Goal: Information Seeking & Learning: Learn about a topic

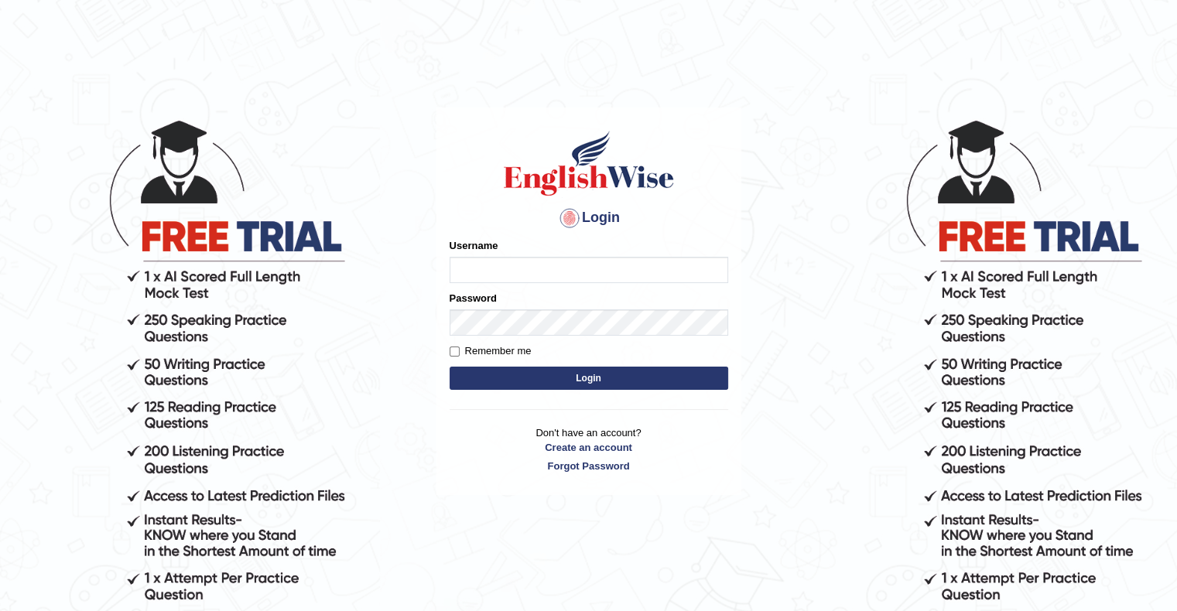
type input "MuskaanV"
click at [704, 375] on button "Login" at bounding box center [589, 378] width 279 height 23
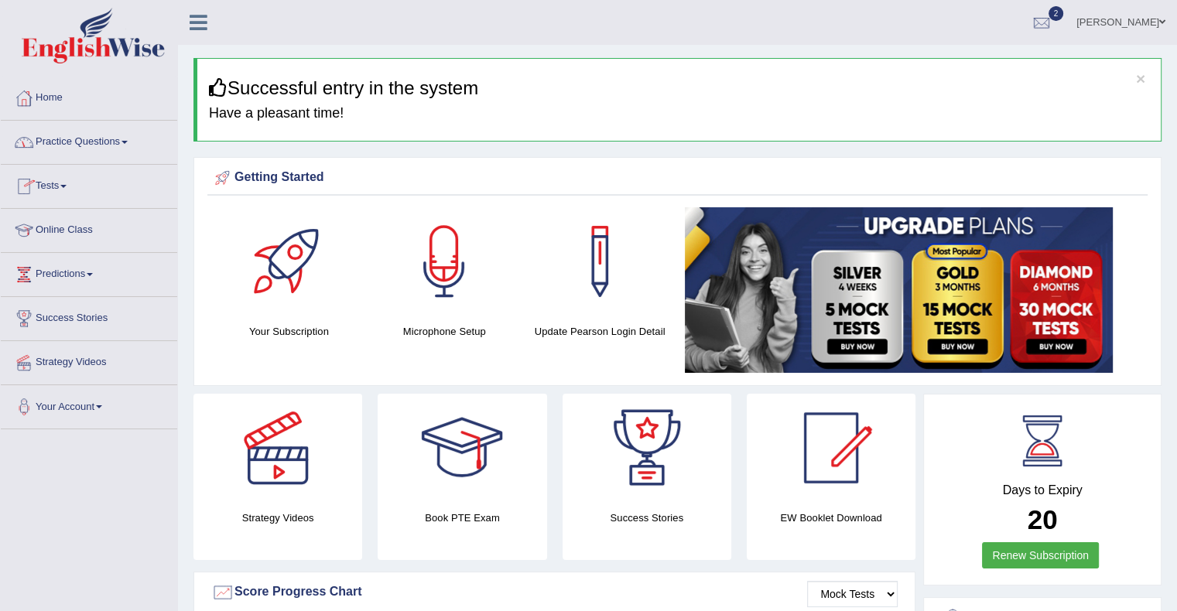
click at [73, 234] on link "Online Class" at bounding box center [89, 228] width 176 height 39
click at [73, 234] on link "Online Class" at bounding box center [87, 228] width 173 height 39
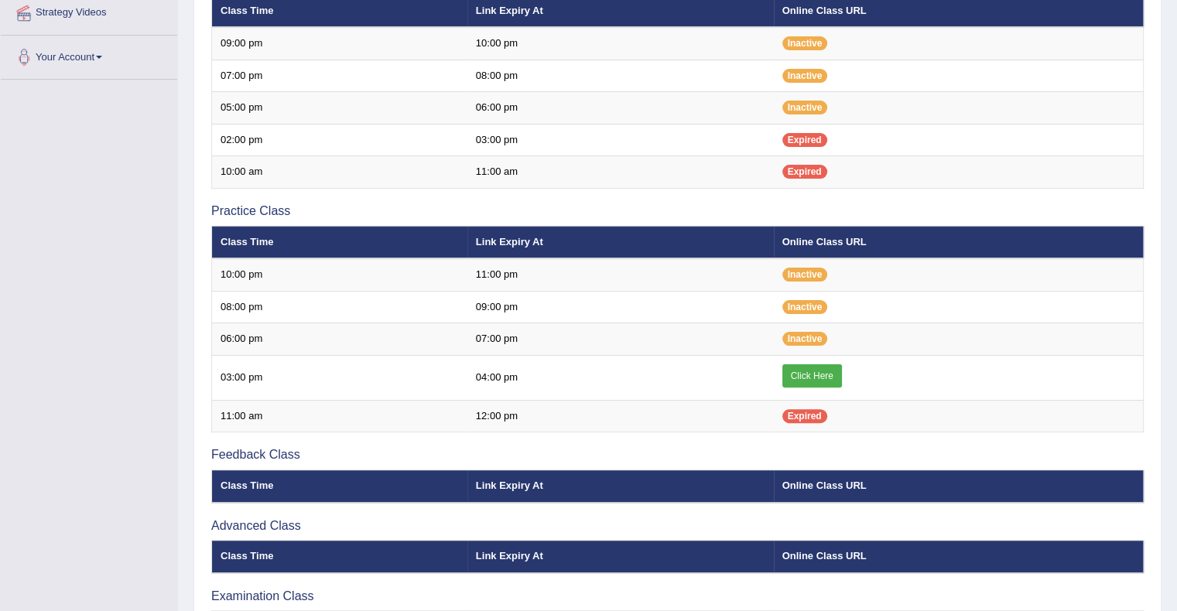
scroll to position [353, 0]
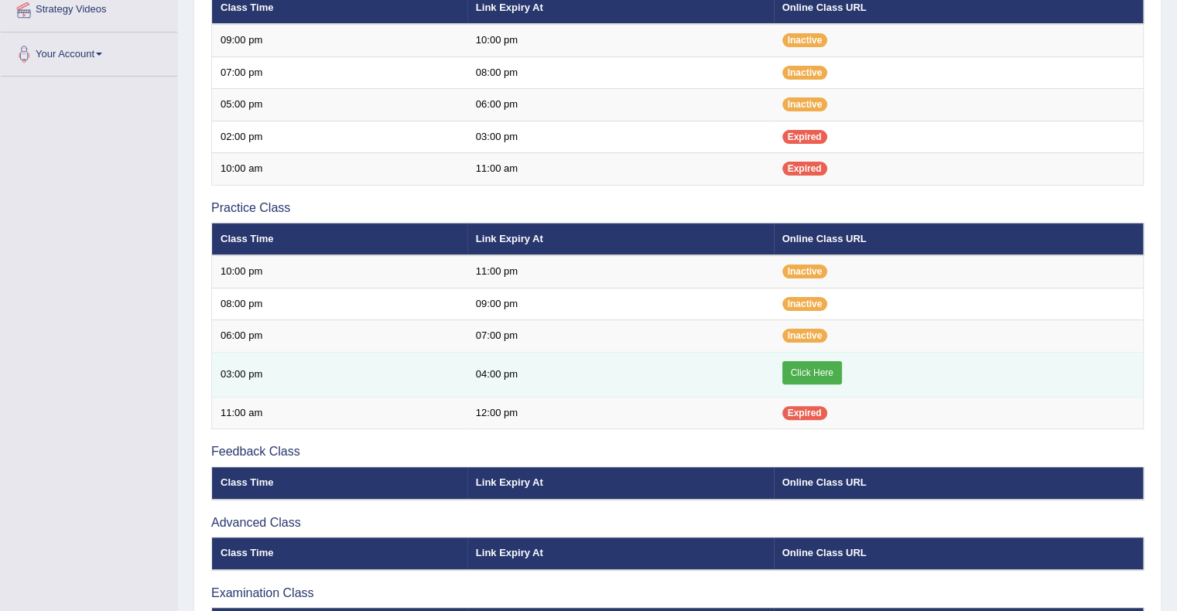
click at [799, 372] on link "Click Here" at bounding box center [813, 372] width 60 height 23
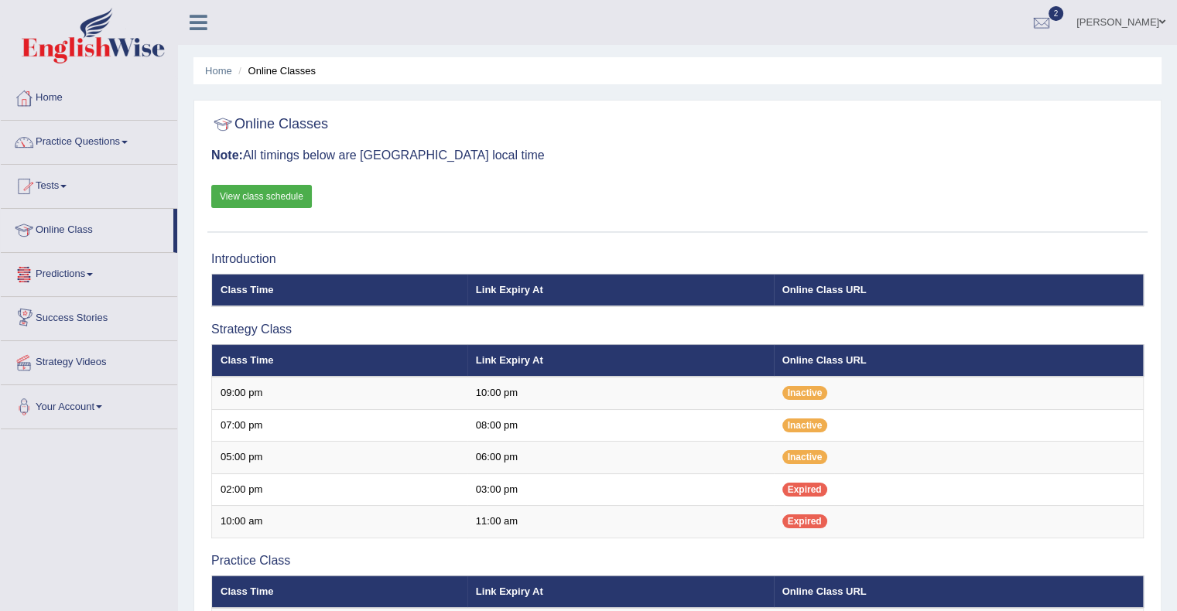
click at [62, 189] on link "Tests" at bounding box center [89, 184] width 176 height 39
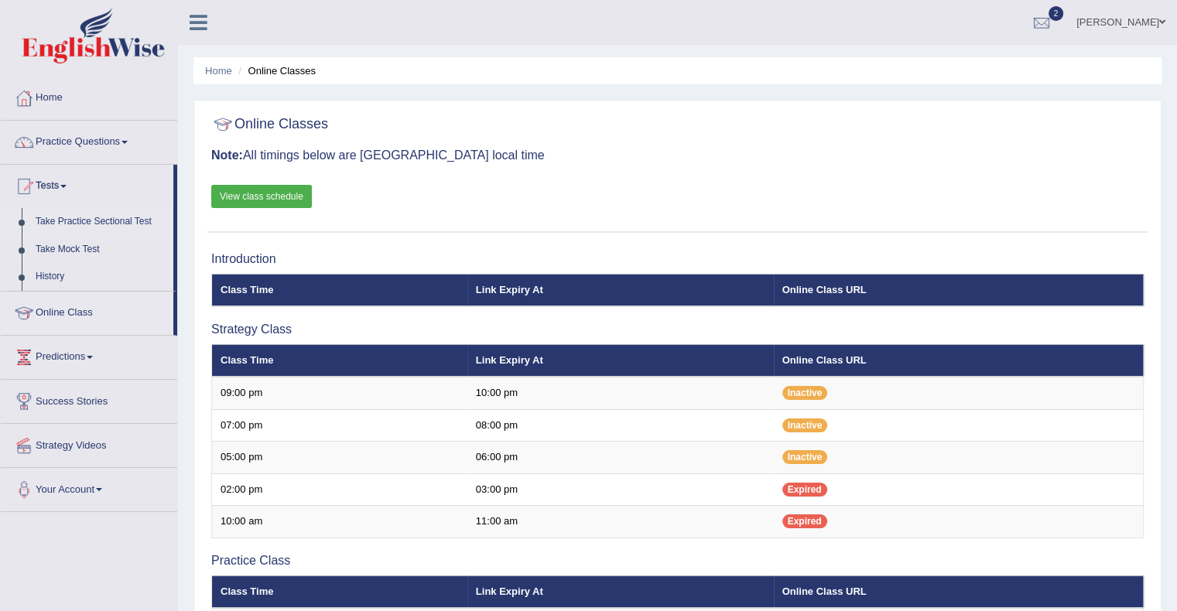
click at [88, 224] on link "Take Practice Sectional Test" at bounding box center [101, 222] width 145 height 28
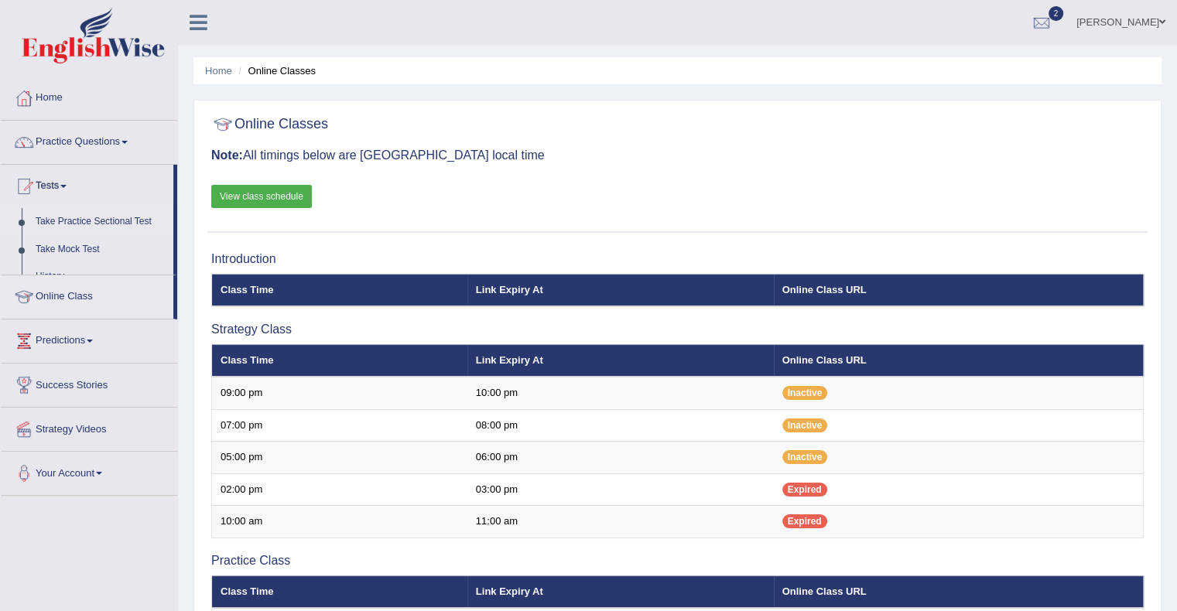
click at [88, 224] on link "Take Practice Sectional Test" at bounding box center [101, 222] width 145 height 28
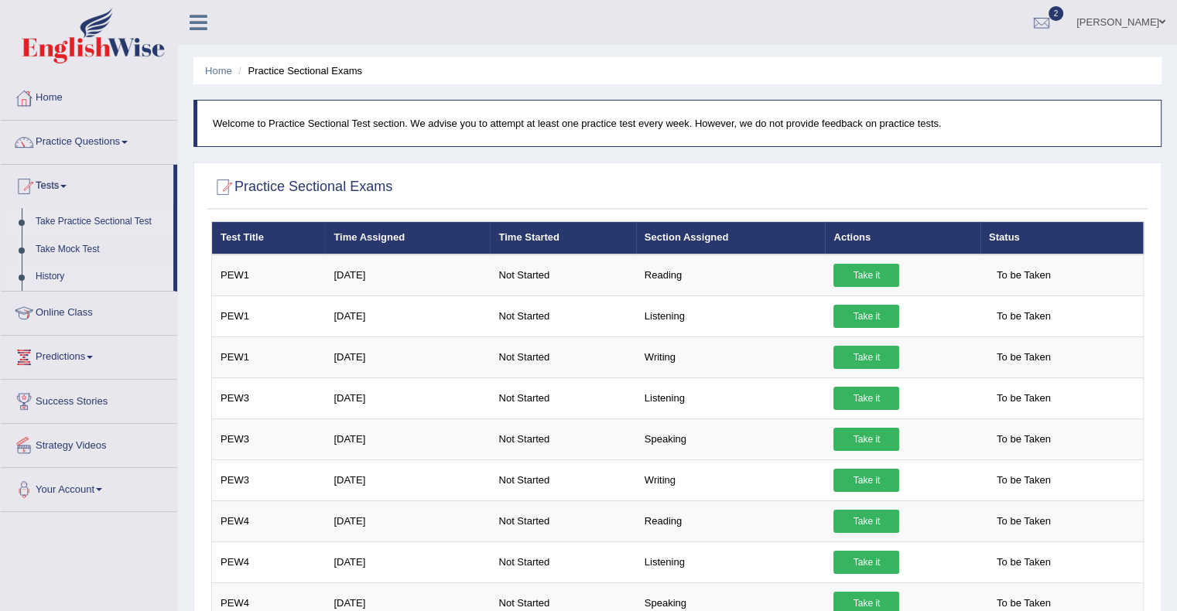
click at [52, 272] on link "History" at bounding box center [101, 277] width 145 height 28
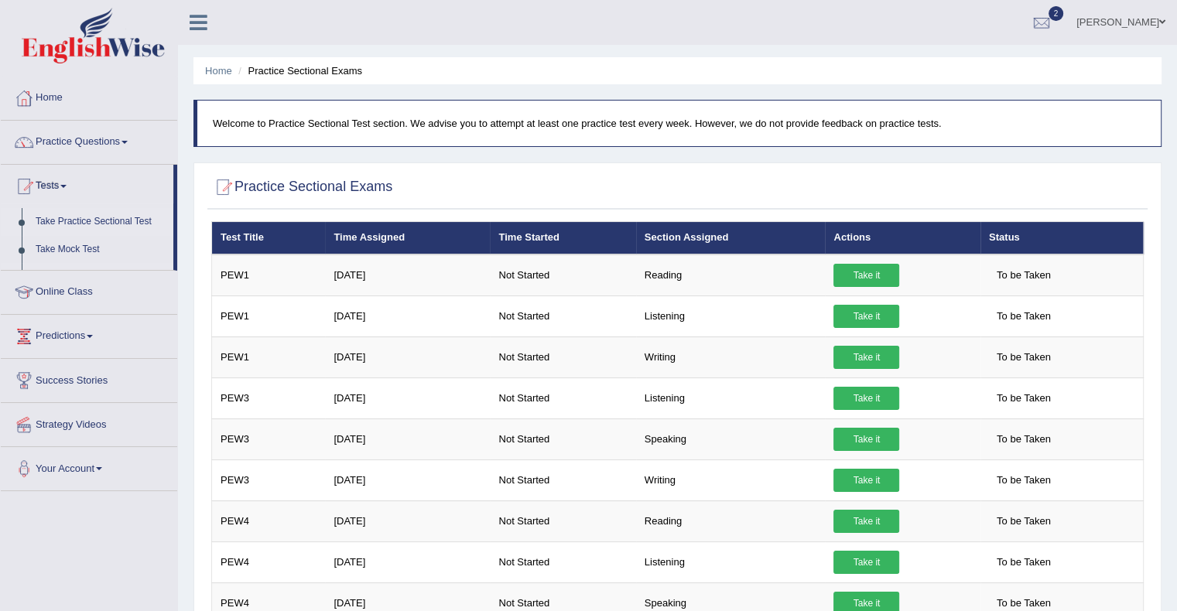
click at [52, 272] on ul "Home Practice Questions Speaking Practice Read Aloud Repeat Sentence Describe I…" at bounding box center [89, 284] width 176 height 415
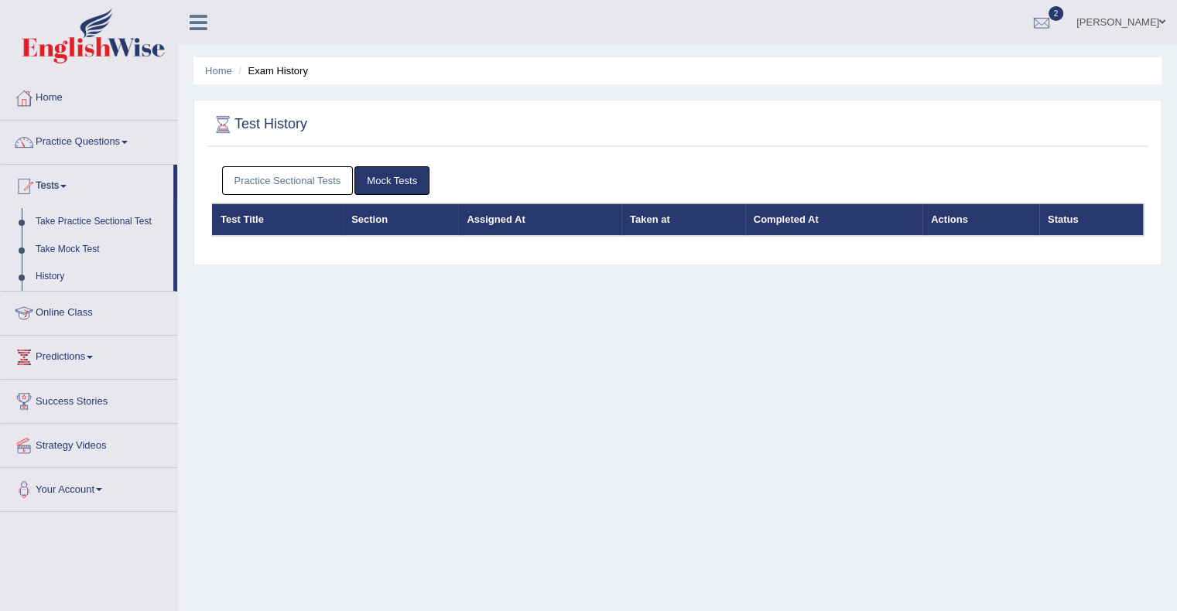
click at [296, 174] on link "Practice Sectional Tests" at bounding box center [288, 180] width 132 height 29
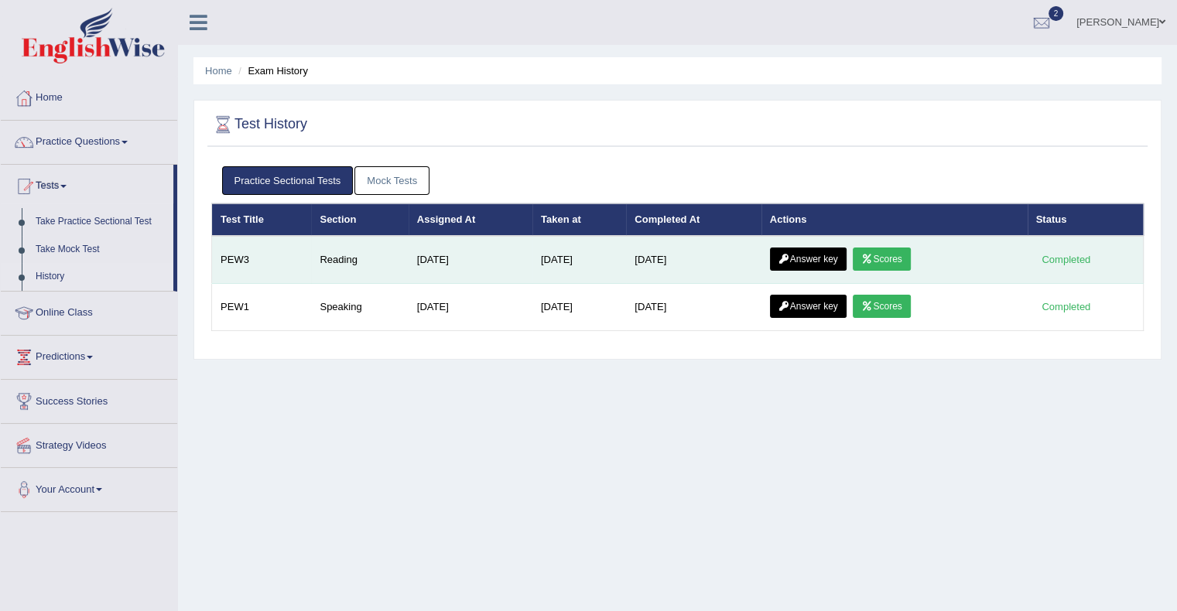
click at [888, 262] on link "Scores" at bounding box center [881, 259] width 57 height 23
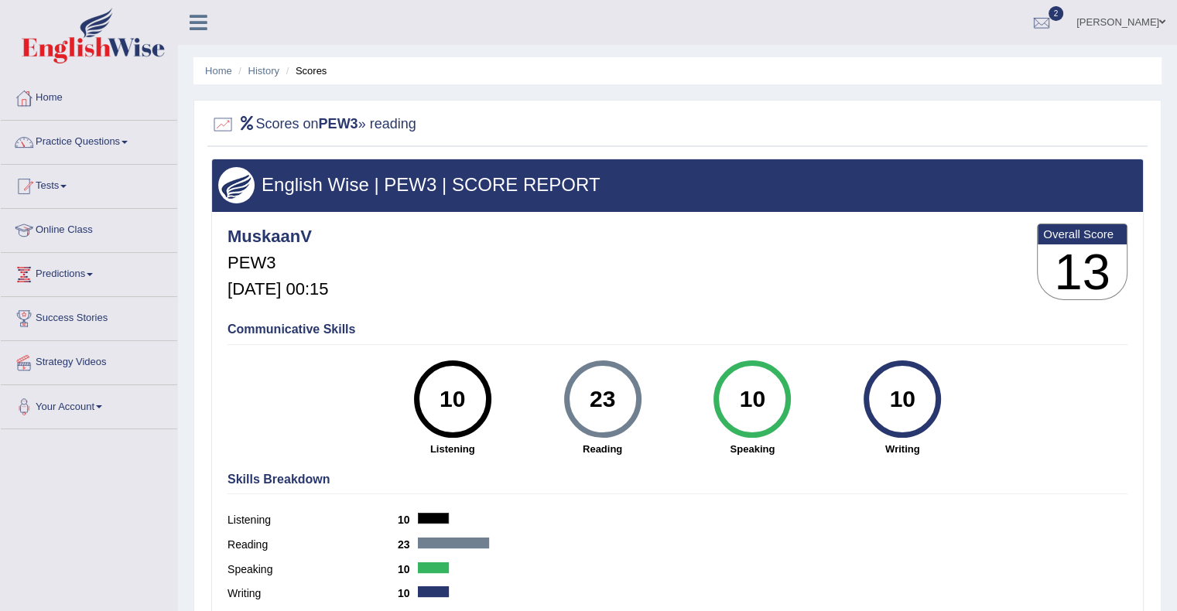
drag, startPoint x: 22, startPoint y: 1, endPoint x: 76, endPoint y: 183, distance: 189.8
click at [76, 183] on link "Tests" at bounding box center [89, 184] width 176 height 39
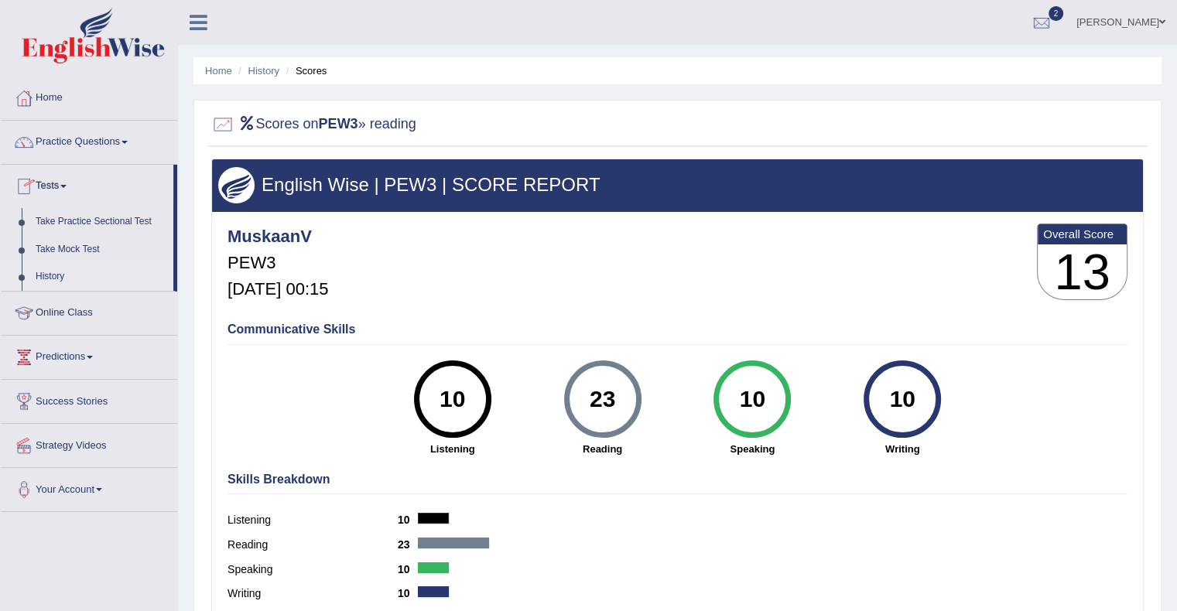
click at [65, 281] on link "History" at bounding box center [101, 277] width 145 height 28
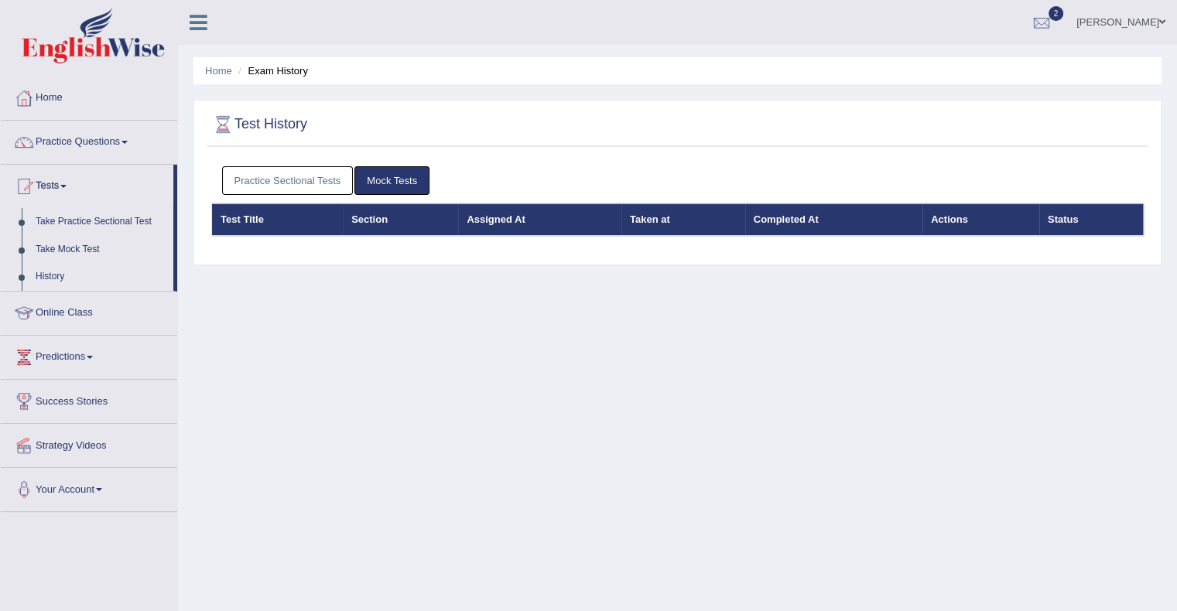
click at [326, 176] on link "Practice Sectional Tests" at bounding box center [288, 180] width 132 height 29
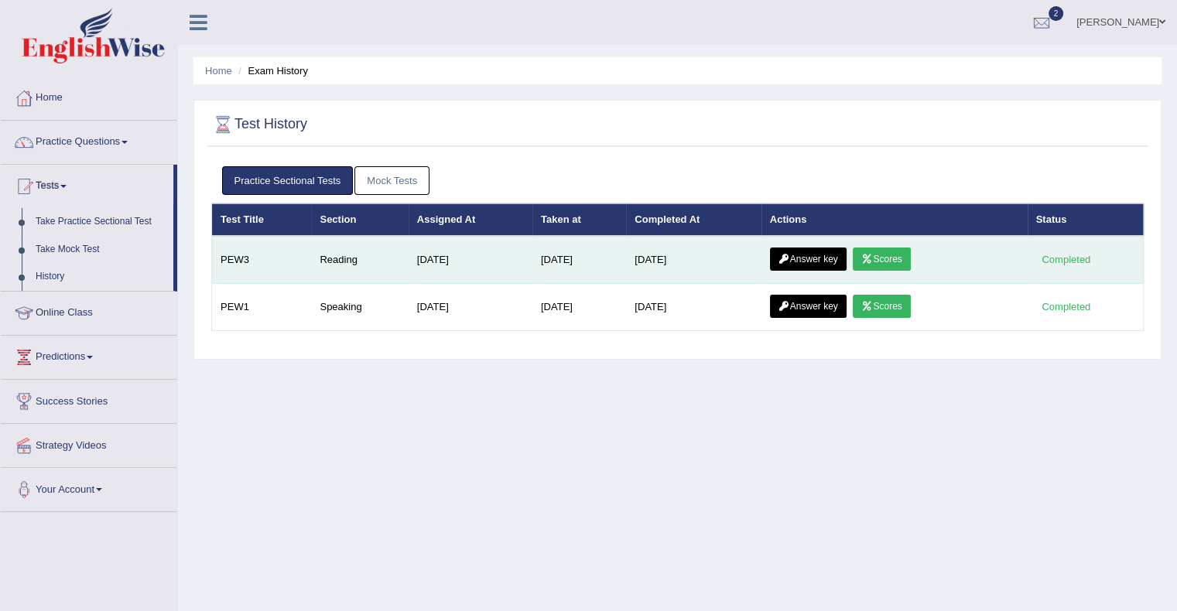
click at [814, 264] on link "Answer key" at bounding box center [808, 259] width 77 height 23
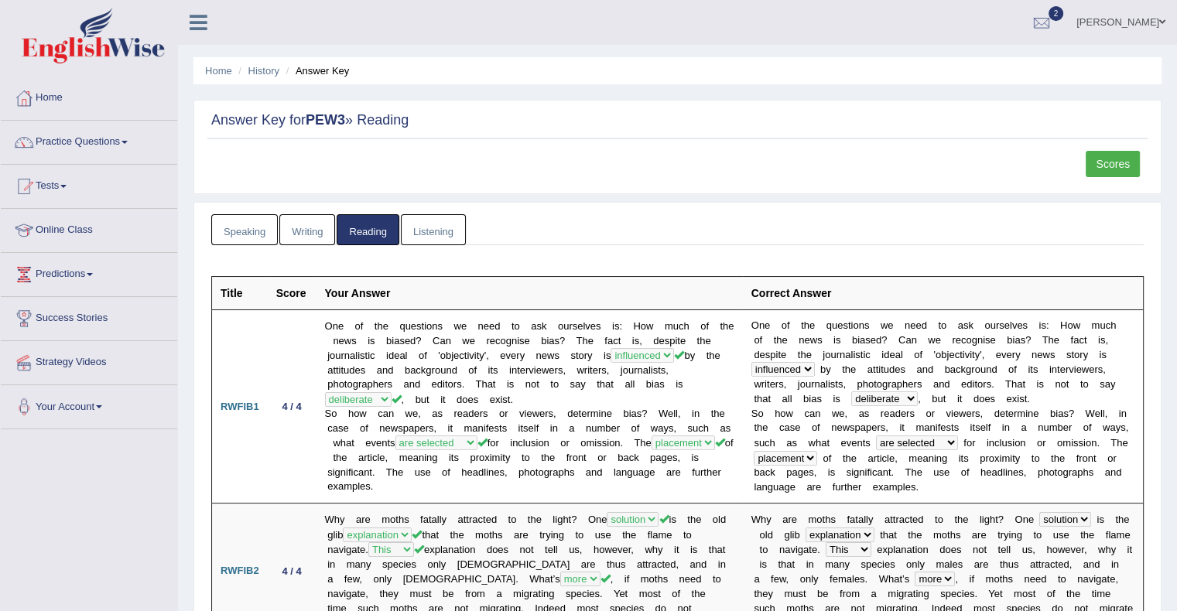
click at [266, 226] on link "Speaking" at bounding box center [244, 230] width 67 height 32
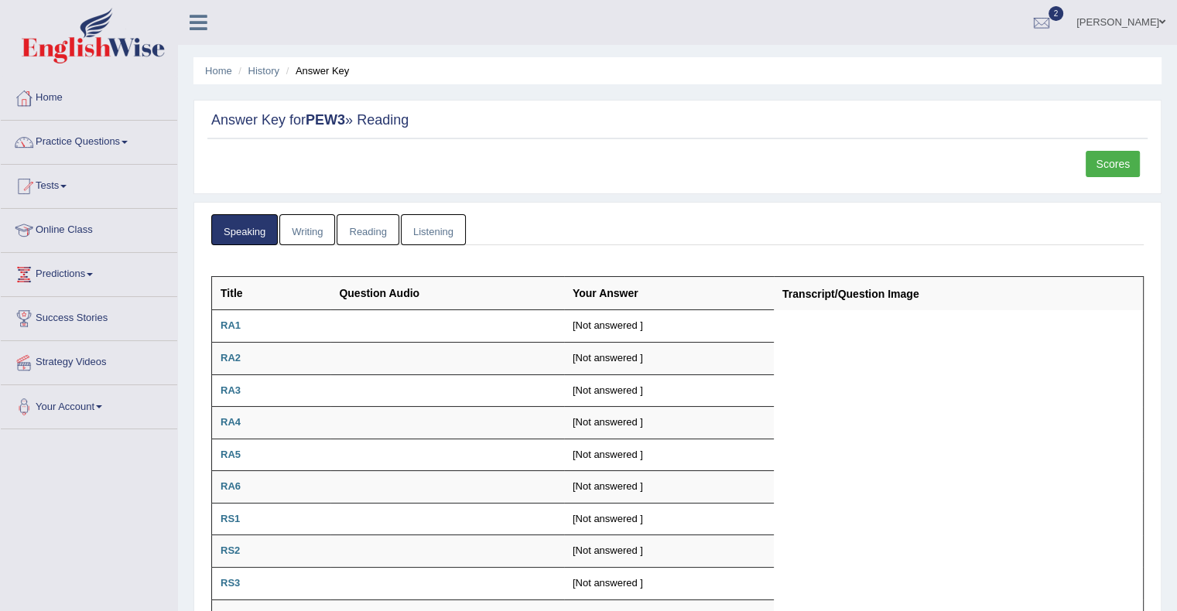
click at [307, 221] on link "Writing" at bounding box center [307, 230] width 56 height 32
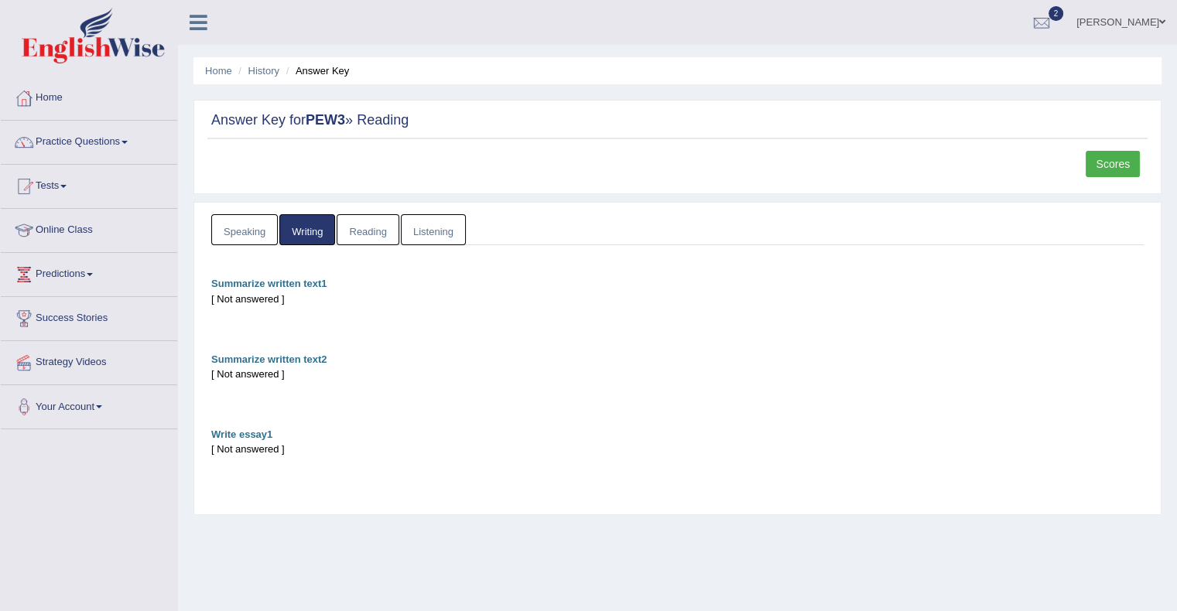
click at [351, 218] on link "Reading" at bounding box center [368, 230] width 62 height 32
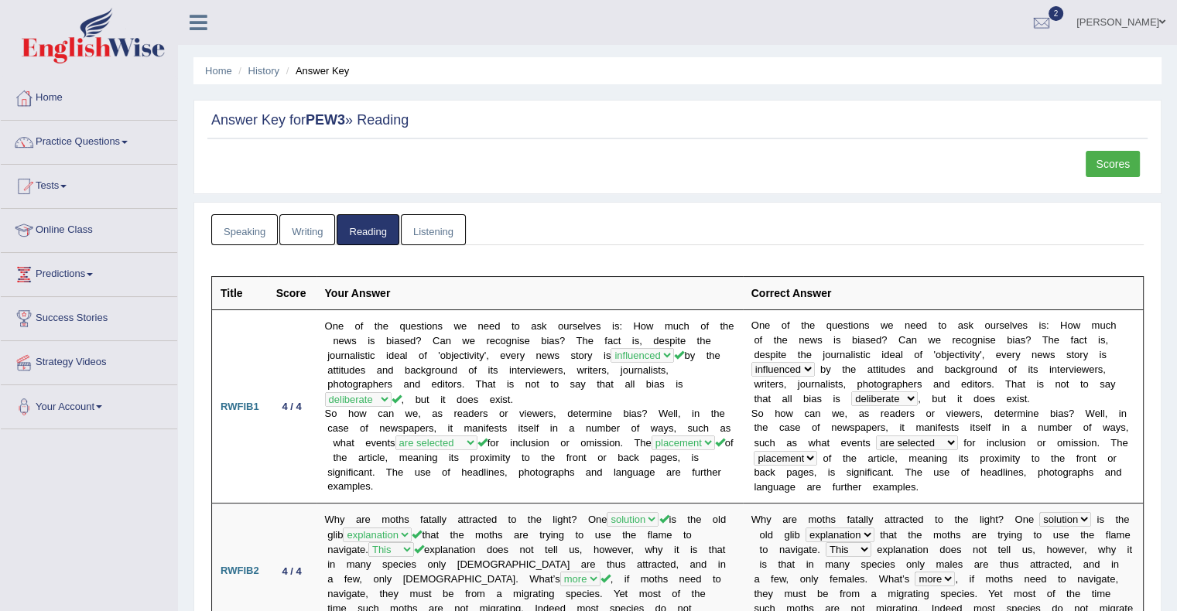
click at [430, 218] on link "Listening" at bounding box center [433, 230] width 65 height 32
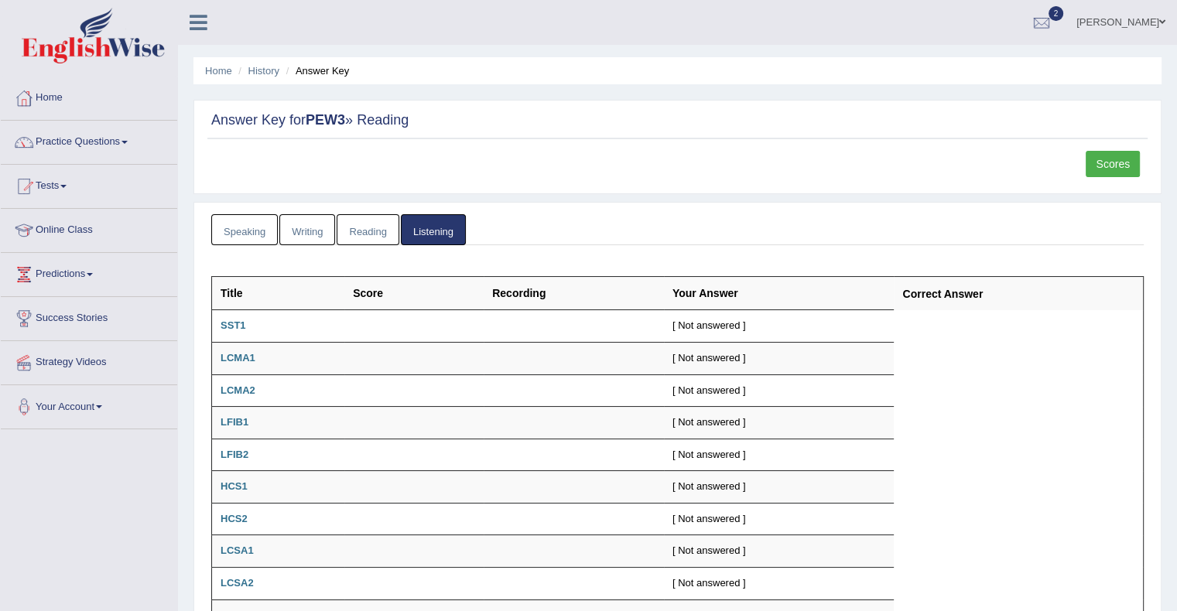
click at [429, 224] on link "Listening" at bounding box center [433, 230] width 65 height 32
click at [108, 146] on link "Practice Questions" at bounding box center [89, 140] width 176 height 39
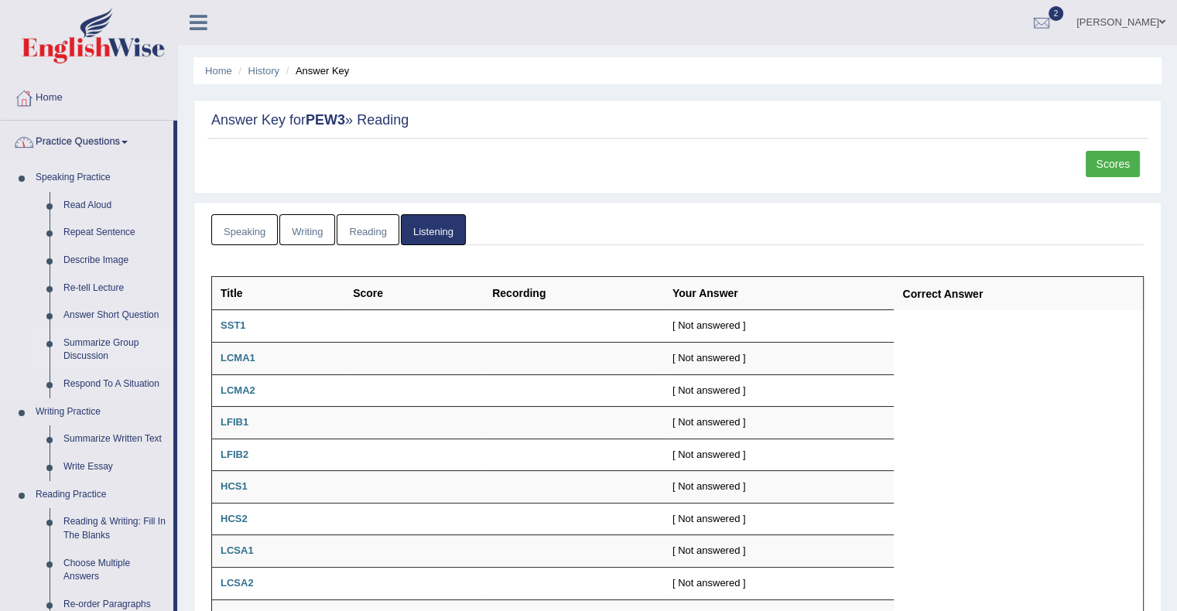
click at [96, 351] on link "Summarize Group Discussion" at bounding box center [115, 350] width 117 height 41
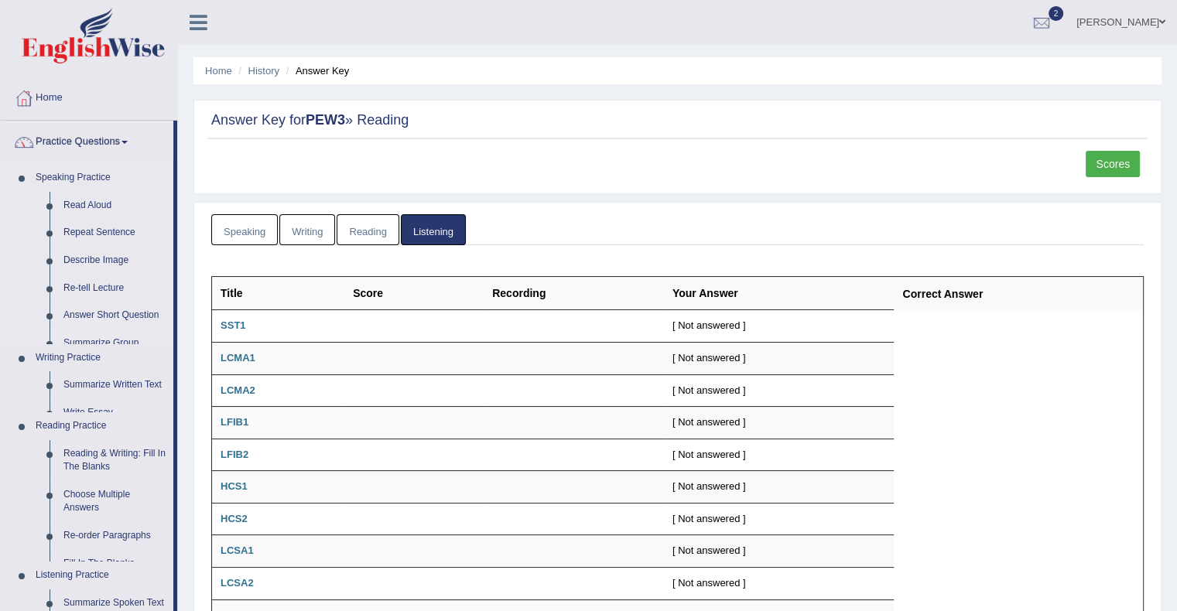
click at [96, 351] on ul "Speaking Practice Read Aloud Repeat Sentence Describe Image Re-tell Lecture Ans…" at bounding box center [87, 466] width 173 height 604
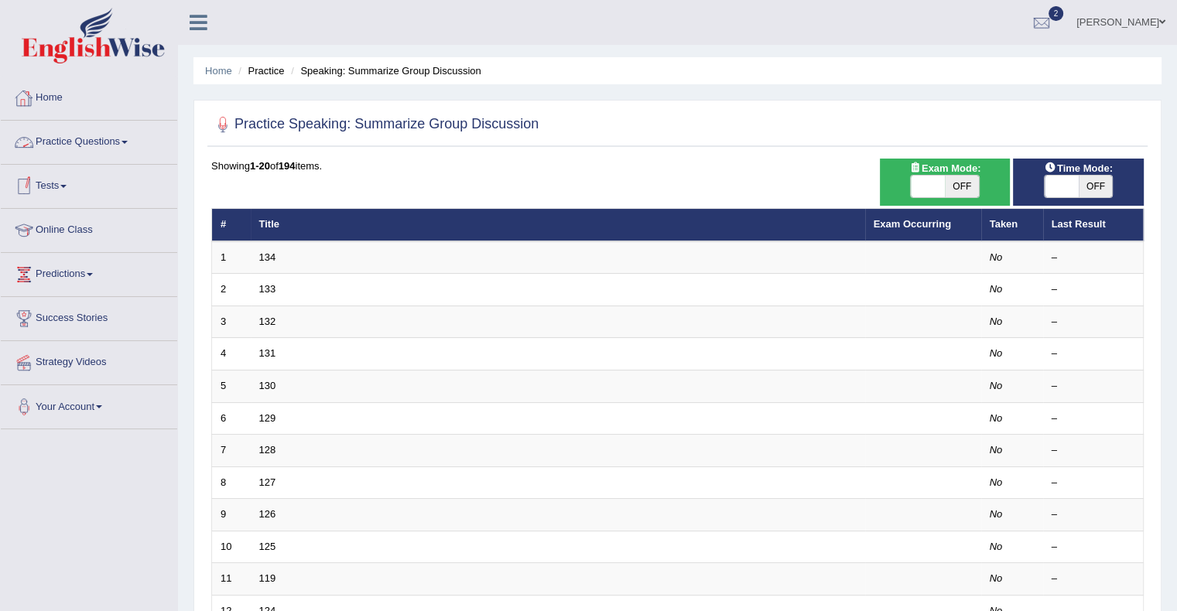
click at [121, 130] on link "Practice Questions" at bounding box center [89, 140] width 176 height 39
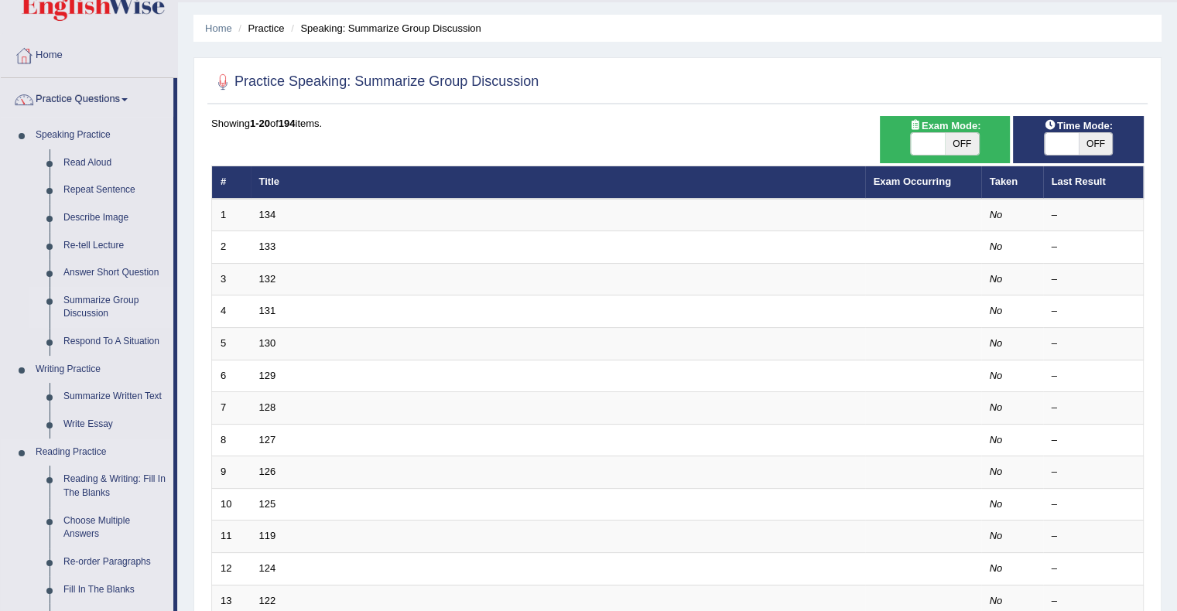
scroll to position [29, 0]
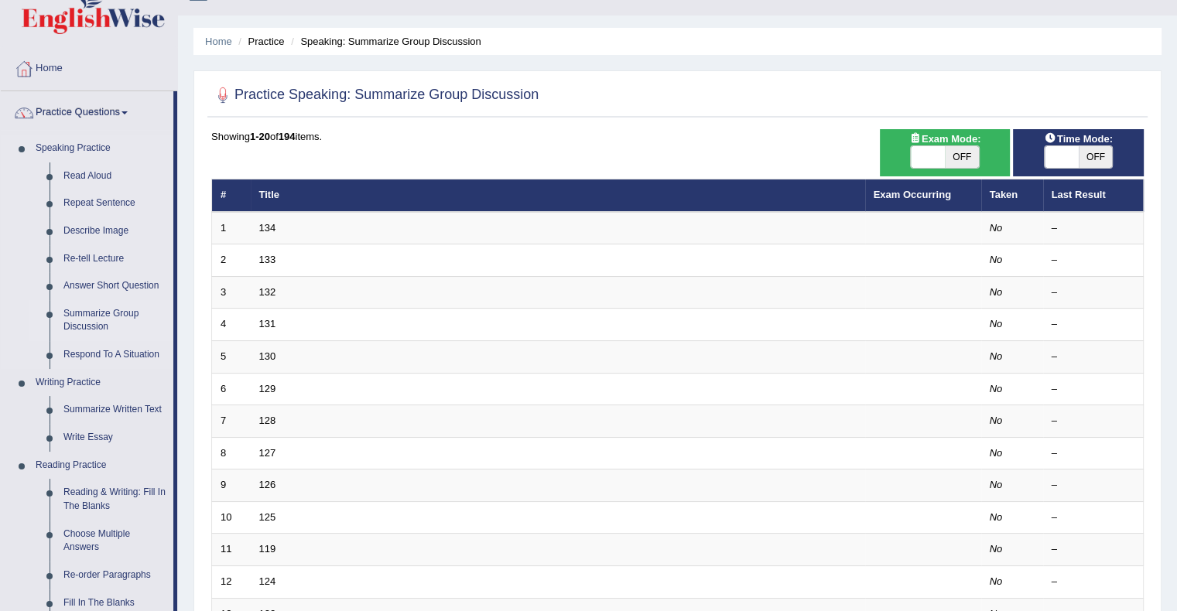
click at [98, 320] on link "Summarize Group Discussion" at bounding box center [115, 320] width 117 height 41
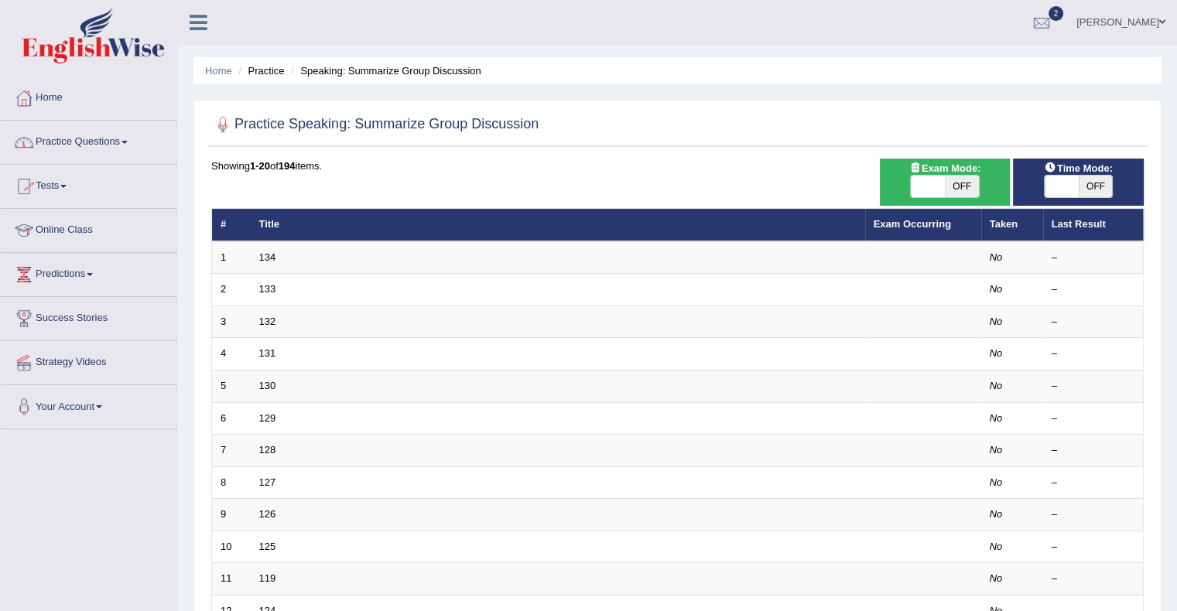
click at [79, 146] on link "Practice Questions" at bounding box center [89, 140] width 176 height 39
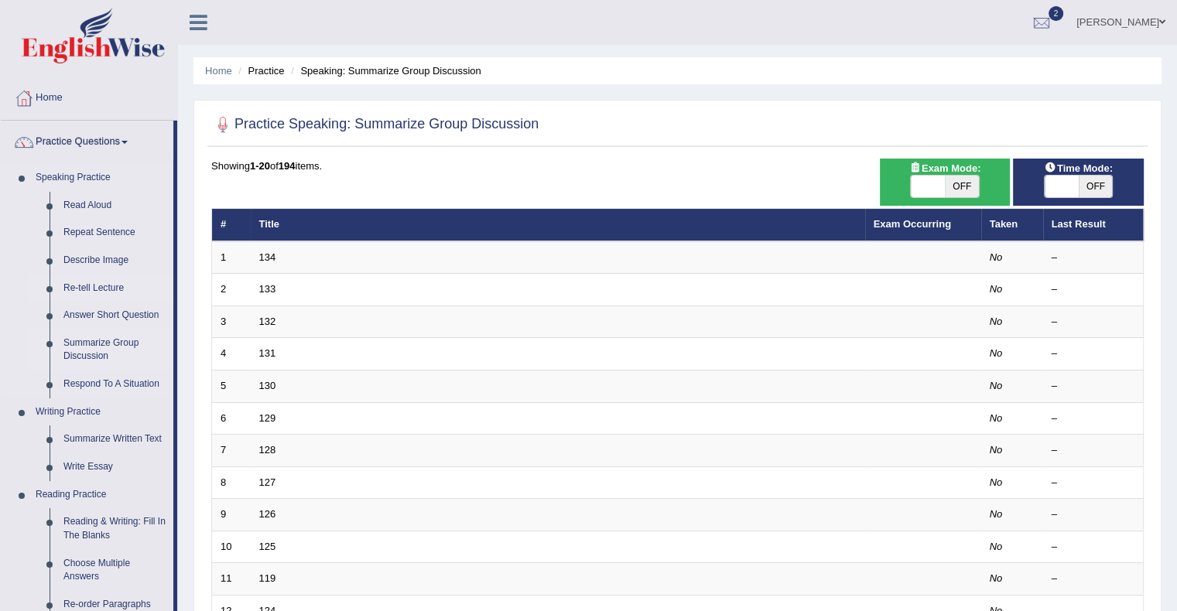
click at [102, 280] on link "Re-tell Lecture" at bounding box center [115, 289] width 117 height 28
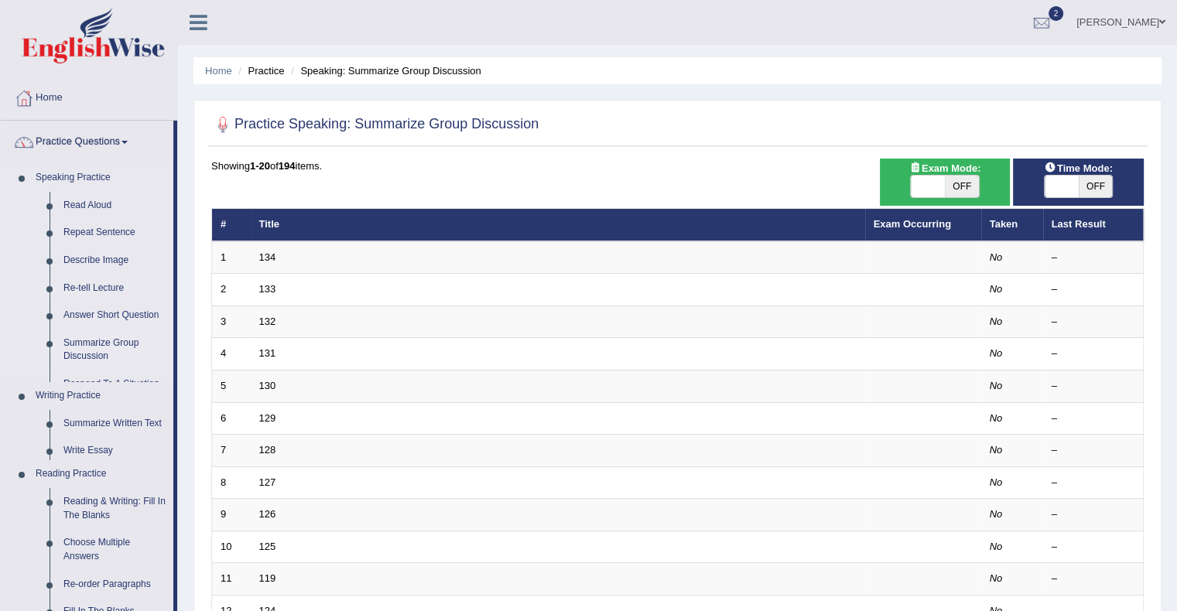
click at [102, 280] on link "Re-tell Lecture" at bounding box center [115, 289] width 117 height 28
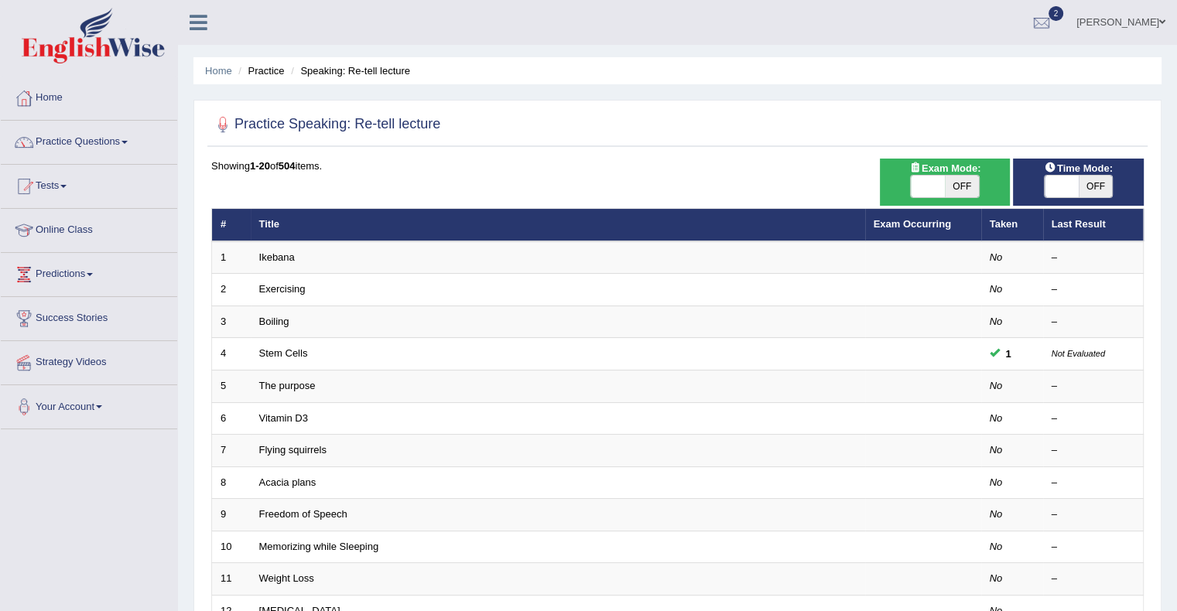
click at [279, 257] on link "Ikebana" at bounding box center [277, 258] width 36 height 12
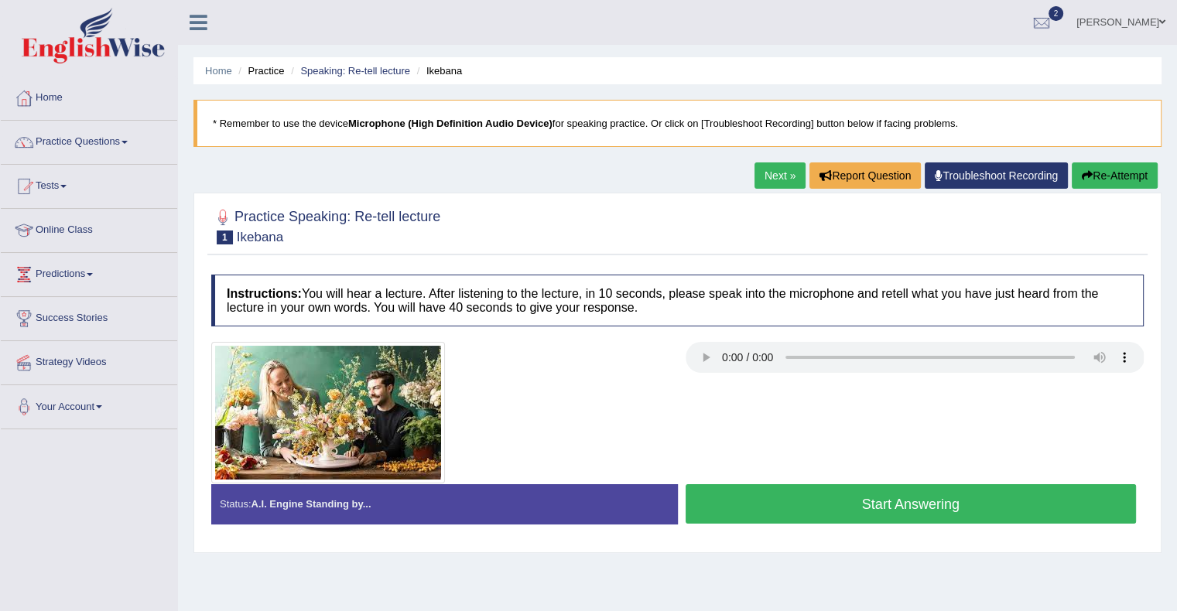
click at [629, 389] on div at bounding box center [441, 413] width 474 height 142
click at [135, 142] on link "Practice Questions" at bounding box center [89, 140] width 176 height 39
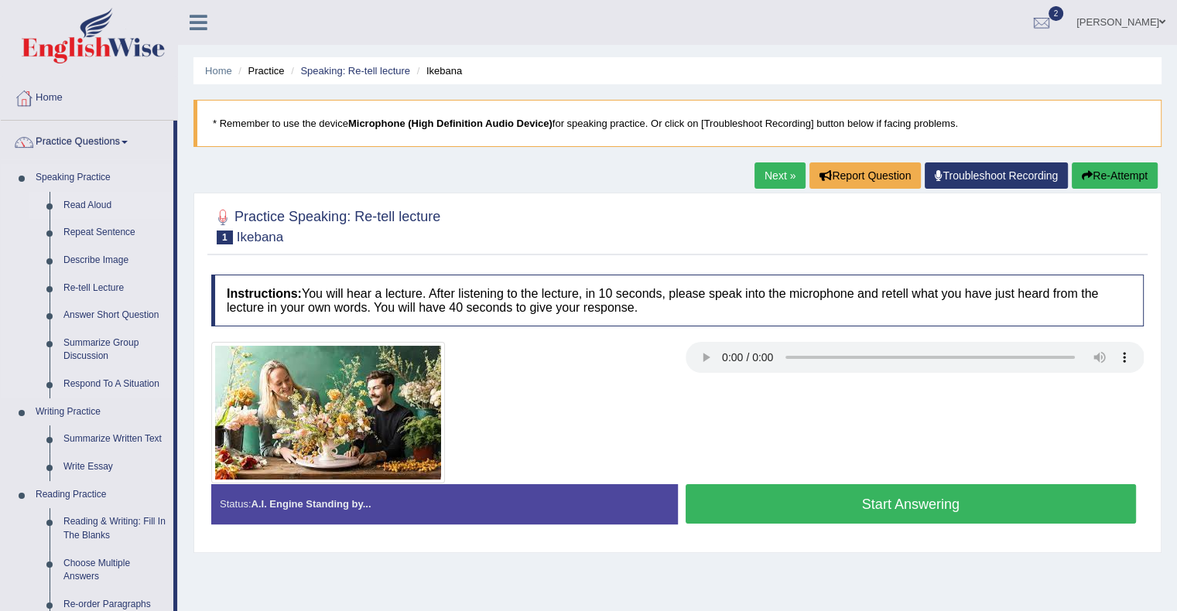
click at [96, 201] on link "Read Aloud" at bounding box center [115, 206] width 117 height 28
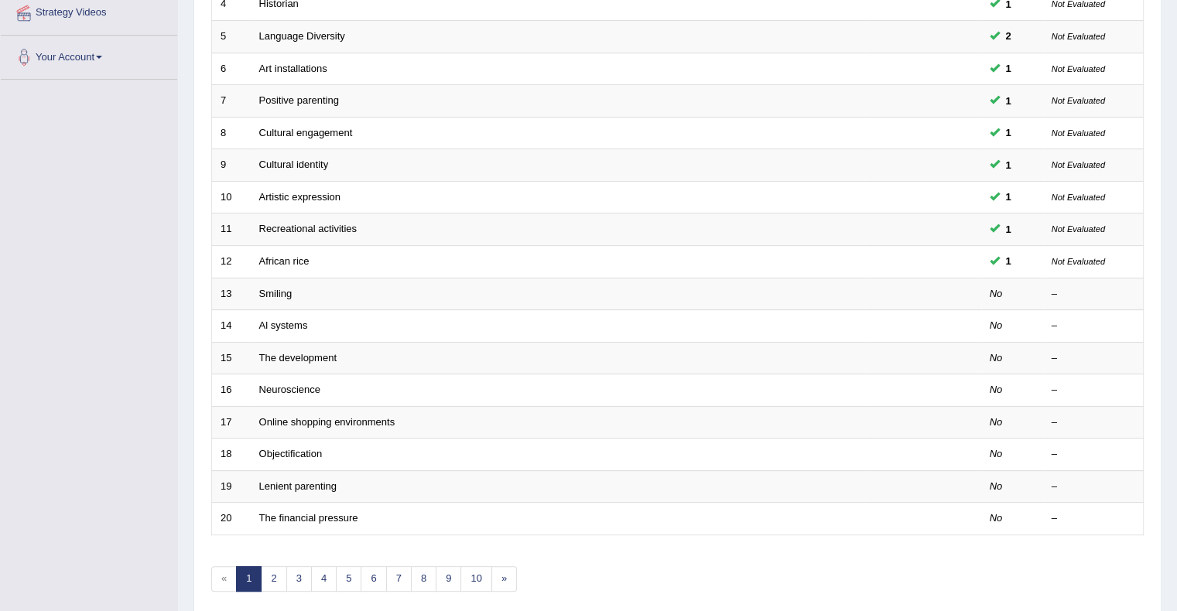
scroll to position [353, 0]
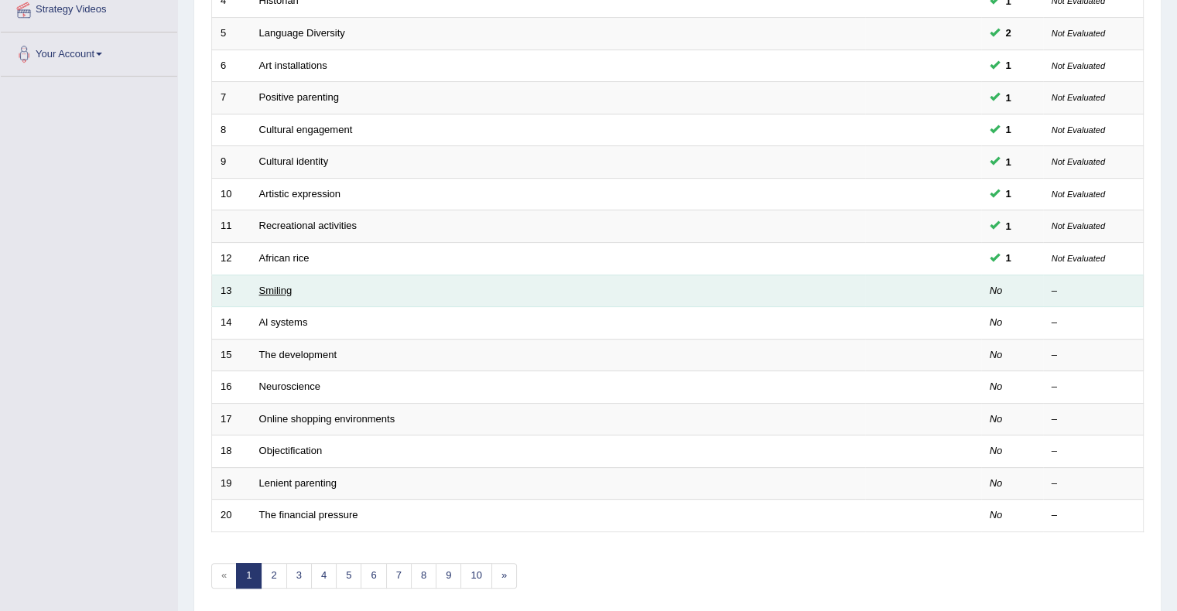
click at [270, 289] on link "Smiling" at bounding box center [275, 291] width 33 height 12
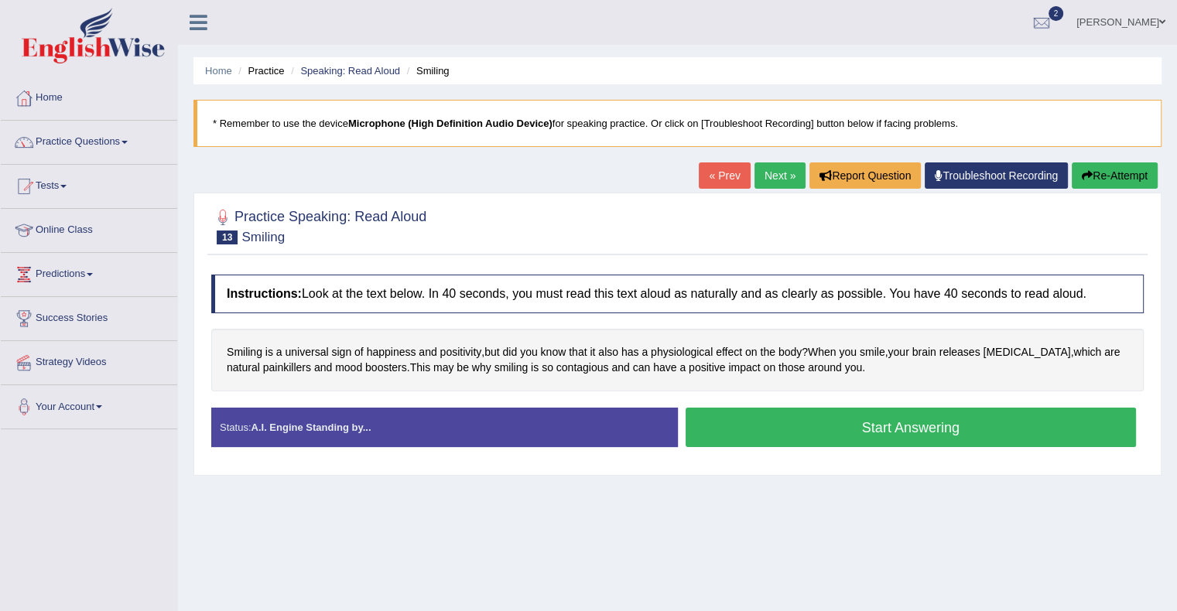
click at [750, 419] on button "Start Answering" at bounding box center [911, 427] width 451 height 39
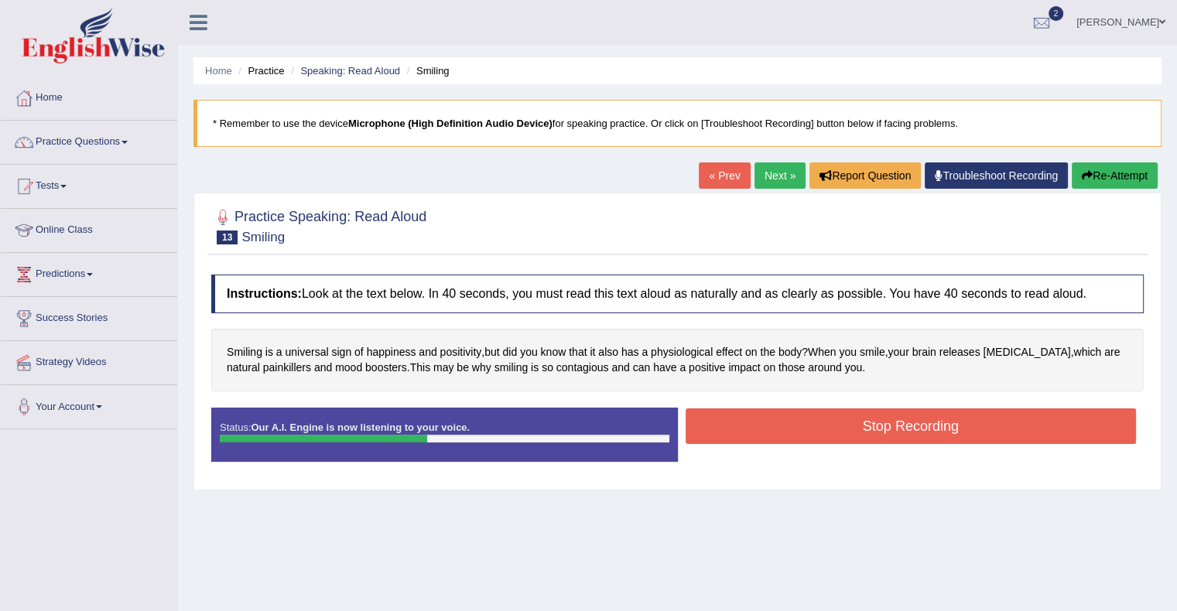
click at [815, 435] on button "Stop Recording" at bounding box center [911, 427] width 451 height 36
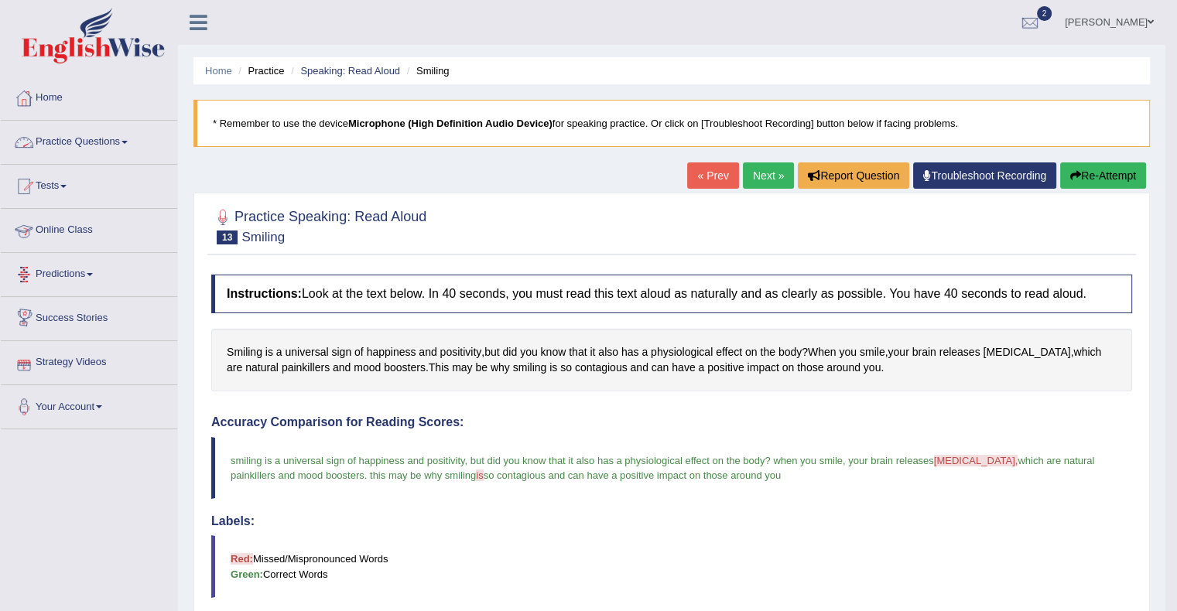
click at [125, 135] on link "Practice Questions" at bounding box center [89, 140] width 176 height 39
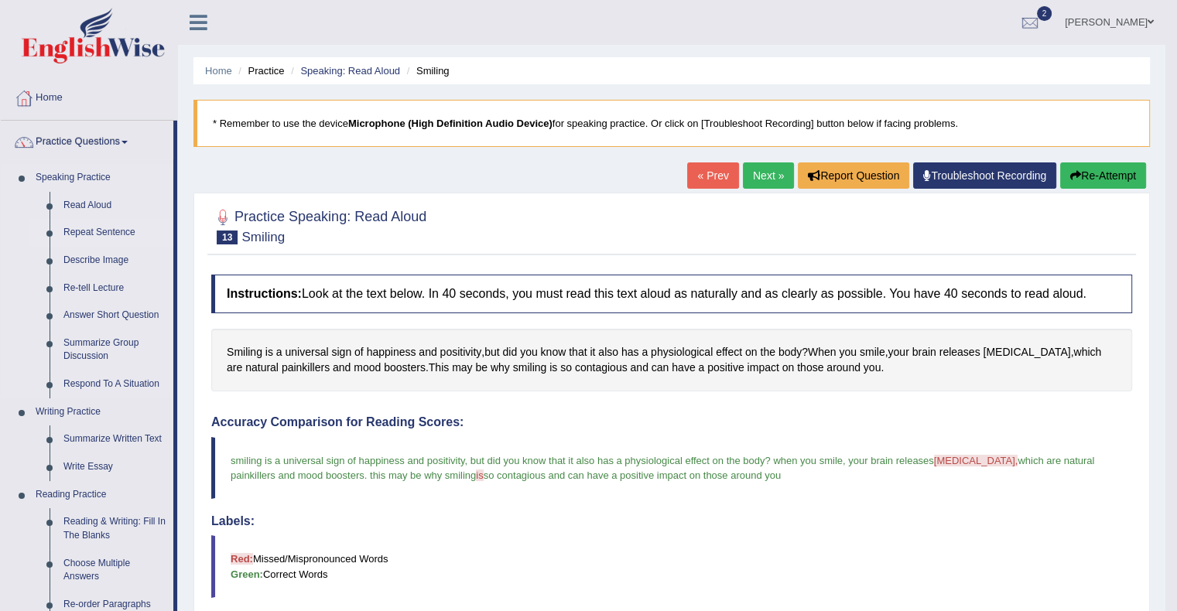
click at [108, 234] on link "Repeat Sentence" at bounding box center [115, 233] width 117 height 28
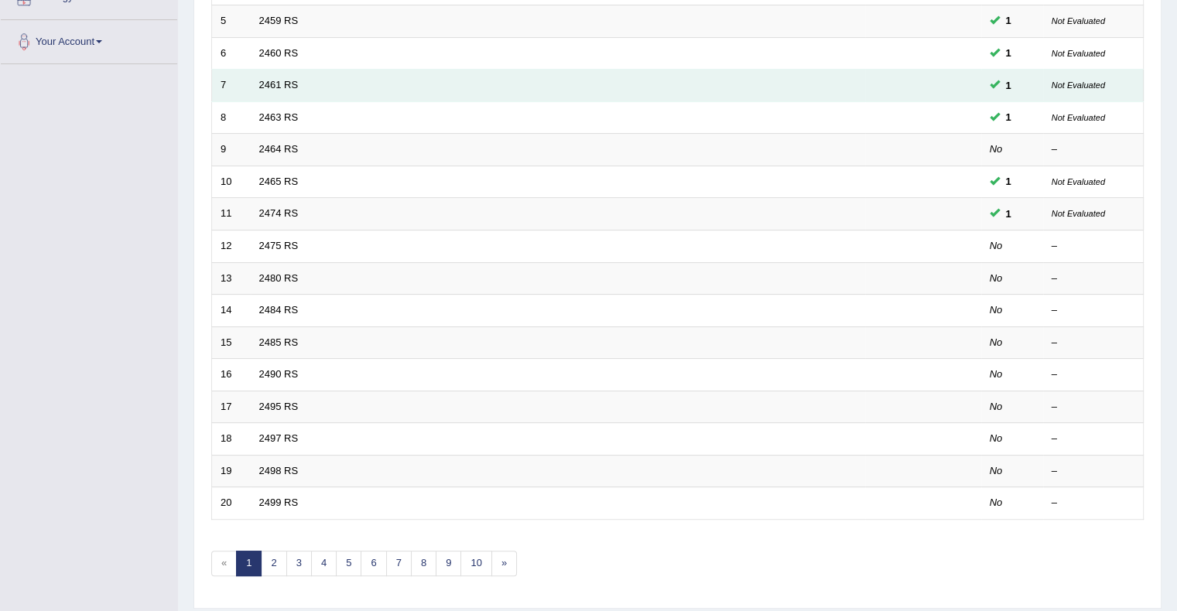
scroll to position [384, 0]
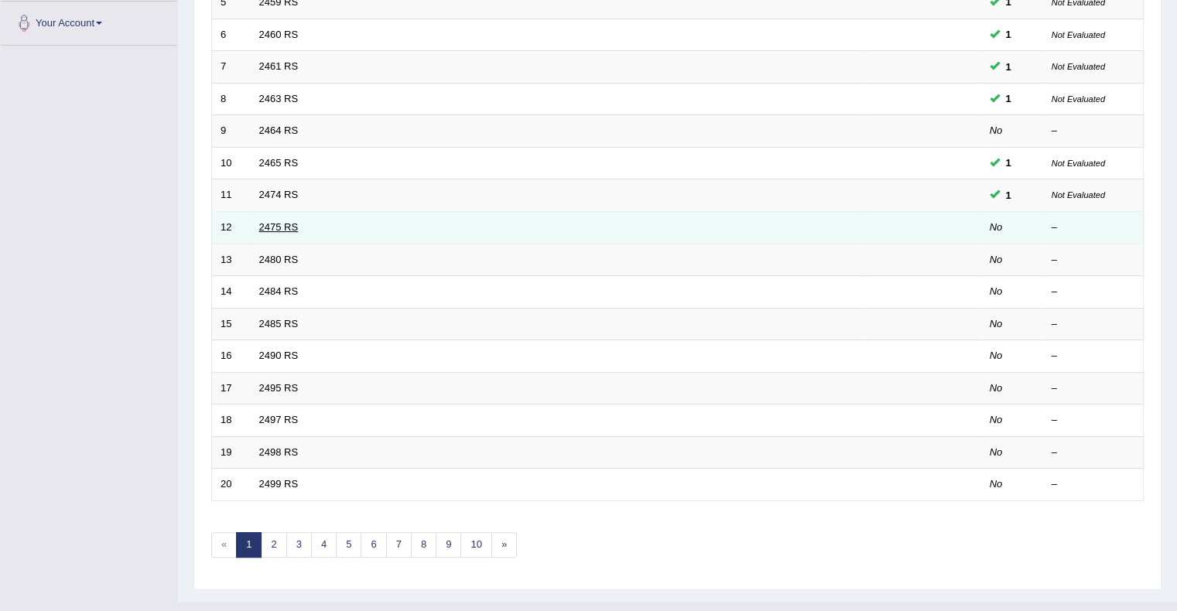
click at [282, 224] on link "2475 RS" at bounding box center [278, 227] width 39 height 12
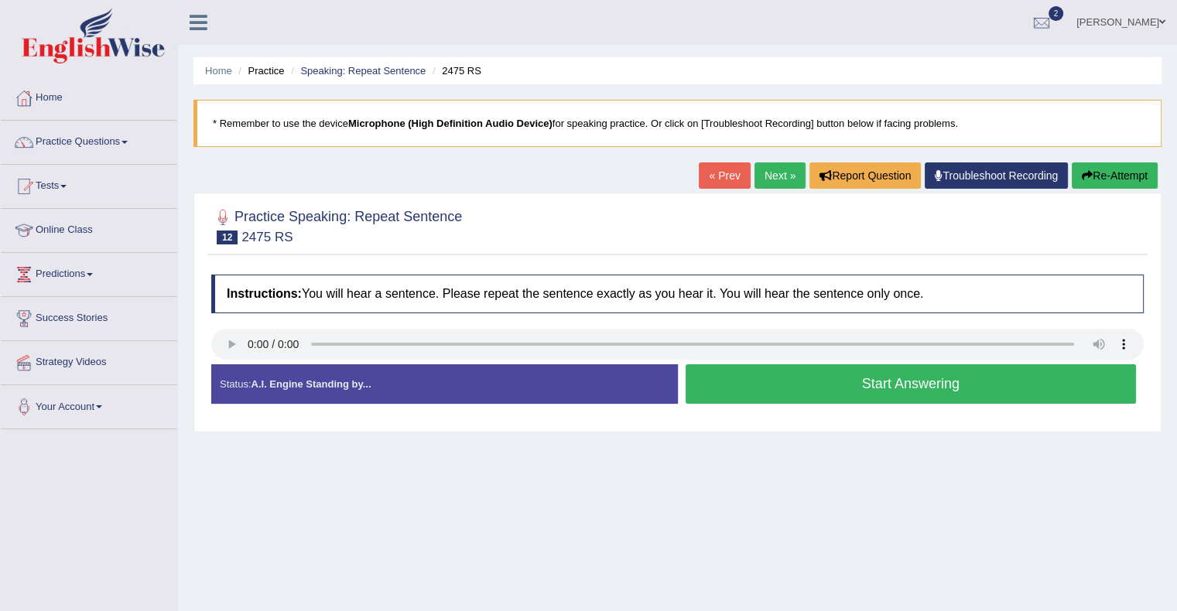
click at [967, 390] on button "Start Answering" at bounding box center [911, 384] width 451 height 39
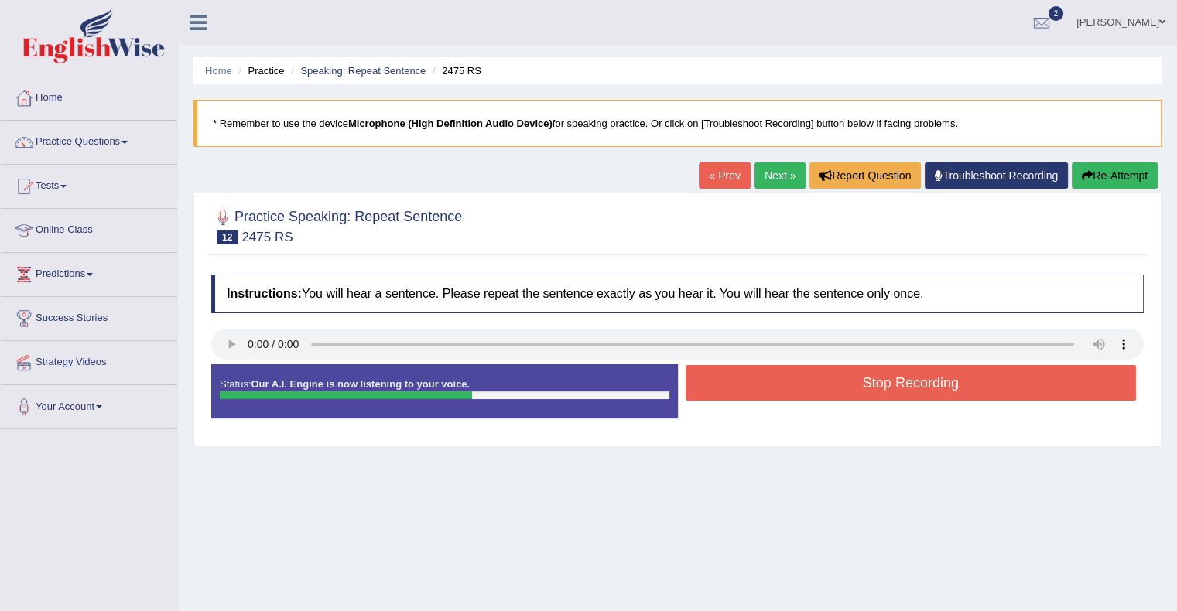
click at [967, 390] on button "Stop Recording" at bounding box center [911, 383] width 451 height 36
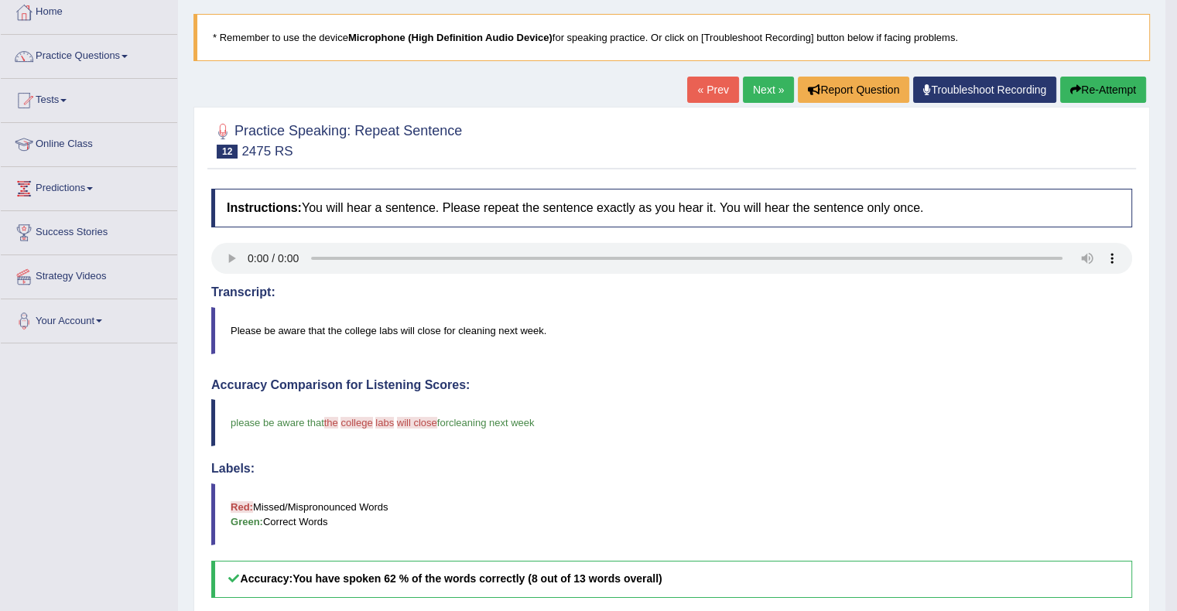
scroll to position [85, 0]
click at [105, 68] on link "Practice Questions" at bounding box center [89, 55] width 176 height 39
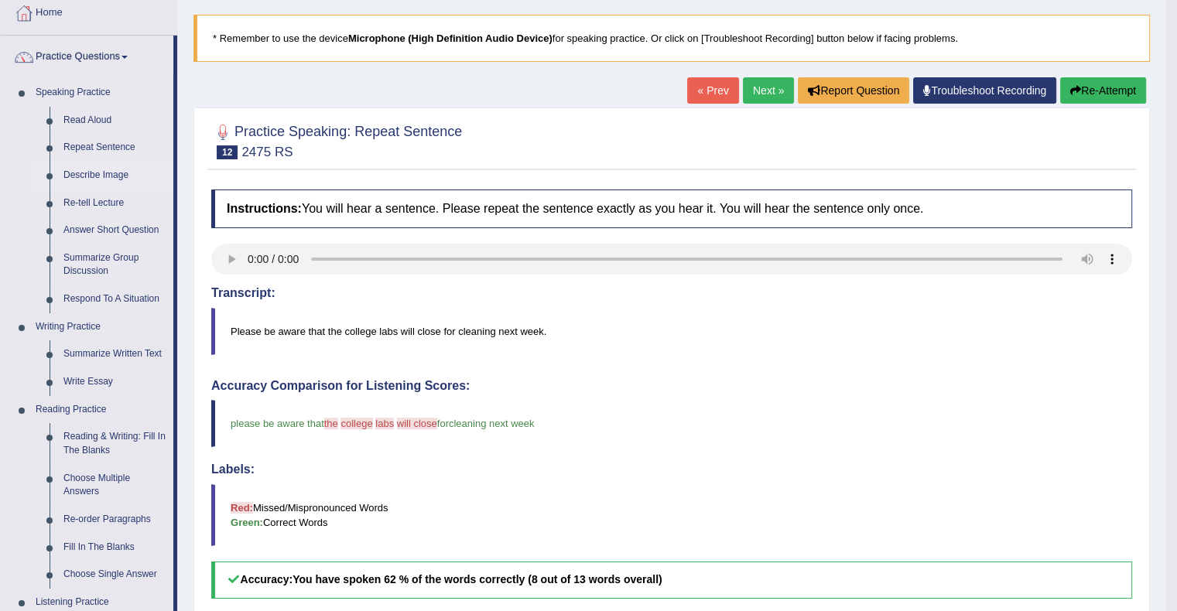
click at [101, 171] on link "Describe Image" at bounding box center [115, 176] width 117 height 28
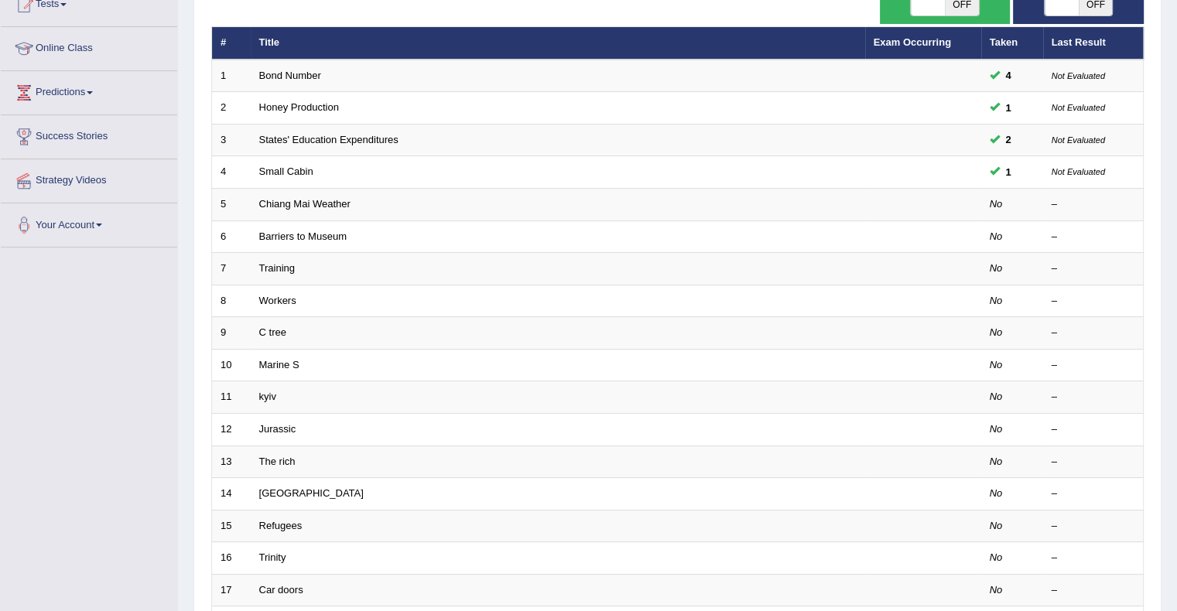
scroll to position [154, 0]
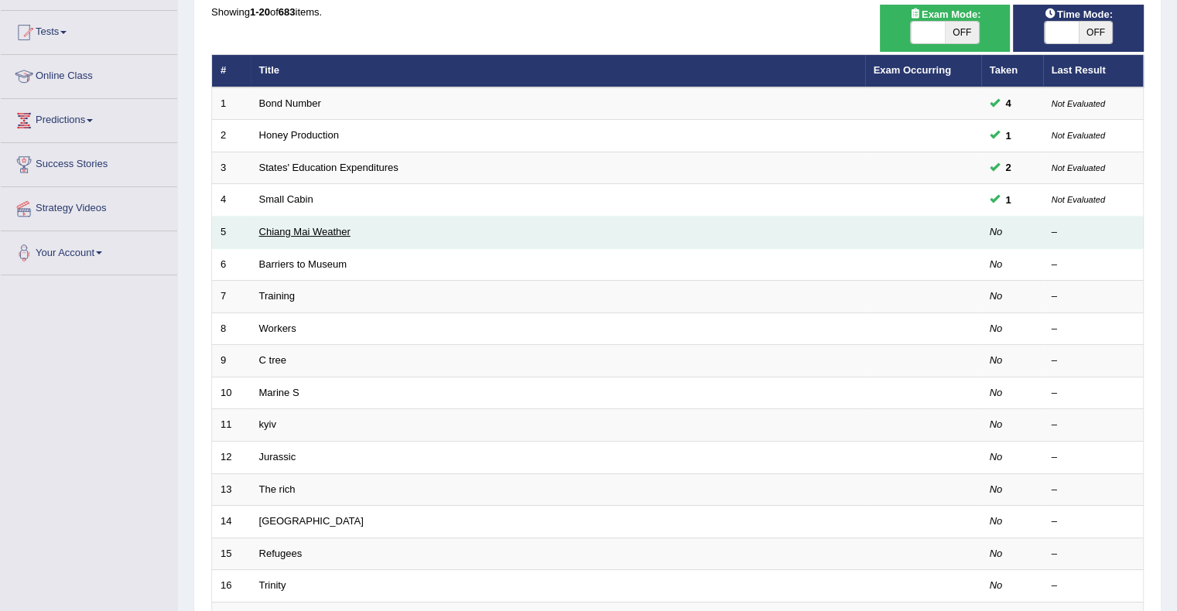
click at [325, 233] on link "Chiang Mai Weather" at bounding box center [304, 232] width 91 height 12
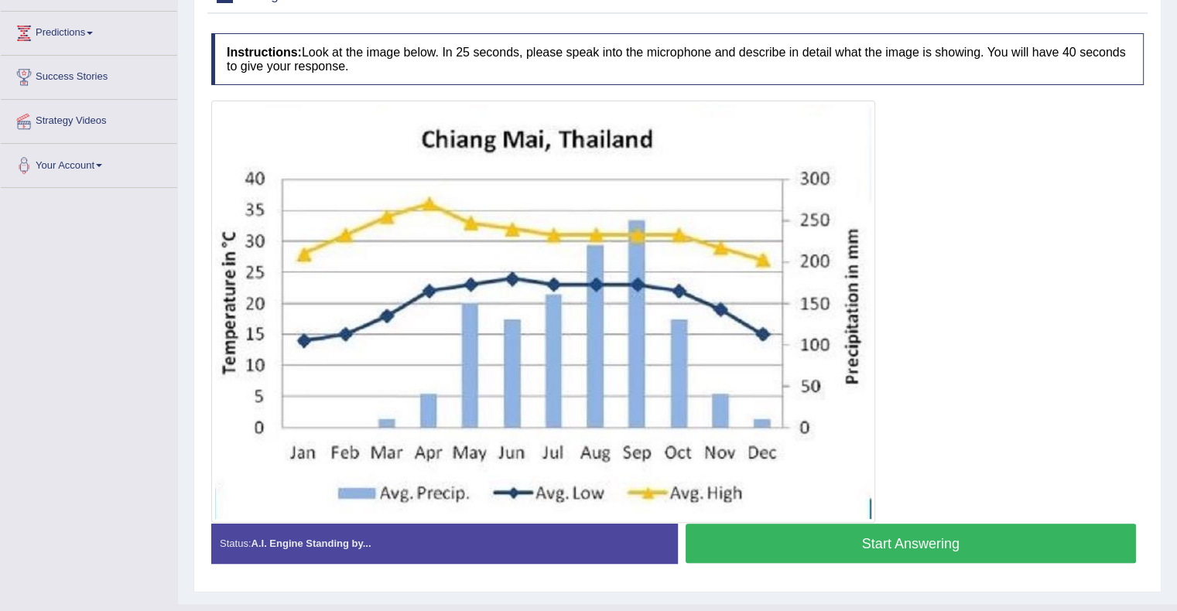
click at [843, 536] on button "Start Answering" at bounding box center [911, 543] width 451 height 39
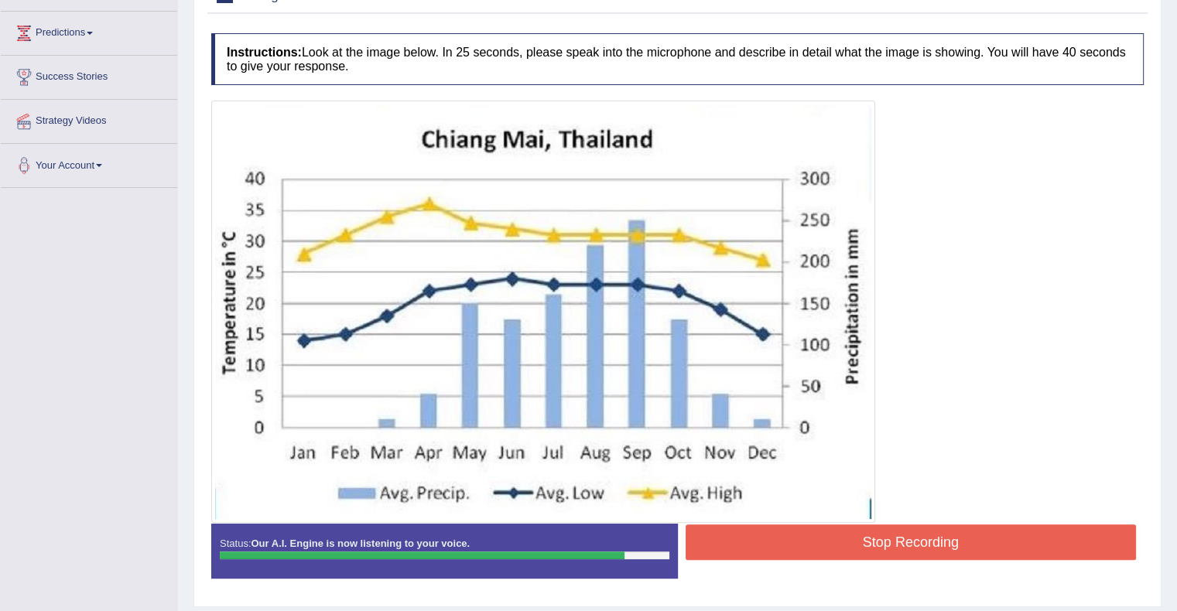
click at [843, 536] on button "Stop Recording" at bounding box center [911, 543] width 451 height 36
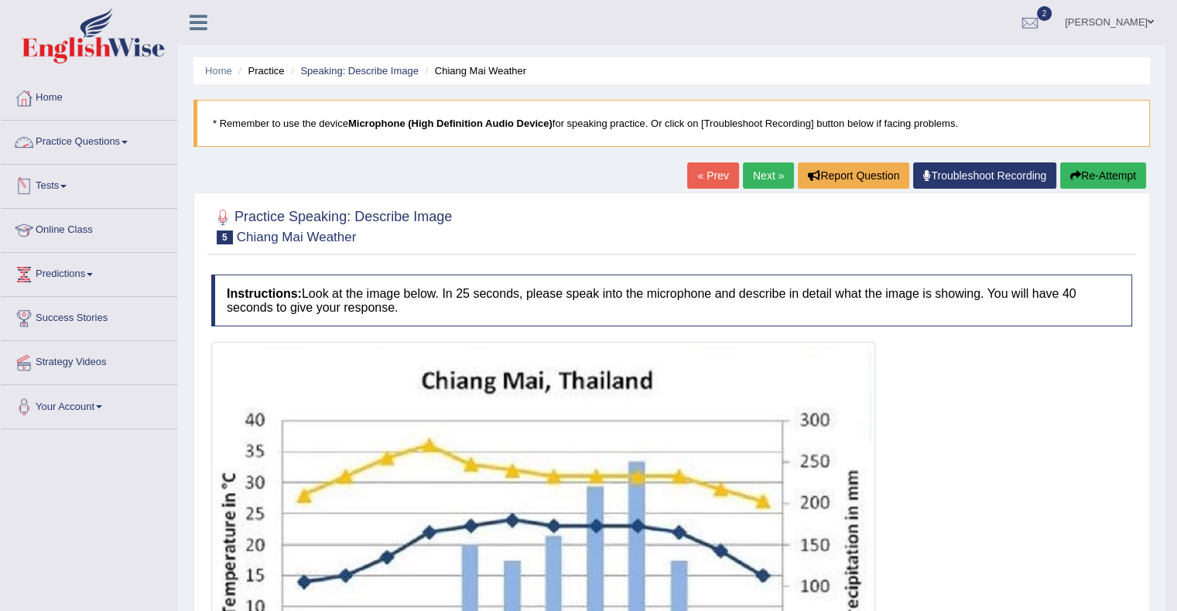
click at [80, 140] on link "Practice Questions" at bounding box center [89, 140] width 176 height 39
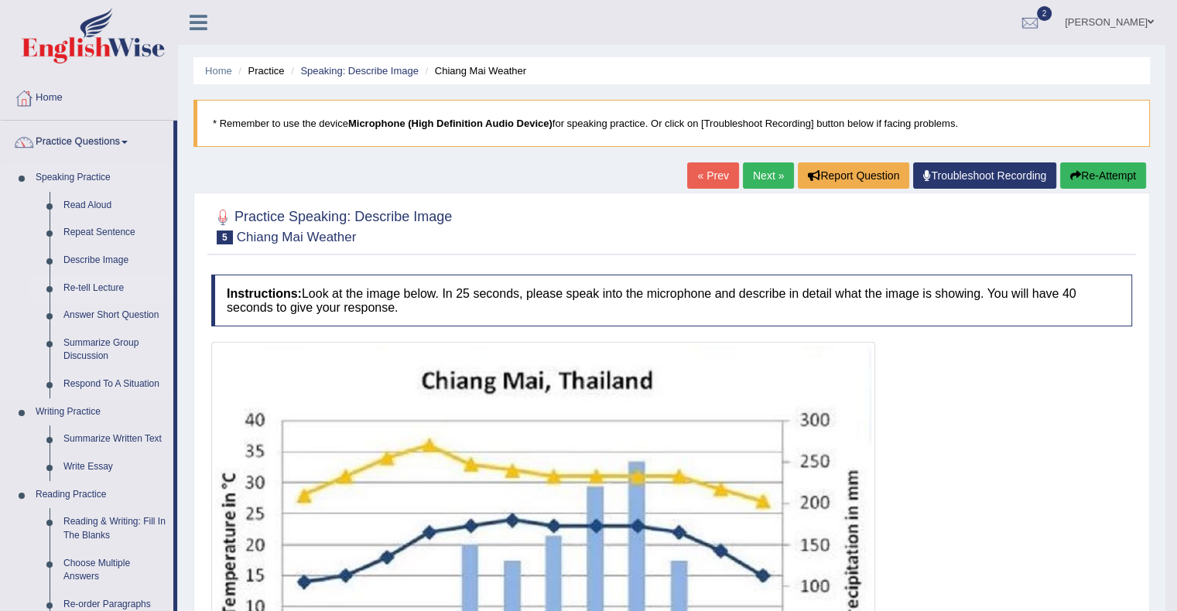
click at [100, 293] on link "Re-tell Lecture" at bounding box center [115, 289] width 117 height 28
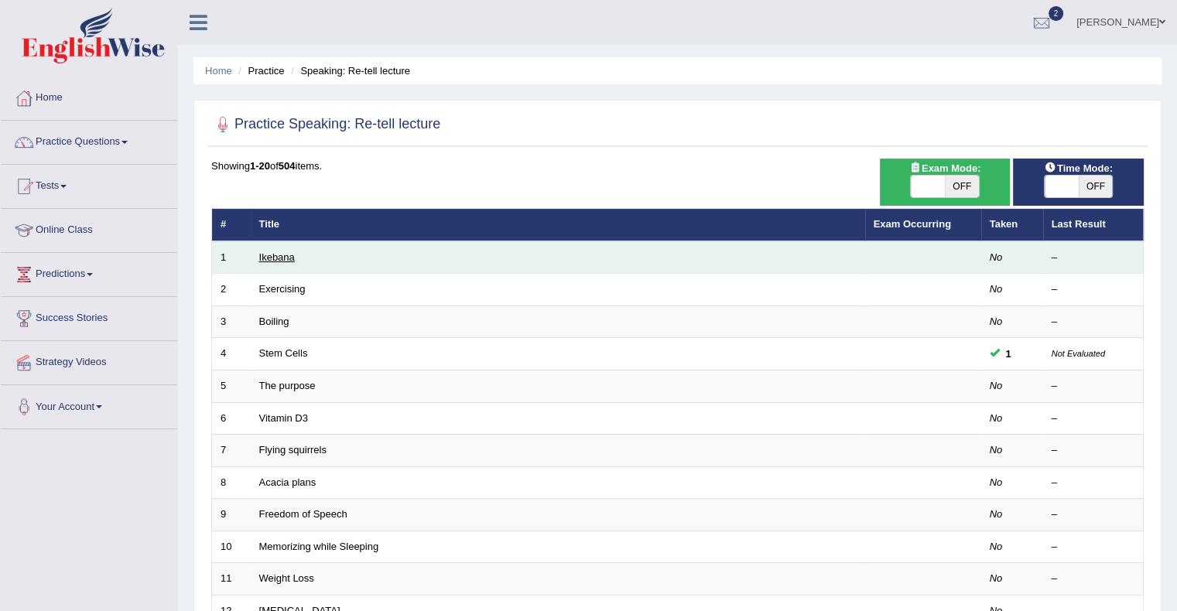
click at [280, 255] on link "Ikebana" at bounding box center [277, 258] width 36 height 12
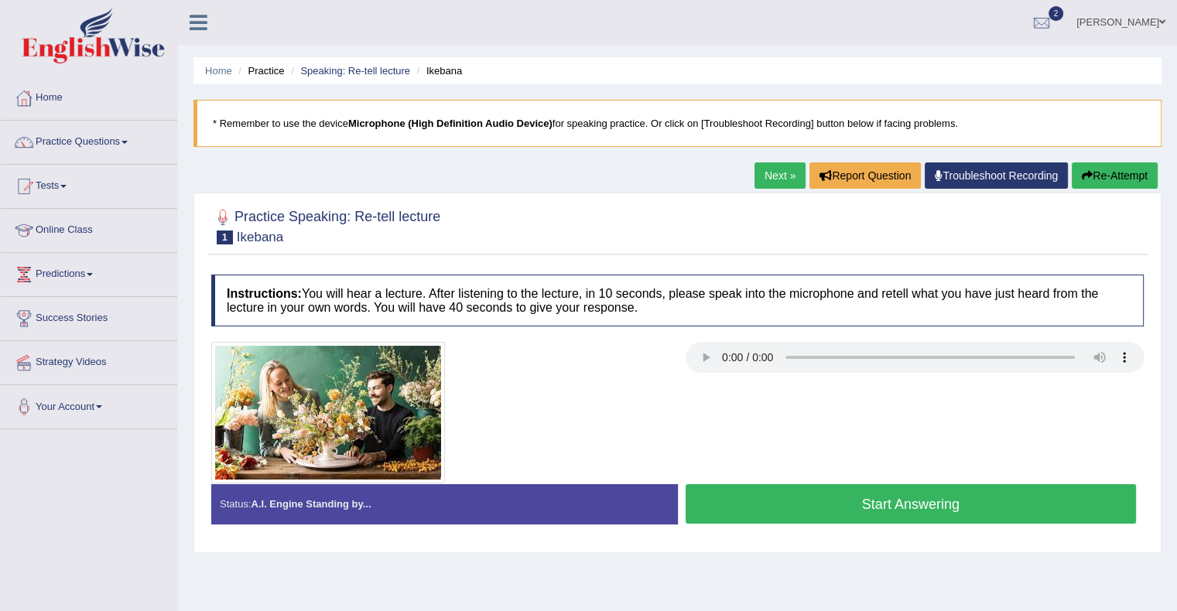
click at [906, 500] on button "Start Answering" at bounding box center [911, 504] width 451 height 39
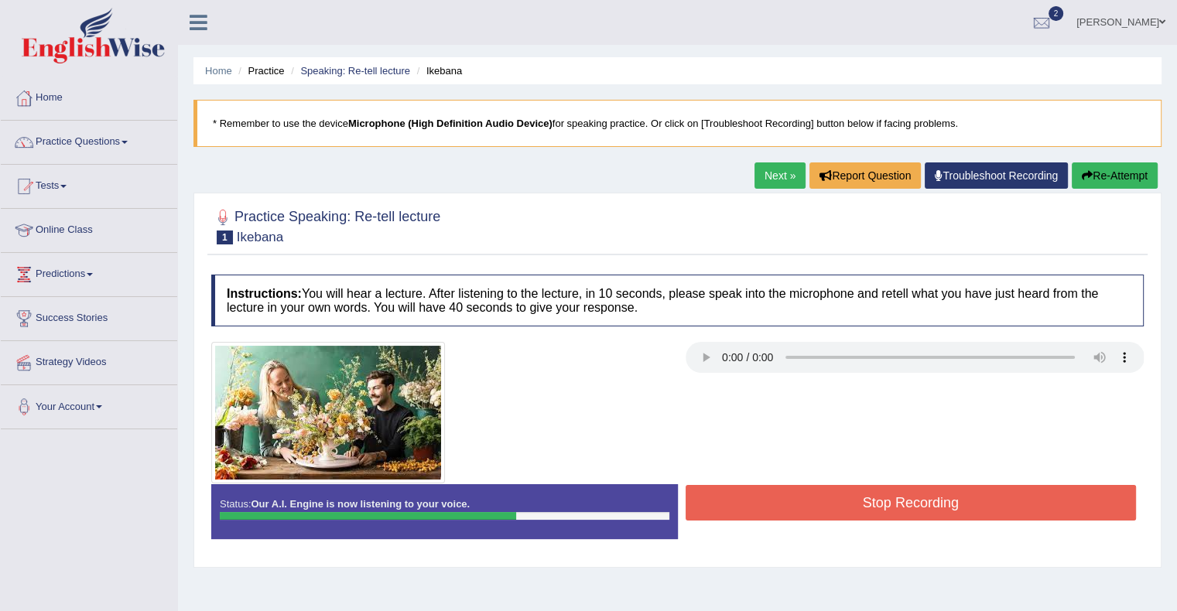
click at [906, 500] on button "Stop Recording" at bounding box center [911, 503] width 451 height 36
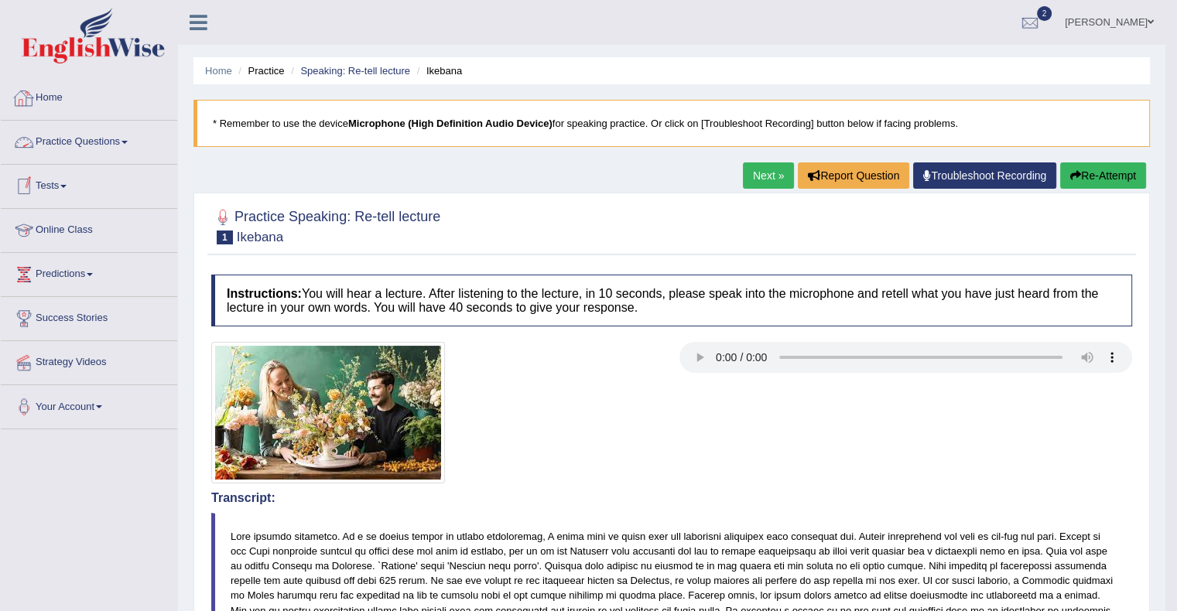
click at [100, 144] on link "Practice Questions" at bounding box center [89, 140] width 176 height 39
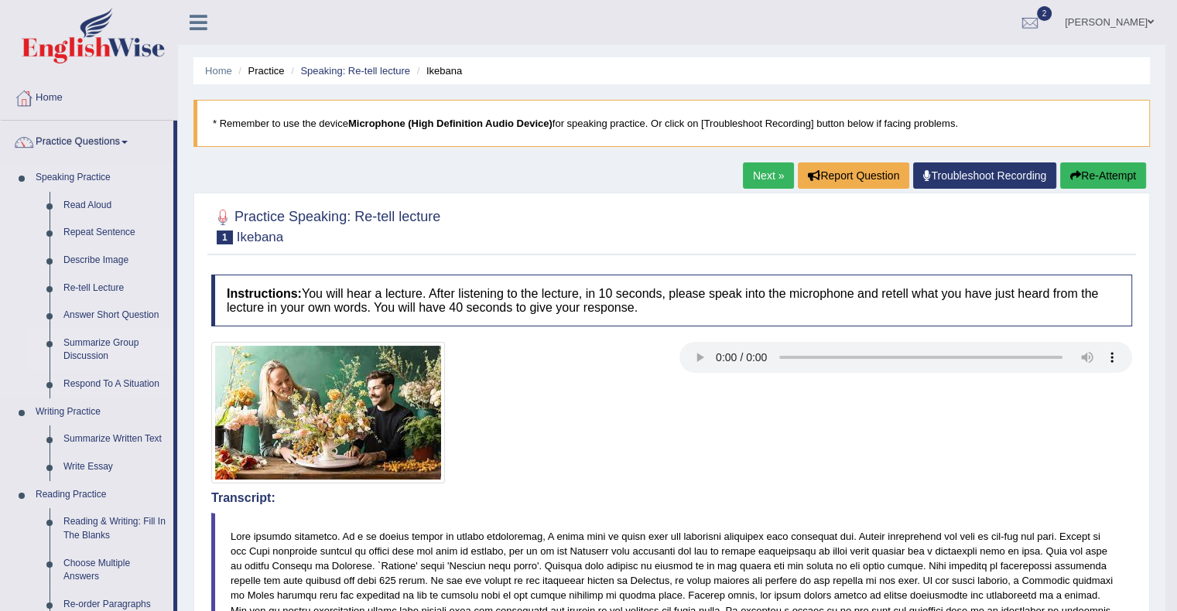
click at [81, 351] on link "Summarize Group Discussion" at bounding box center [115, 350] width 117 height 41
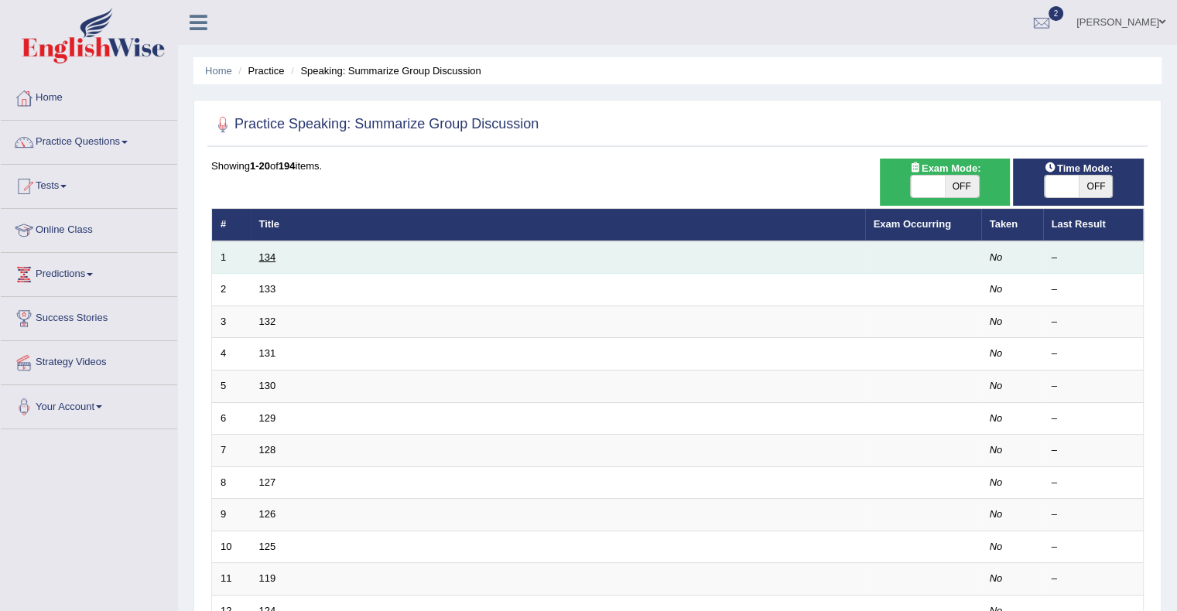
click at [274, 259] on link "134" at bounding box center [267, 258] width 17 height 12
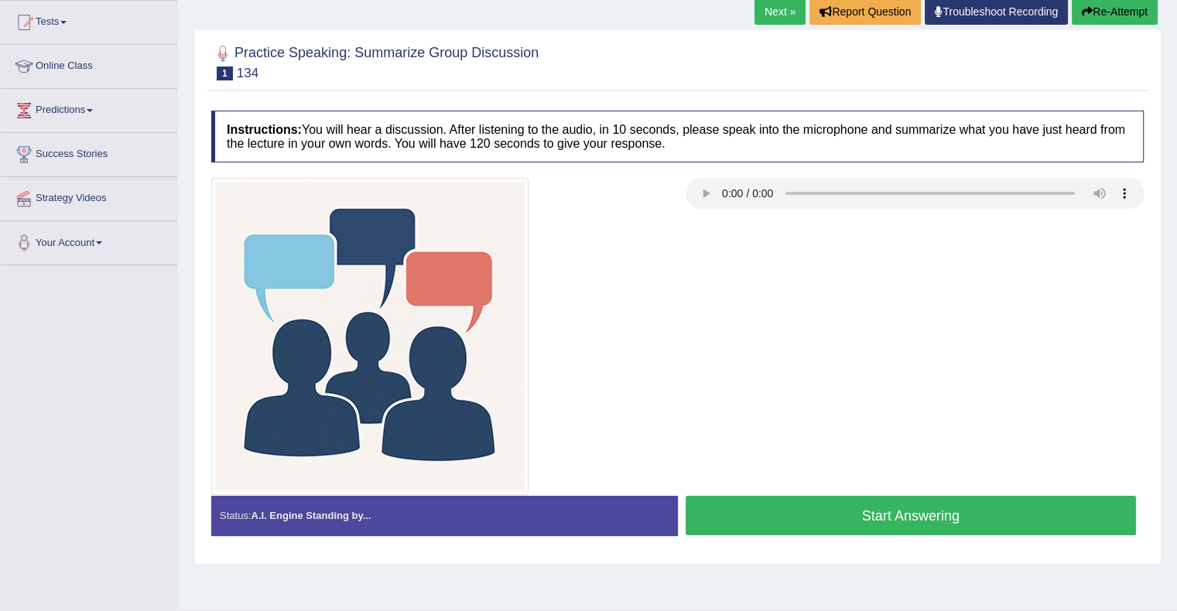
scroll to position [194, 0]
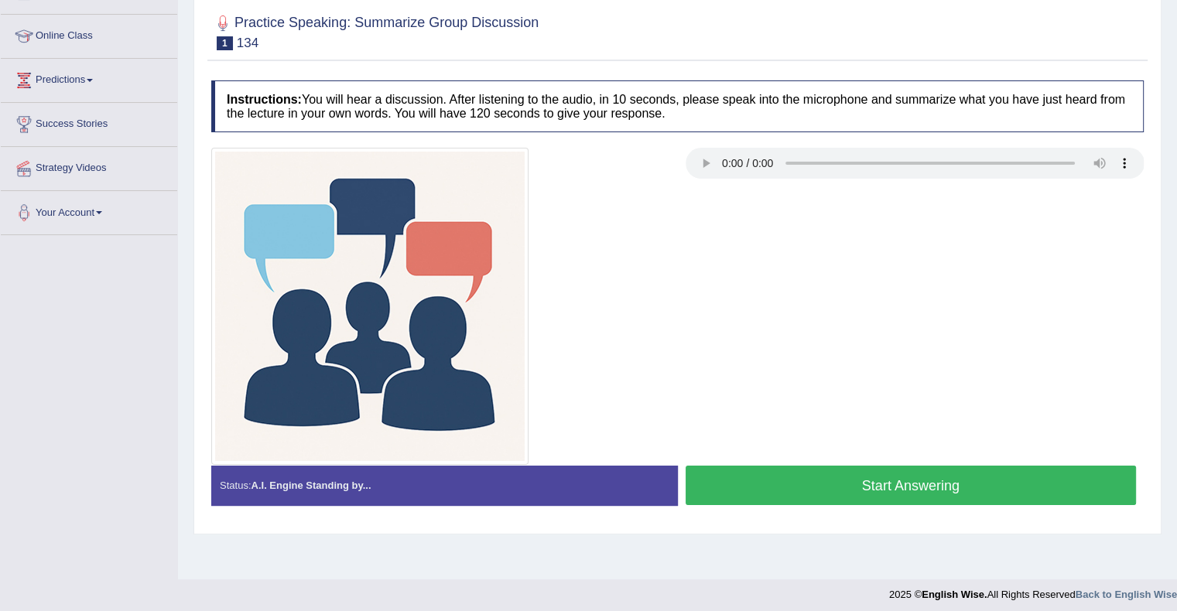
click at [802, 488] on button "Start Answering" at bounding box center [911, 485] width 451 height 39
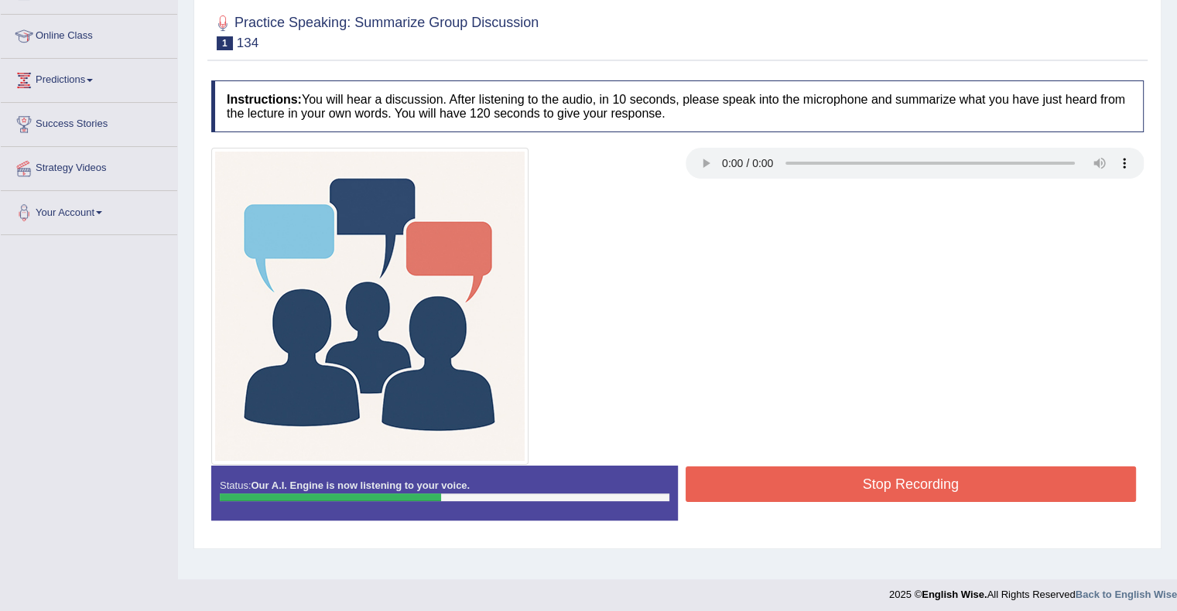
click at [802, 488] on button "Stop Recording" at bounding box center [911, 485] width 451 height 36
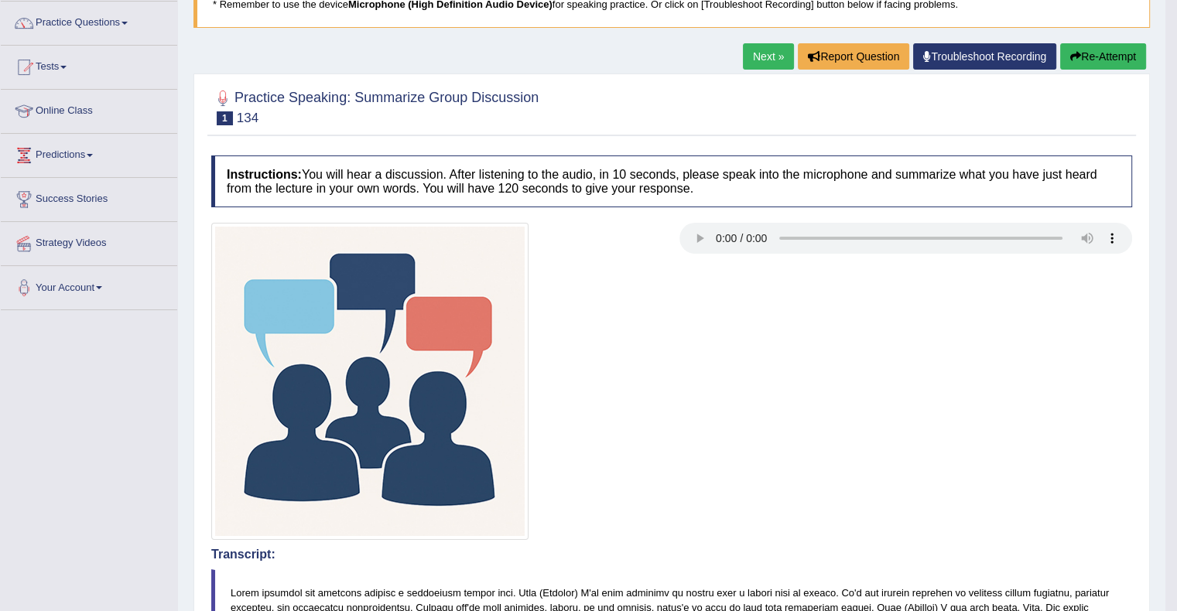
scroll to position [0, 0]
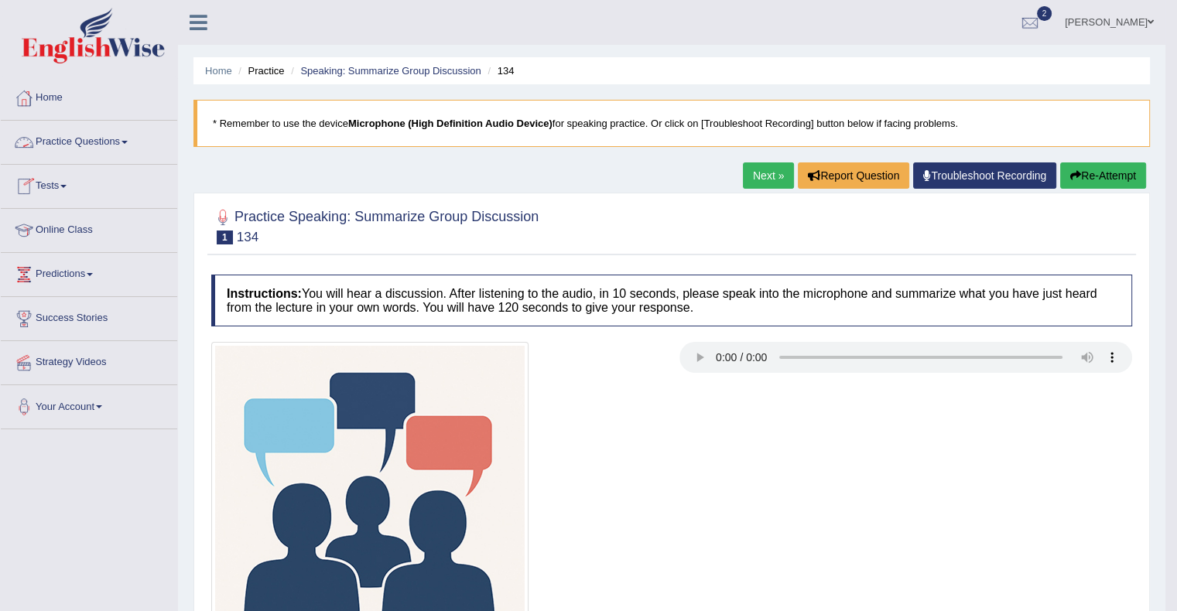
click at [99, 142] on link "Practice Questions" at bounding box center [89, 140] width 176 height 39
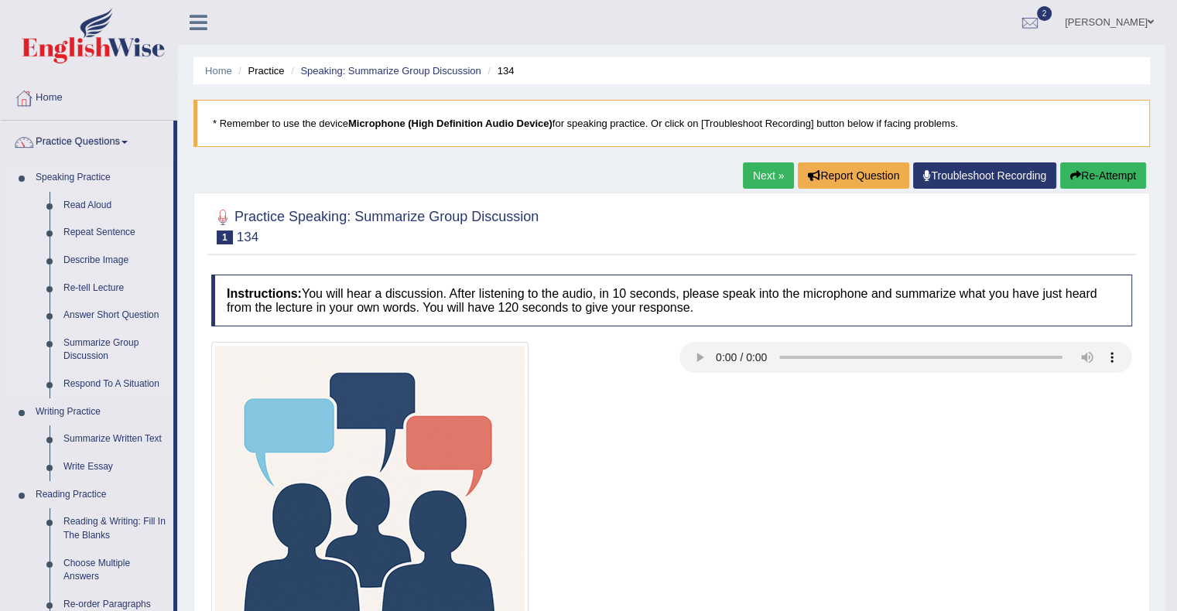
click at [91, 347] on link "Summarize Group Discussion" at bounding box center [115, 350] width 117 height 41
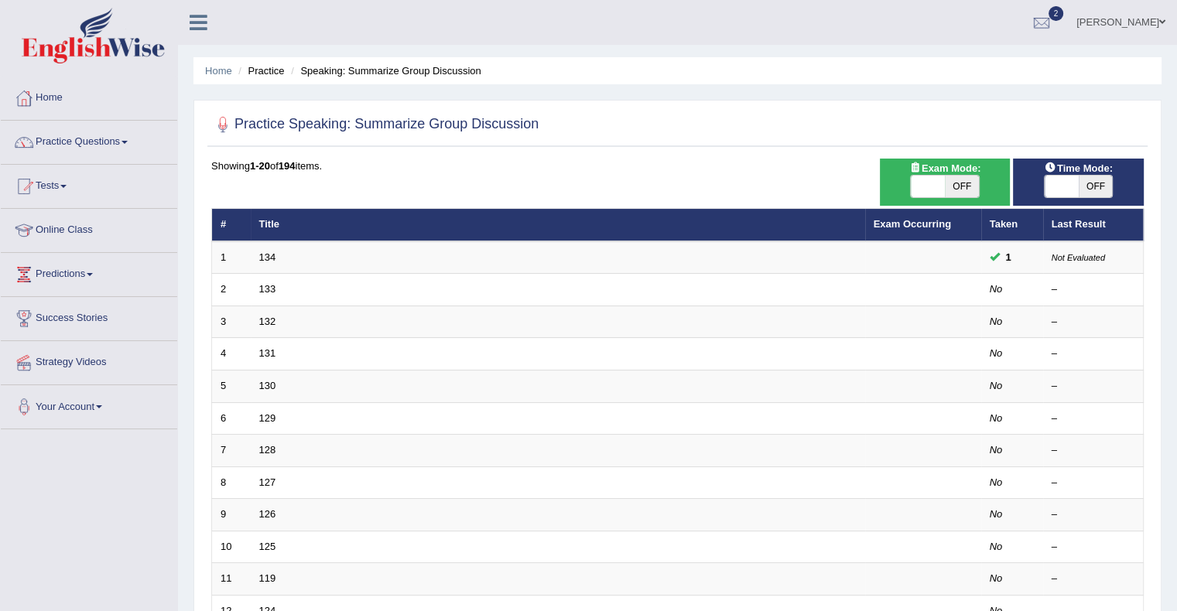
click at [270, 289] on link "133" at bounding box center [267, 289] width 17 height 12
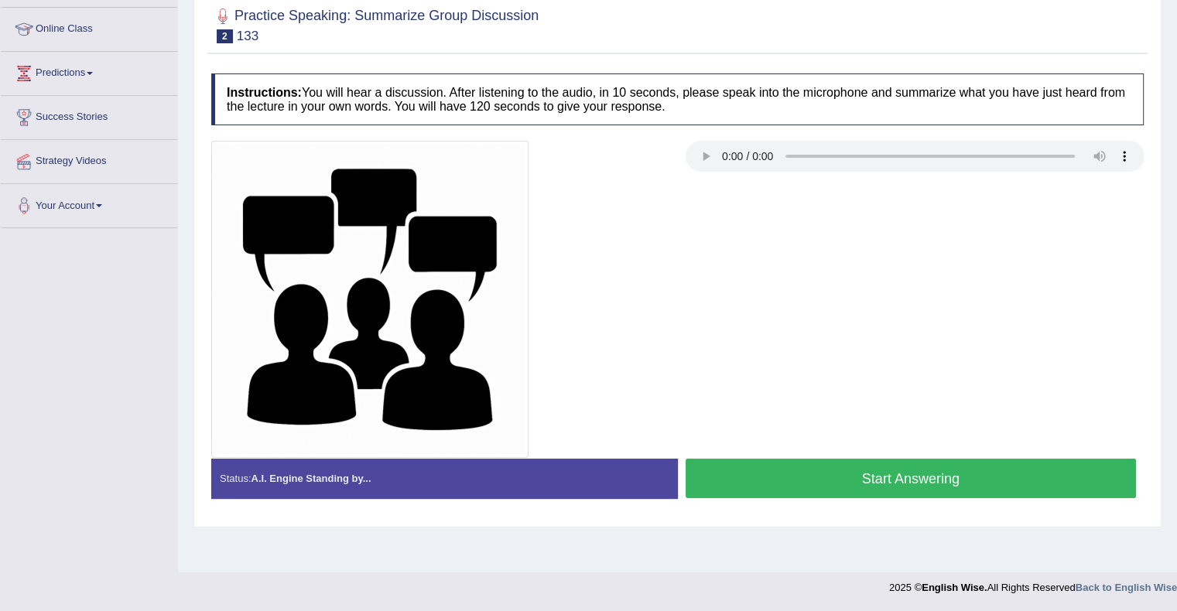
scroll to position [200, 0]
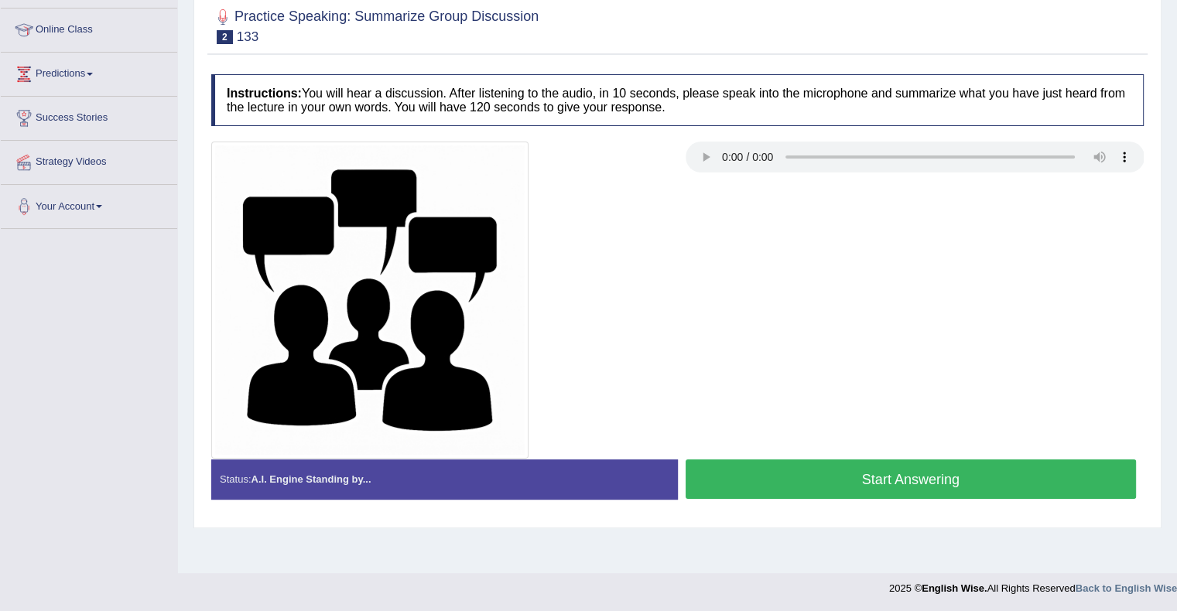
click at [905, 467] on button "Start Answering" at bounding box center [911, 479] width 451 height 39
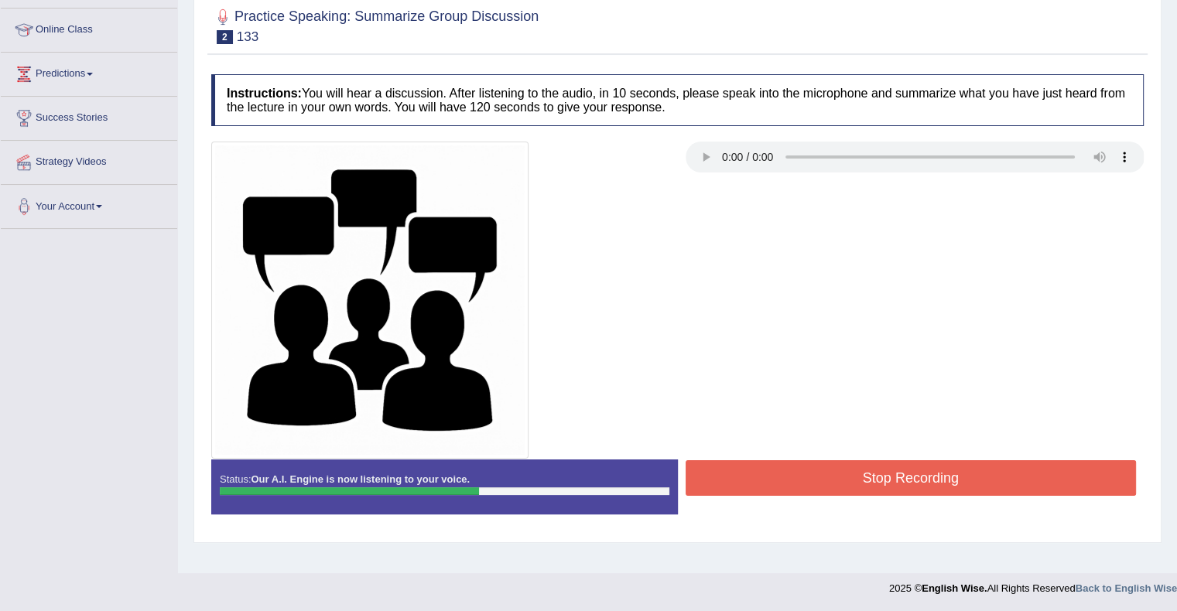
click at [905, 467] on button "Stop Recording" at bounding box center [911, 479] width 451 height 36
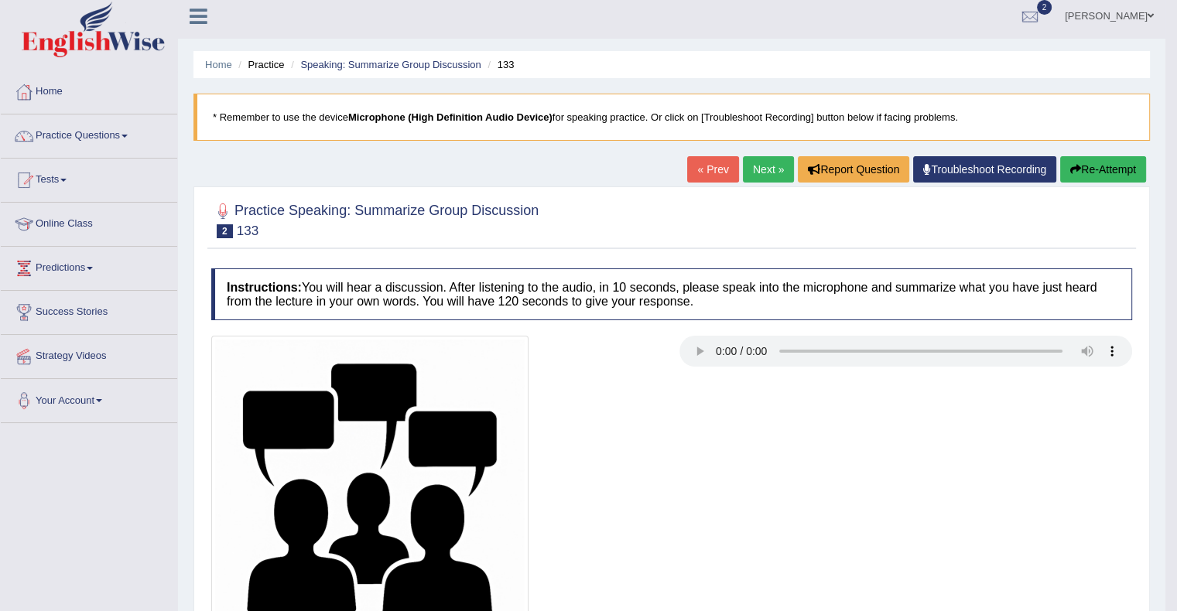
scroll to position [0, 0]
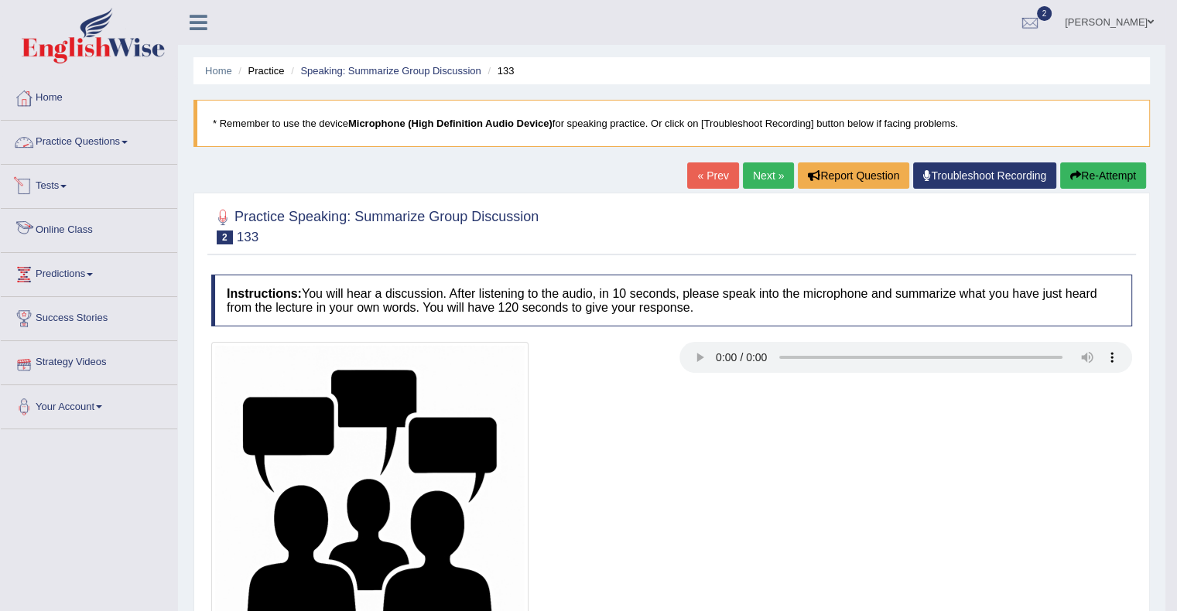
click at [98, 143] on link "Practice Questions" at bounding box center [89, 140] width 176 height 39
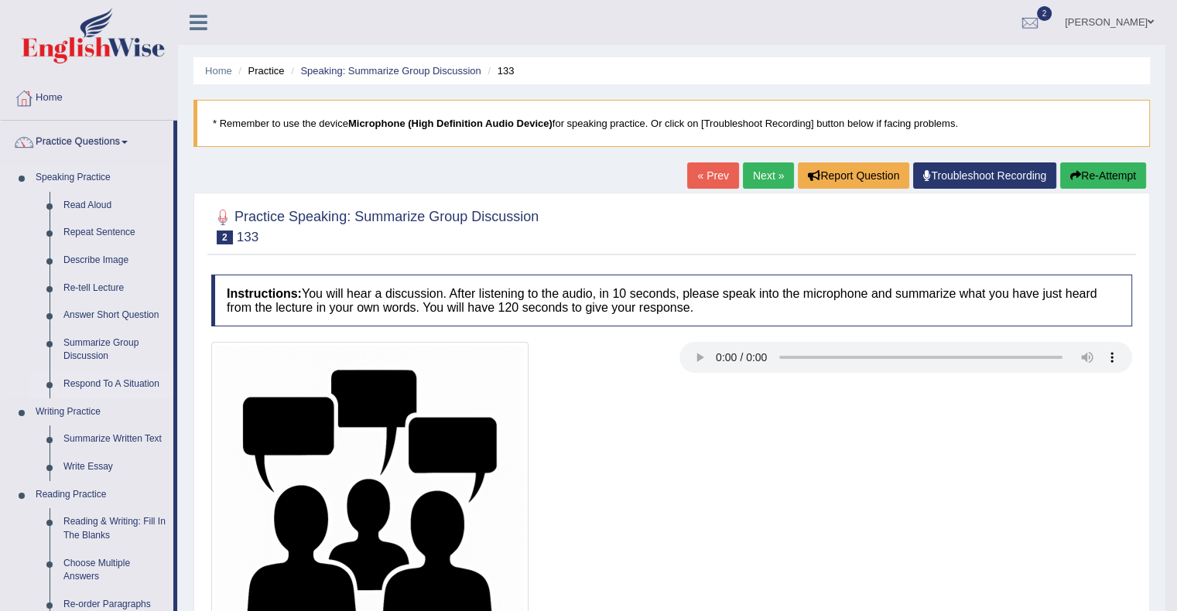
click at [115, 375] on link "Respond To A Situation" at bounding box center [115, 385] width 117 height 28
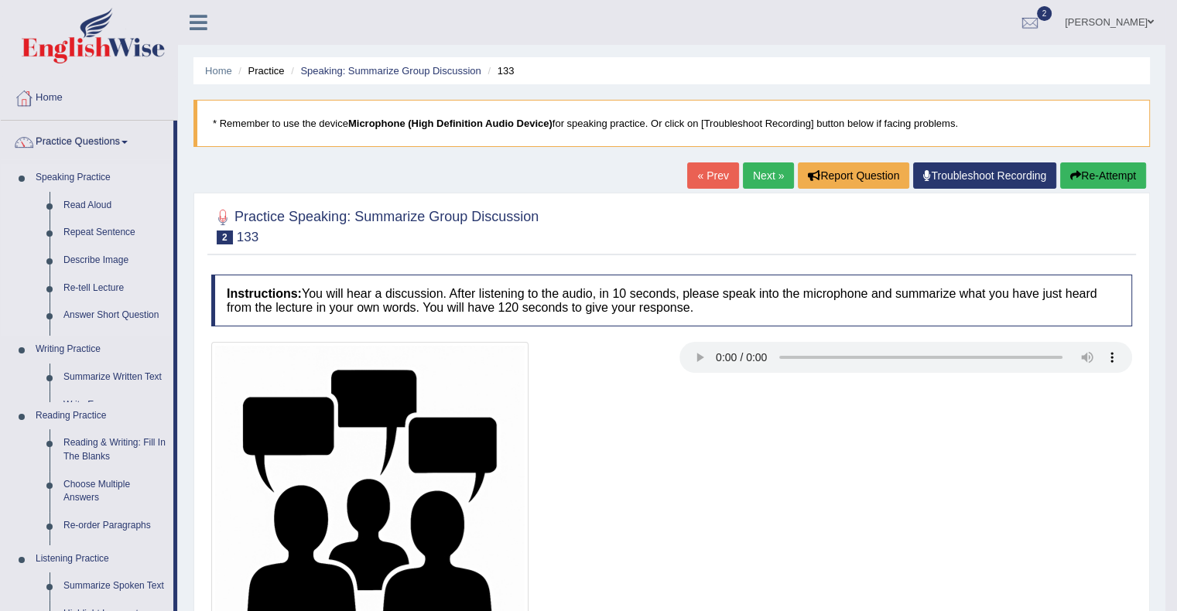
click at [115, 375] on ul "Speaking Practice Read Aloud Repeat Sentence Describe Image Re-tell Lecture Ans…" at bounding box center [87, 451] width 173 height 575
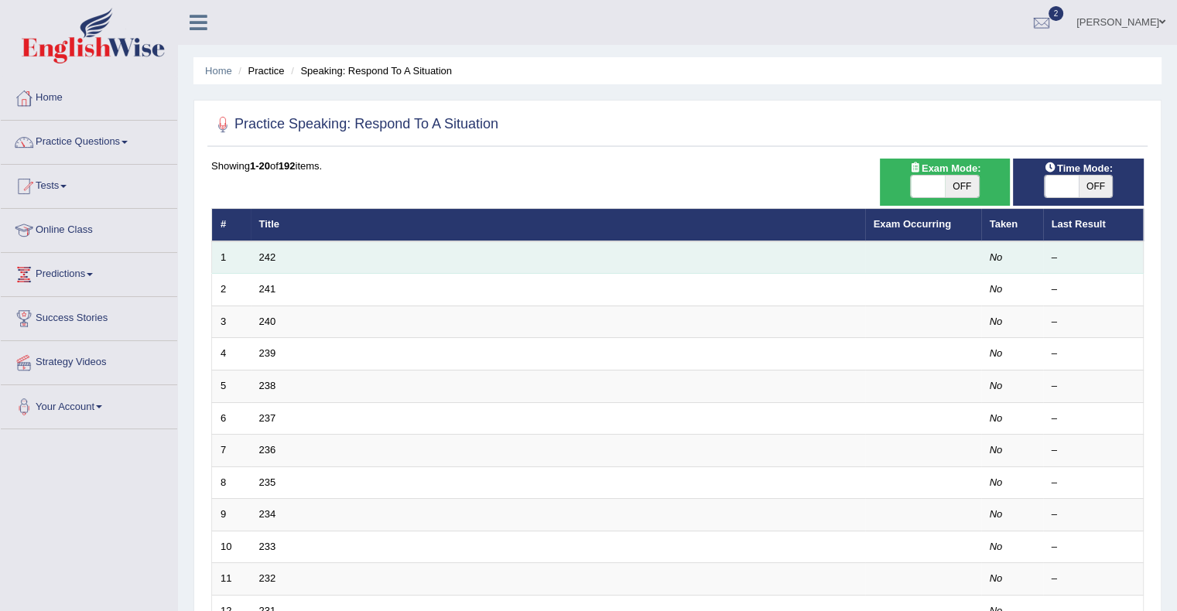
click at [262, 265] on td "242" at bounding box center [558, 258] width 615 height 33
click at [265, 262] on td "242" at bounding box center [558, 258] width 615 height 33
click at [268, 252] on link "242" at bounding box center [267, 258] width 17 height 12
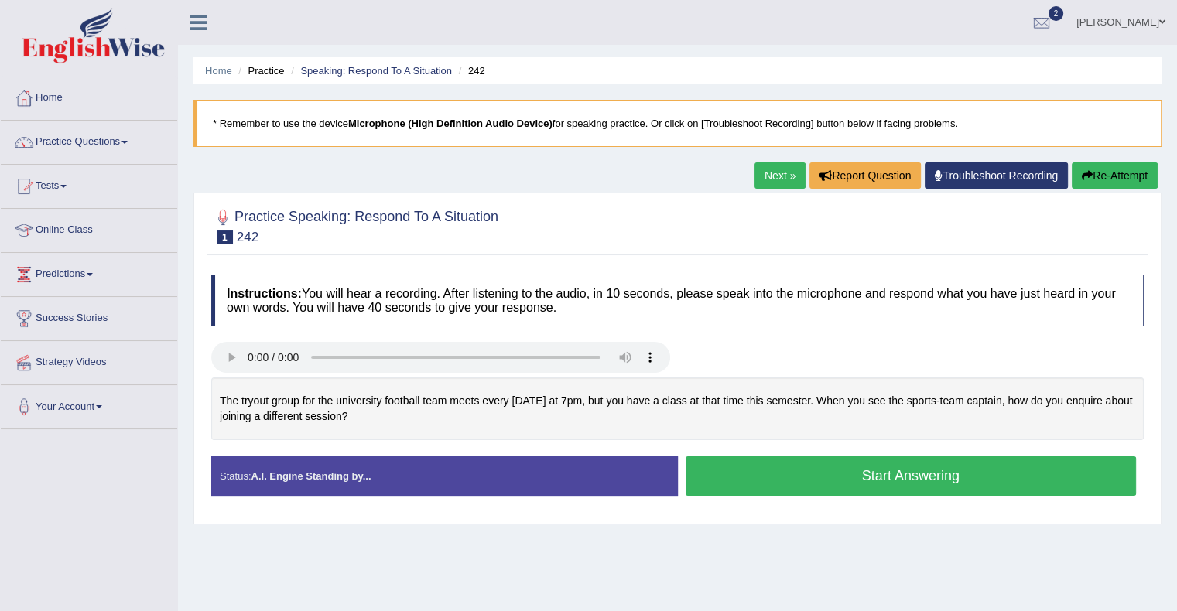
click at [793, 486] on button "Start Answering" at bounding box center [911, 476] width 451 height 39
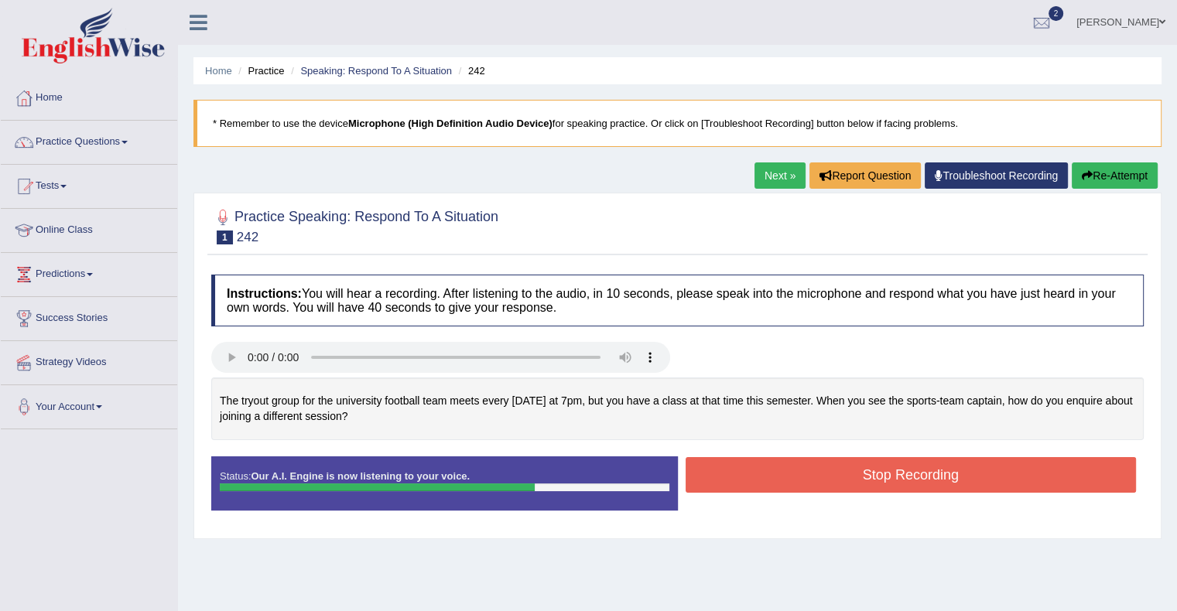
click at [793, 486] on button "Stop Recording" at bounding box center [911, 475] width 451 height 36
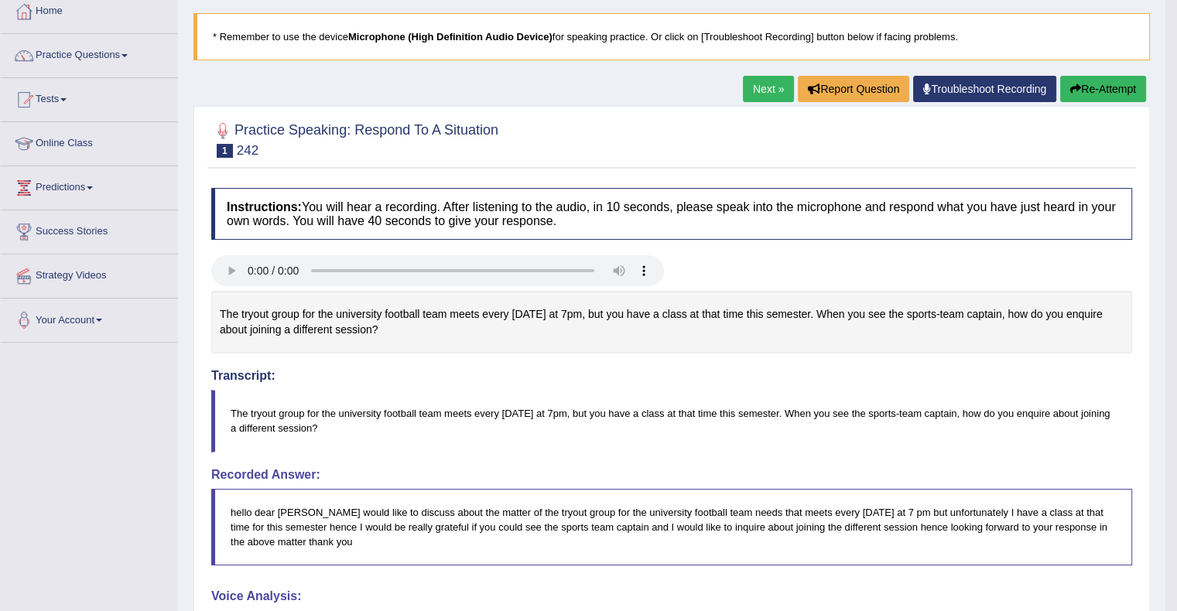
scroll to position [86, 0]
click at [752, 94] on link "Next »" at bounding box center [768, 90] width 51 height 26
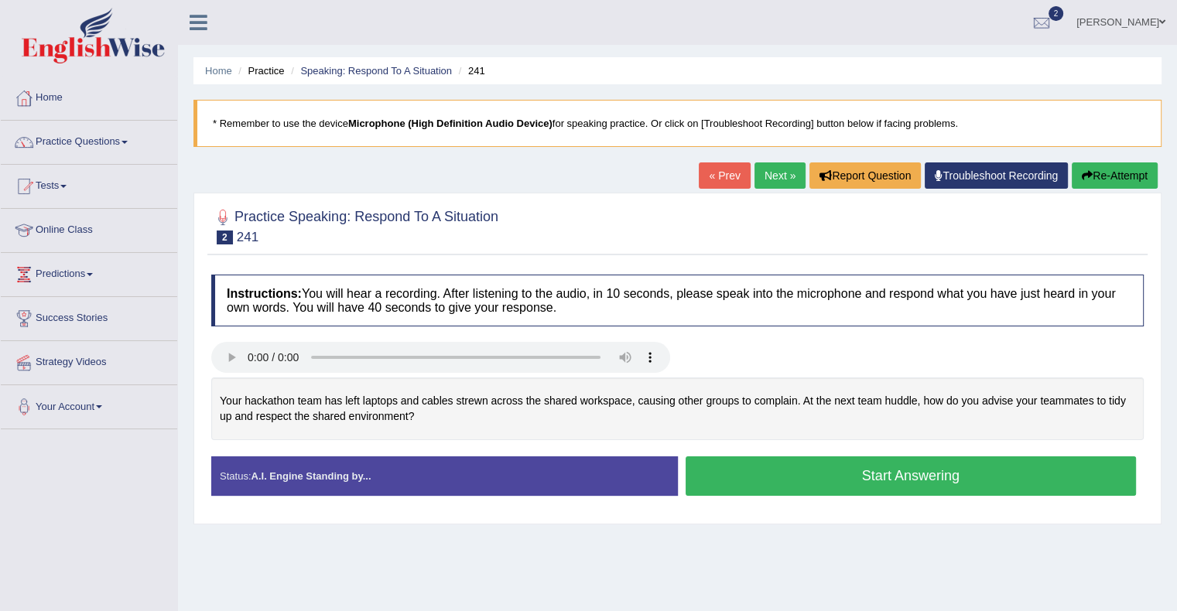
click at [913, 488] on button "Start Answering" at bounding box center [911, 476] width 451 height 39
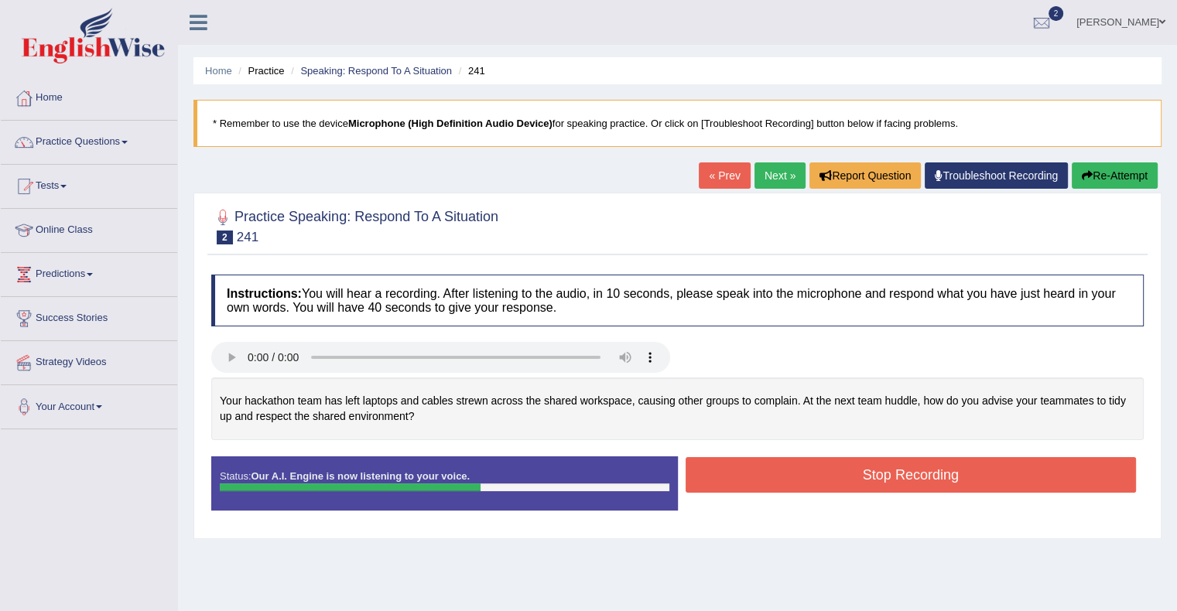
click at [913, 488] on button "Stop Recording" at bounding box center [911, 475] width 451 height 36
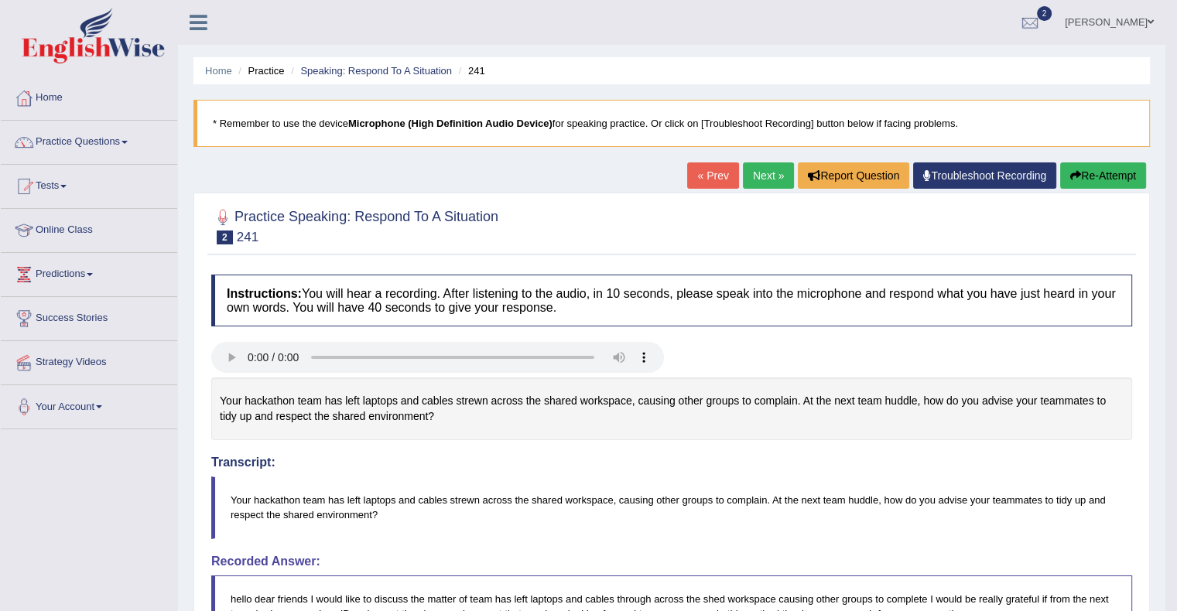
click at [1115, 169] on button "Re-Attempt" at bounding box center [1103, 176] width 86 height 26
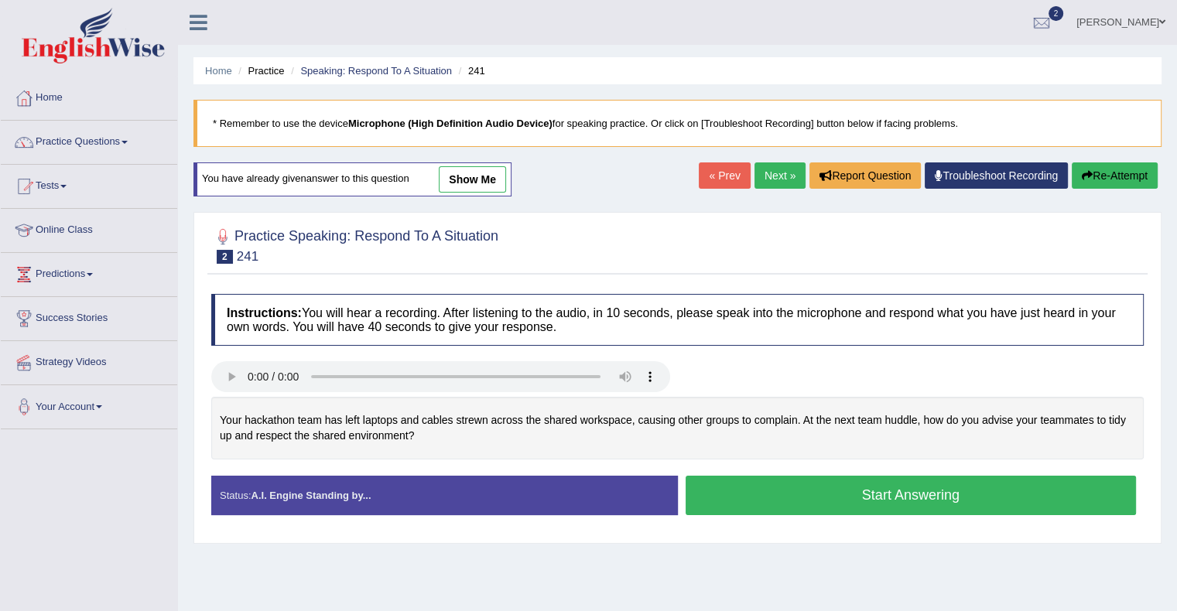
click at [803, 493] on button "Start Answering" at bounding box center [911, 495] width 451 height 39
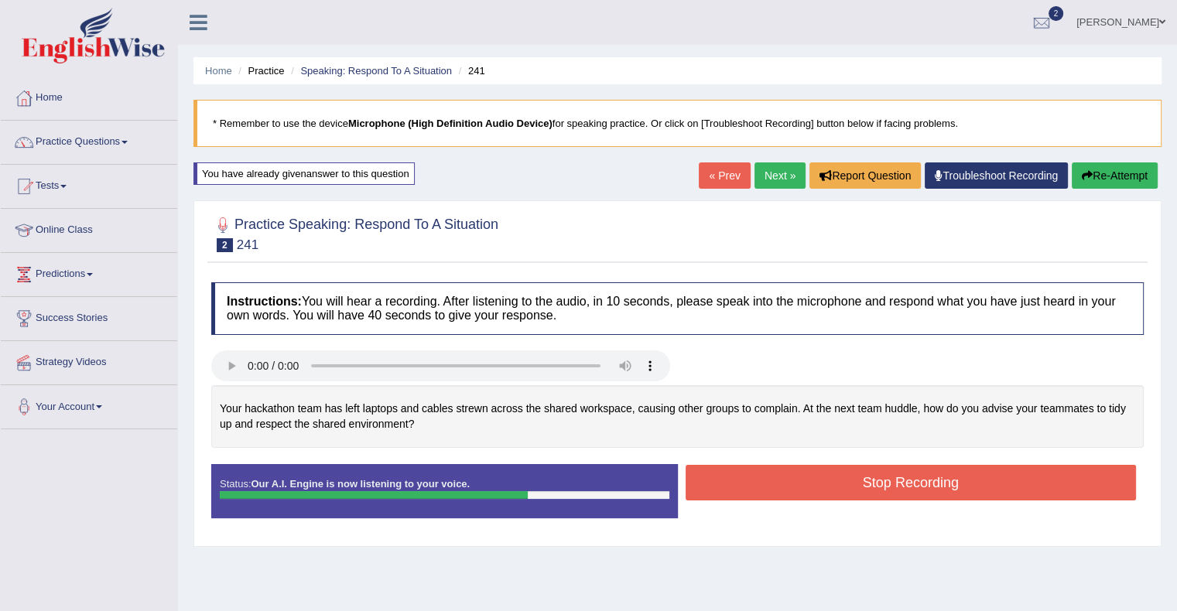
click at [803, 493] on button "Stop Recording" at bounding box center [911, 483] width 451 height 36
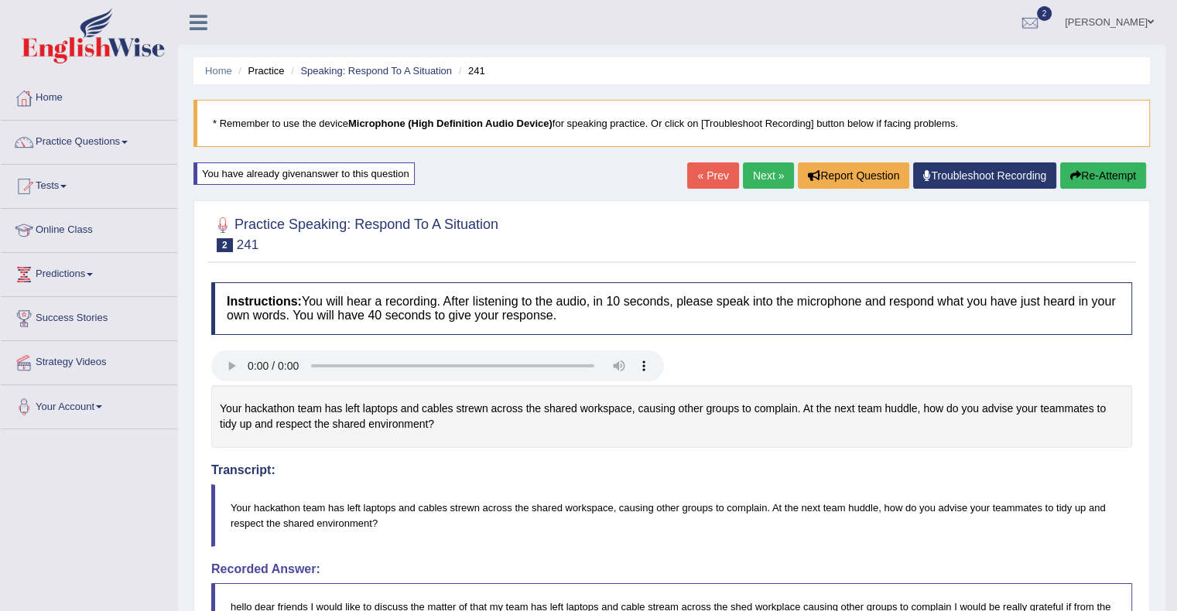
click at [1087, 174] on button "Re-Attempt" at bounding box center [1103, 176] width 86 height 26
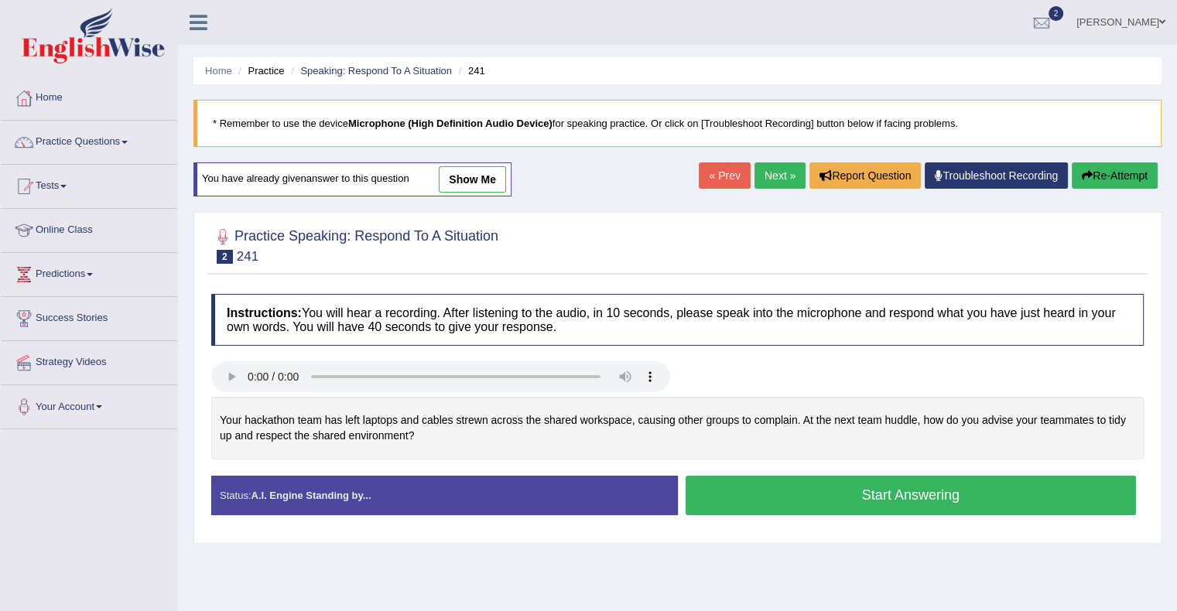
click at [852, 495] on button "Start Answering" at bounding box center [911, 495] width 451 height 39
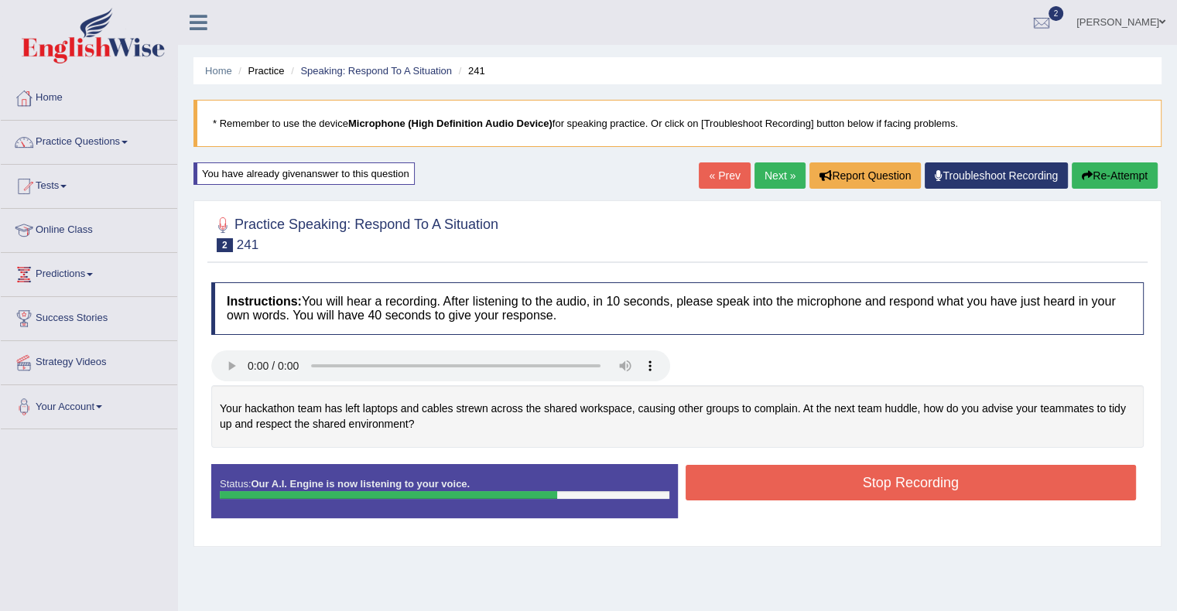
click at [813, 481] on button "Stop Recording" at bounding box center [911, 483] width 451 height 36
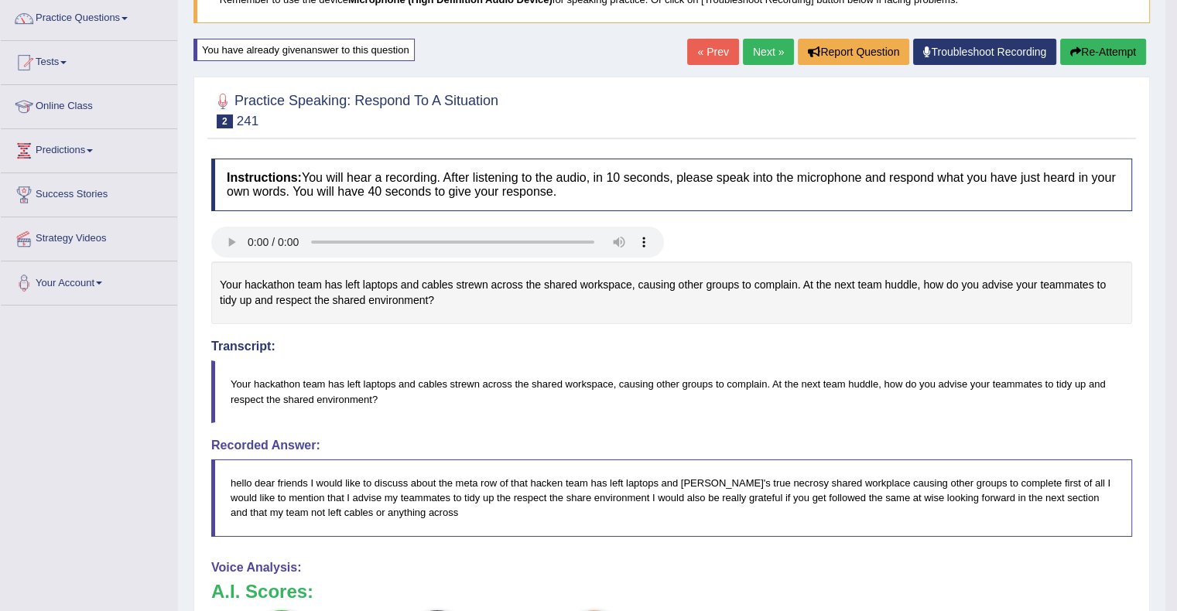
scroll to position [123, 0]
click at [765, 60] on link "Next »" at bounding box center [768, 52] width 51 height 26
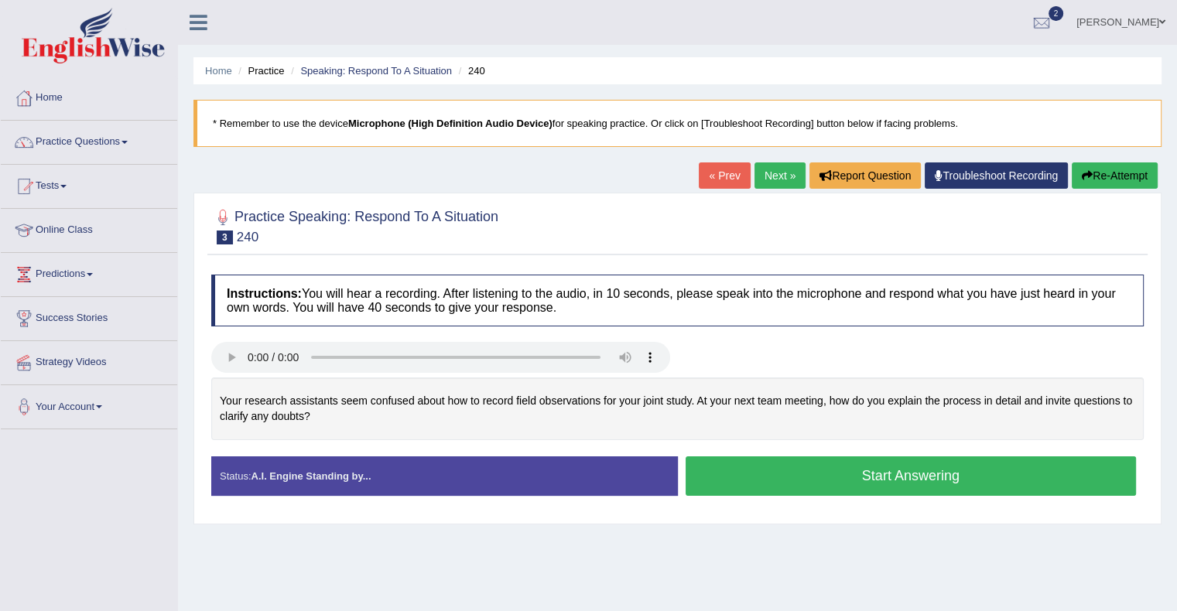
click at [805, 468] on button "Start Answering" at bounding box center [911, 476] width 451 height 39
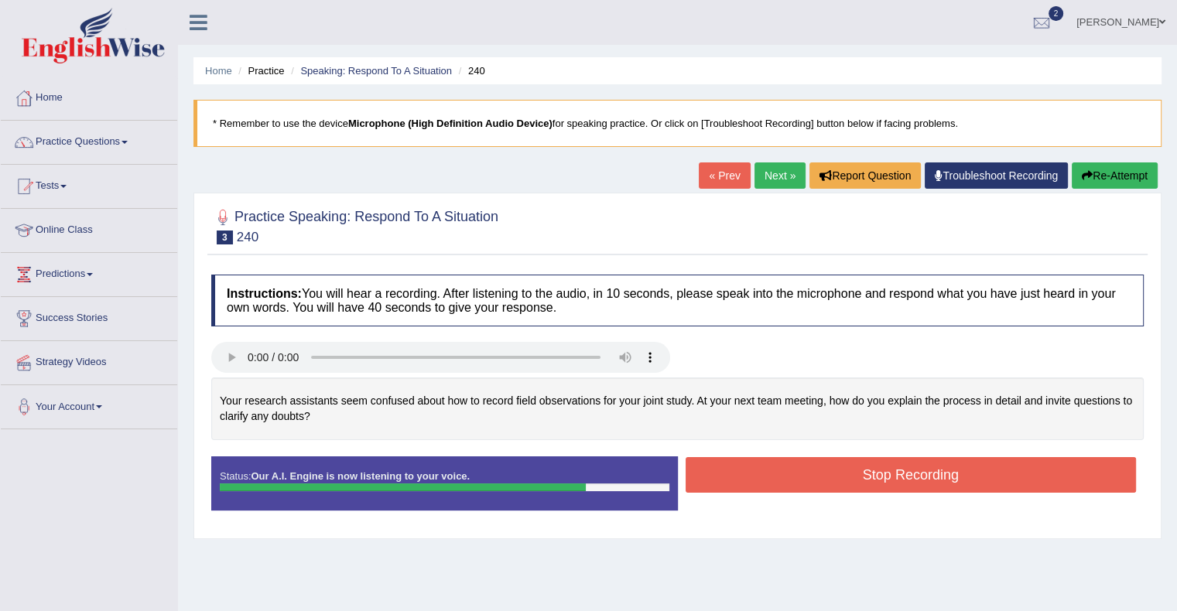
click at [858, 471] on button "Stop Recording" at bounding box center [911, 475] width 451 height 36
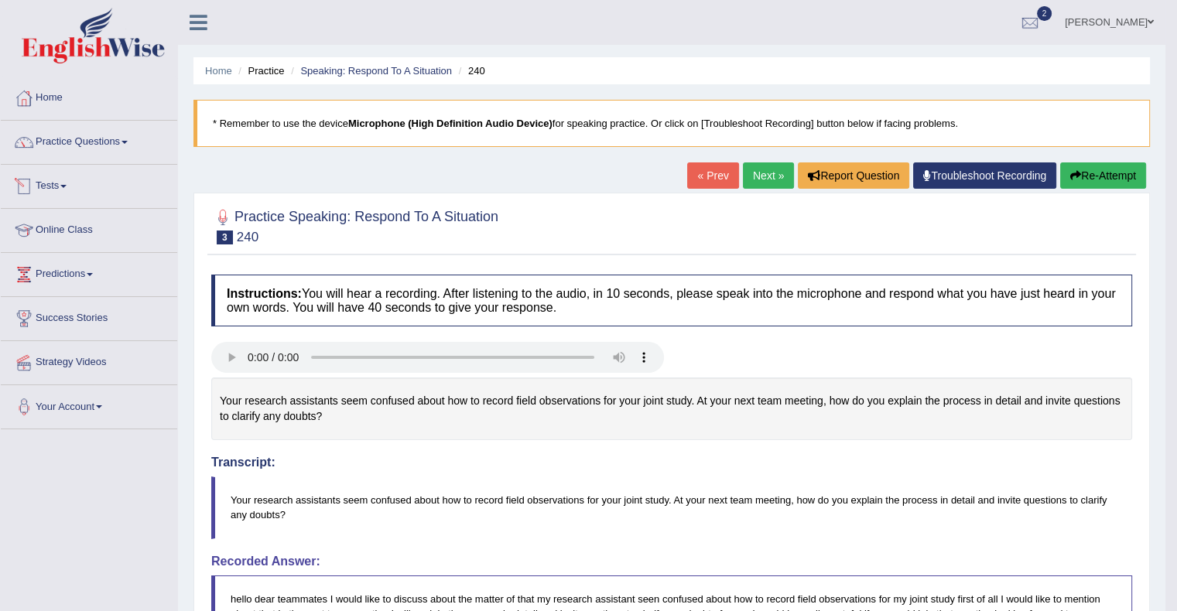
click at [56, 178] on link "Tests" at bounding box center [89, 184] width 176 height 39
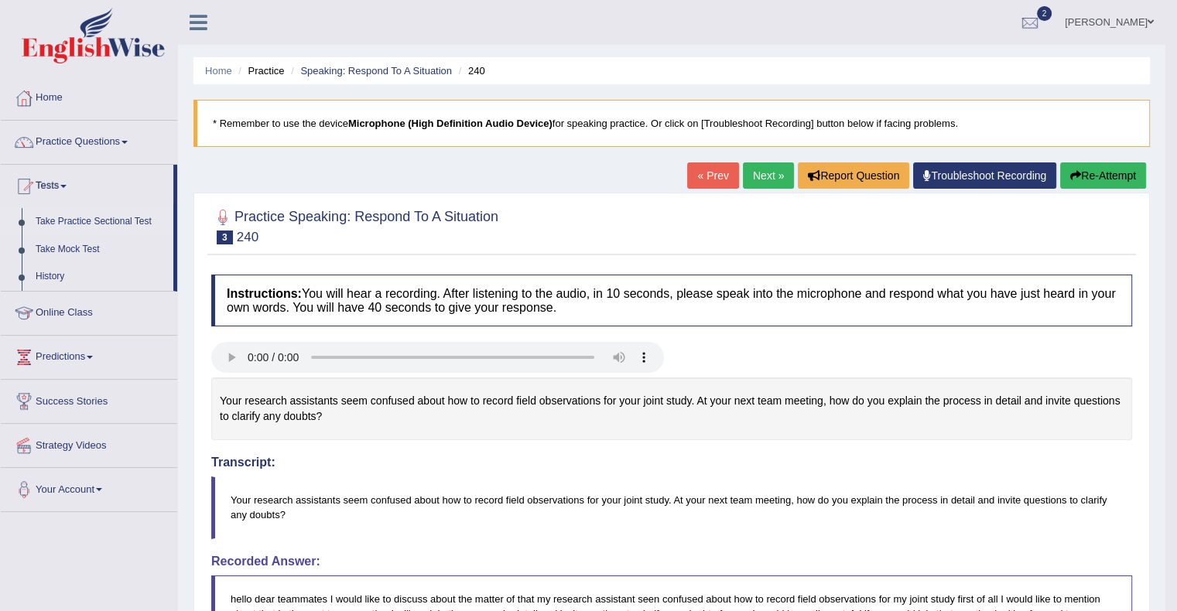
click at [73, 218] on link "Take Practice Sectional Test" at bounding box center [101, 222] width 145 height 28
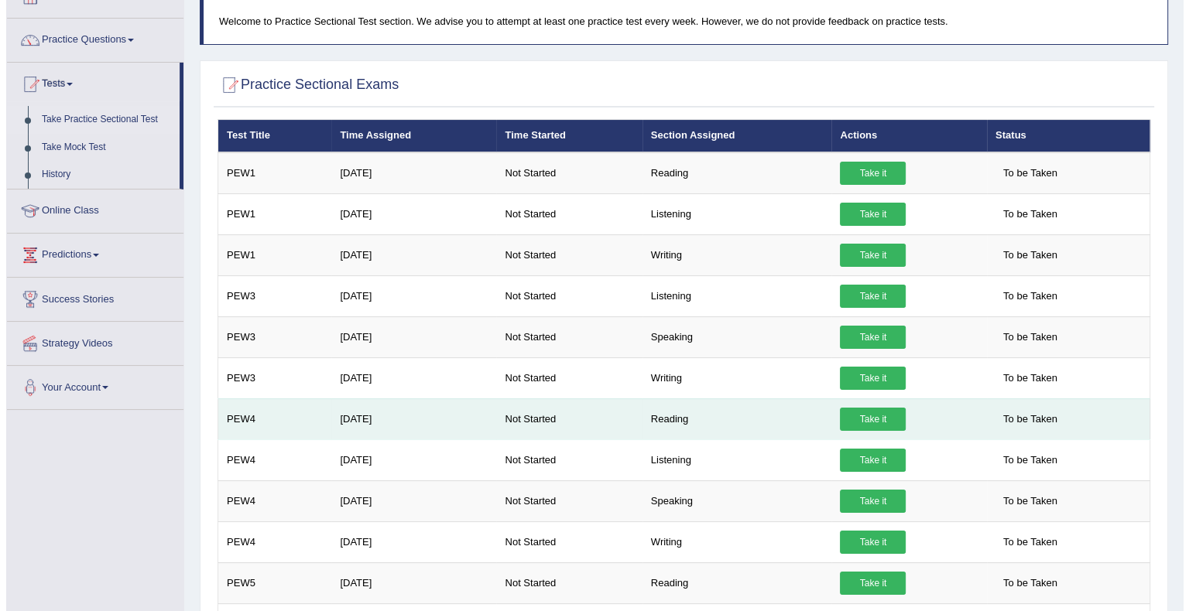
scroll to position [104, 0]
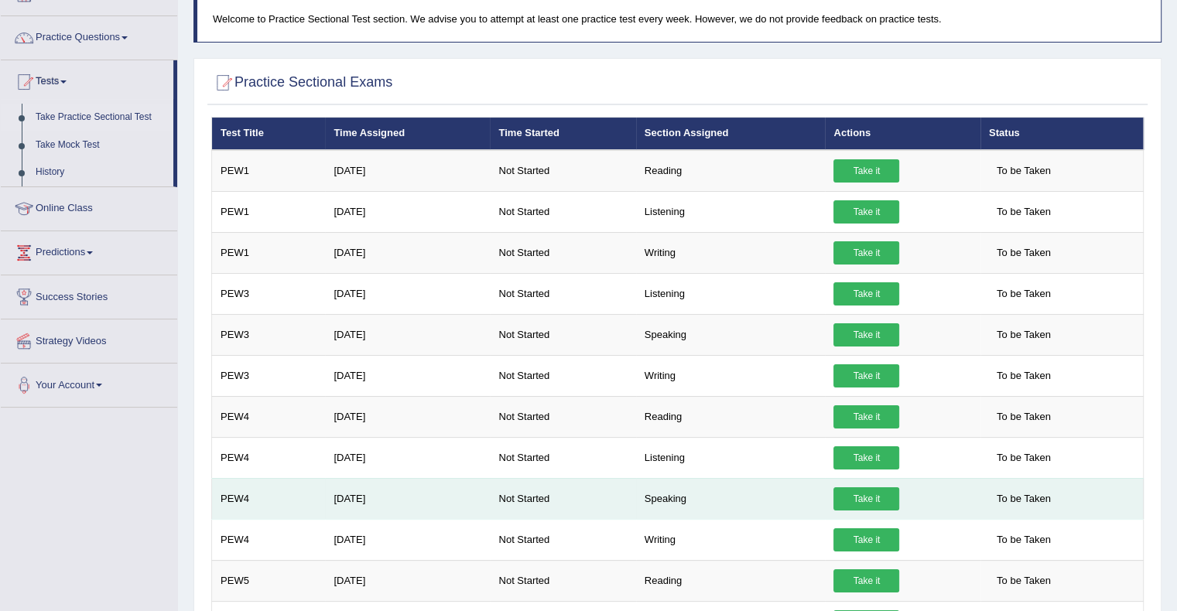
click at [875, 502] on link "Take it" at bounding box center [867, 499] width 66 height 23
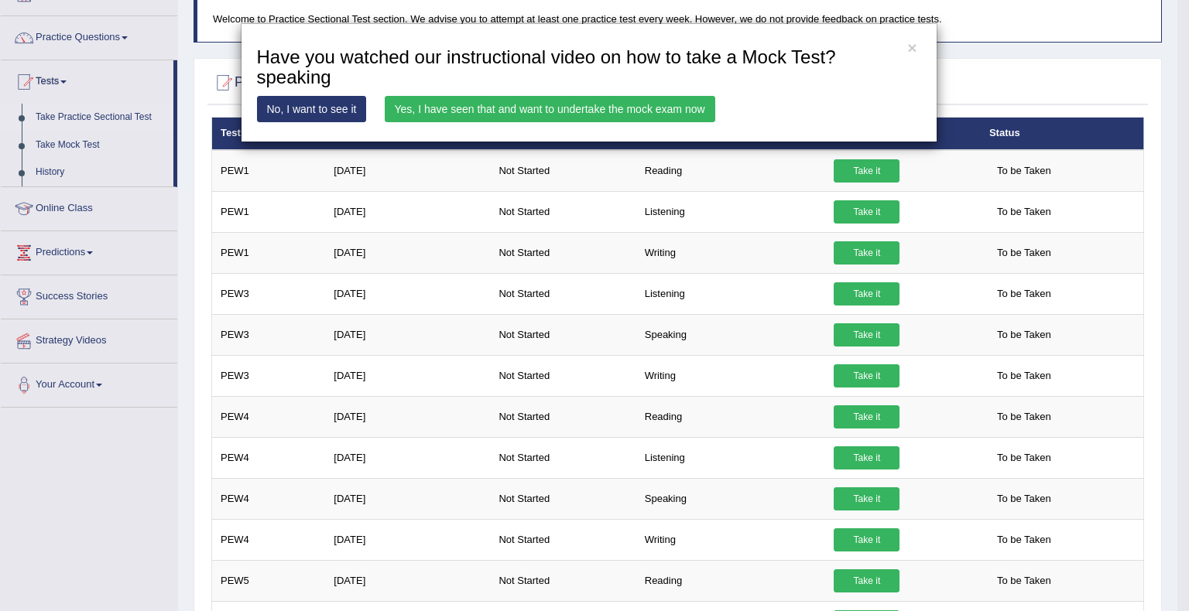
click at [537, 110] on link "Yes, I have seen that and want to undertake the mock exam now" at bounding box center [550, 109] width 331 height 26
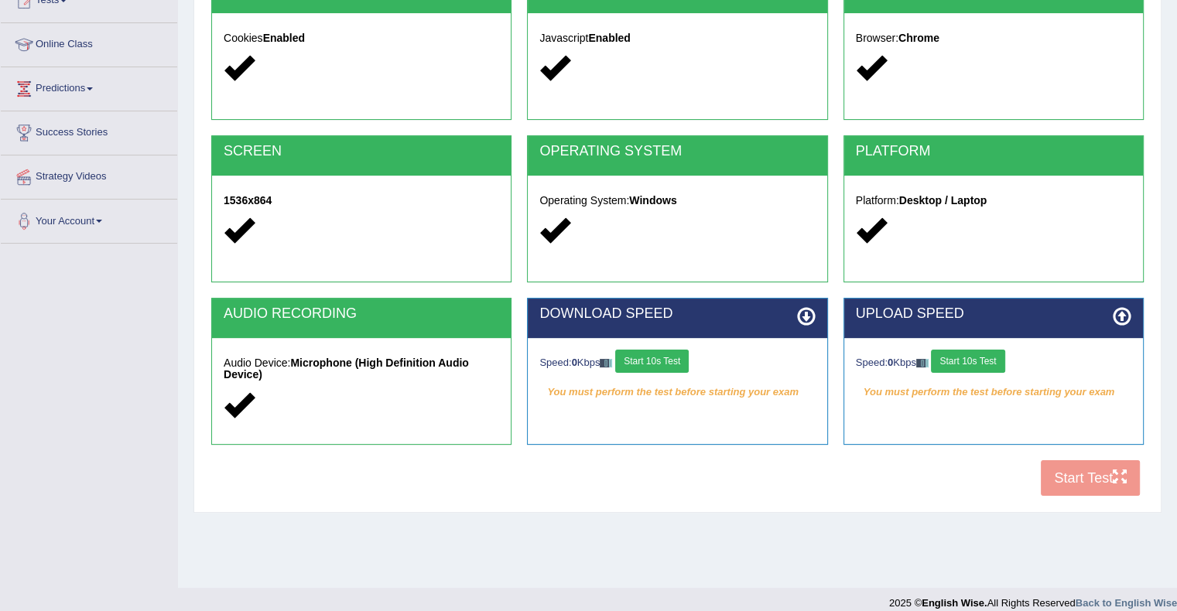
scroll to position [189, 0]
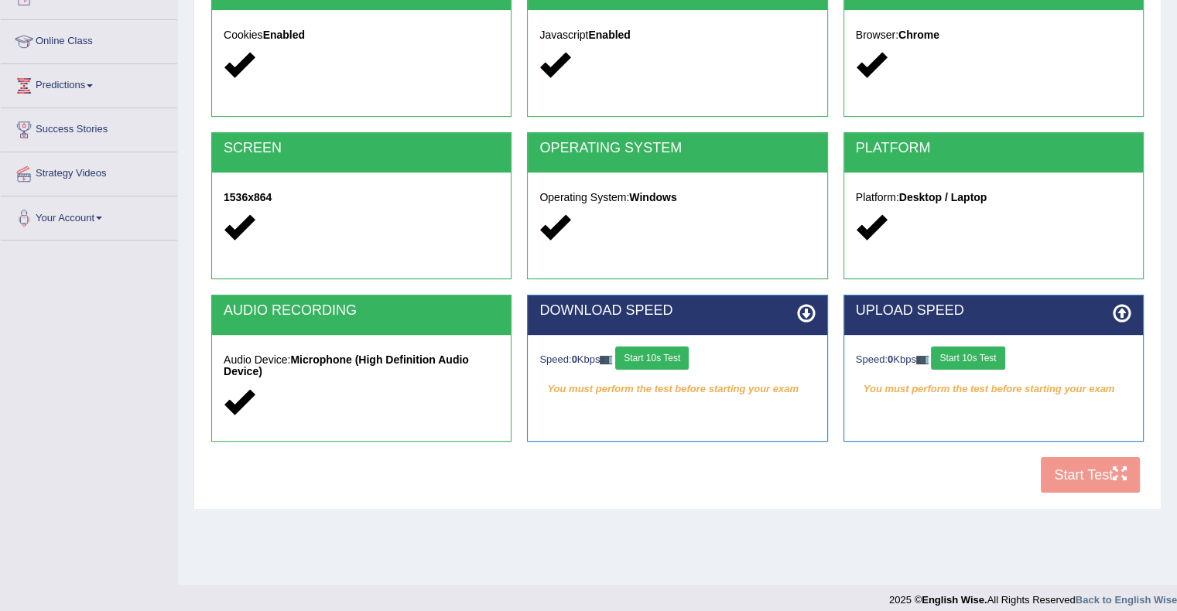
click at [652, 360] on button "Start 10s Test" at bounding box center [652, 358] width 74 height 23
click at [982, 361] on button "Start 10s Test" at bounding box center [968, 358] width 74 height 23
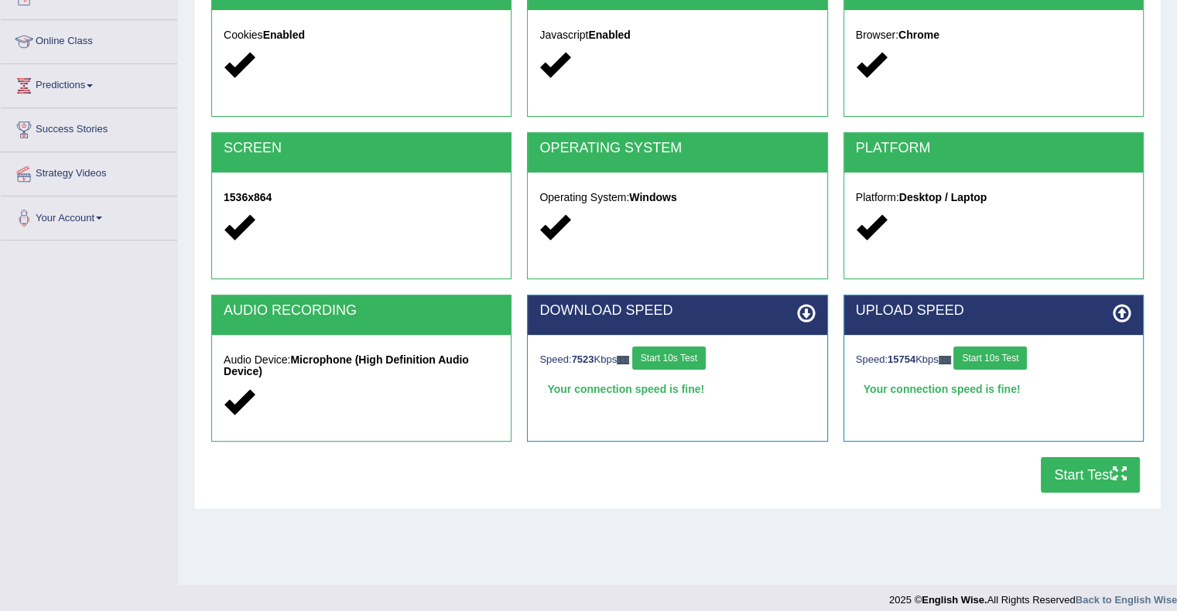
click at [1069, 471] on button "Start Test" at bounding box center [1090, 475] width 99 height 36
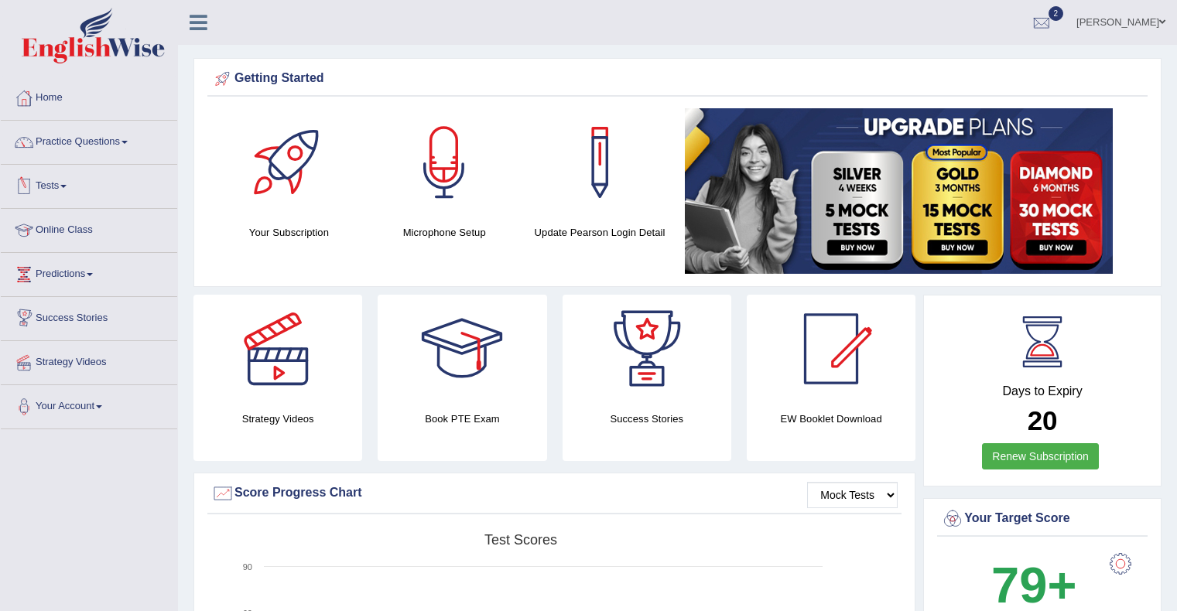
click at [53, 183] on link "Tests" at bounding box center [89, 184] width 176 height 39
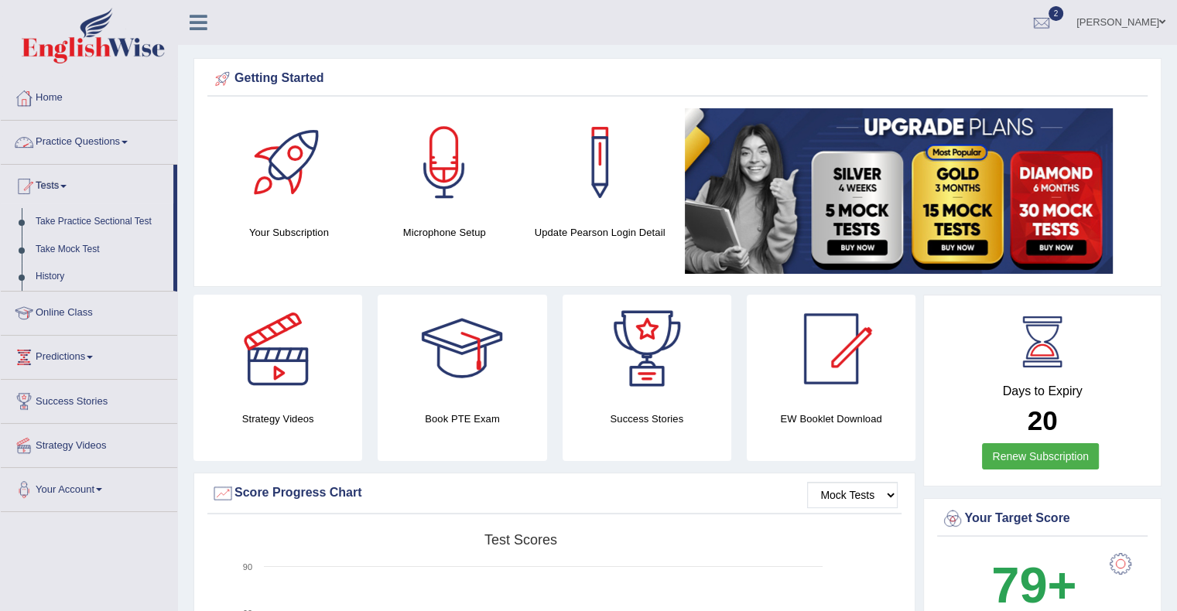
click at [71, 139] on link "Practice Questions" at bounding box center [89, 140] width 176 height 39
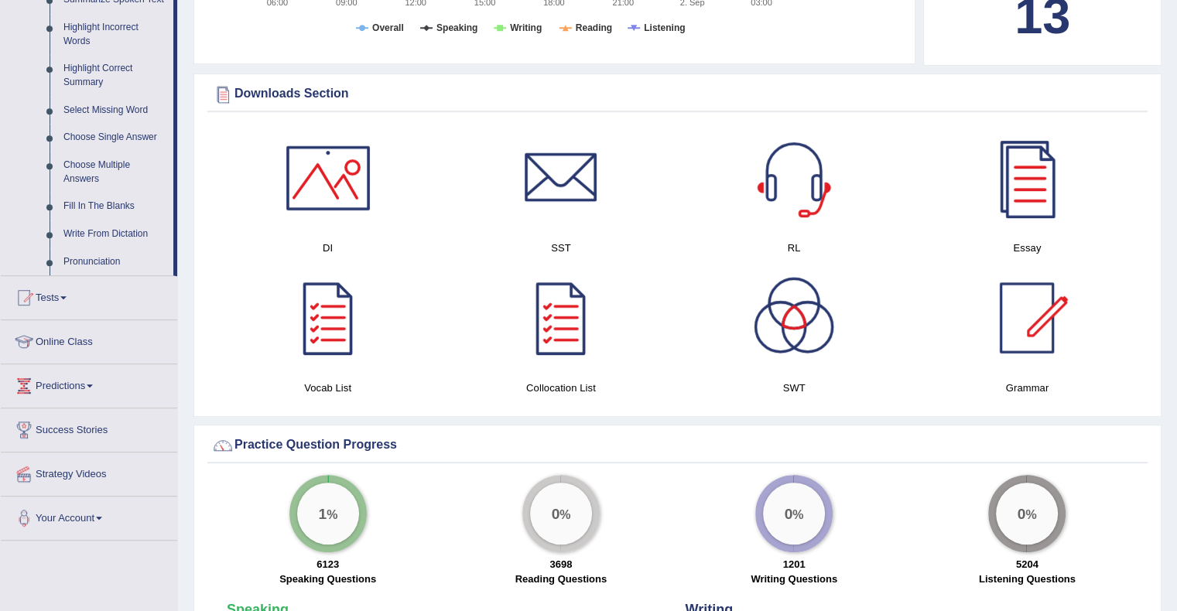
scroll to position [731, 0]
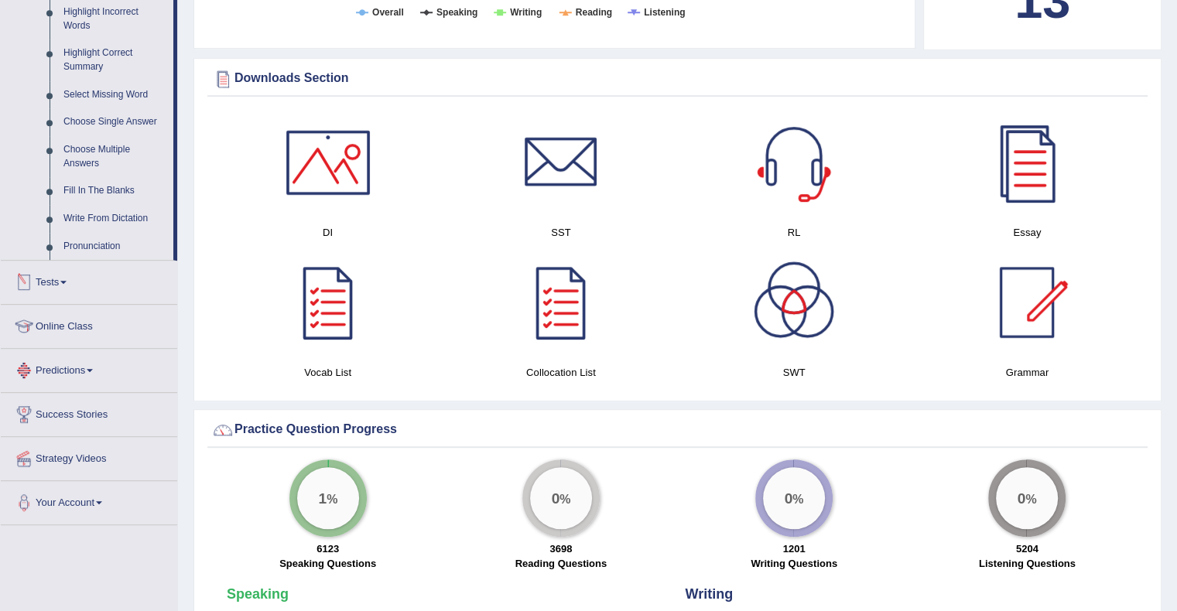
click at [62, 280] on link "Tests" at bounding box center [89, 280] width 176 height 39
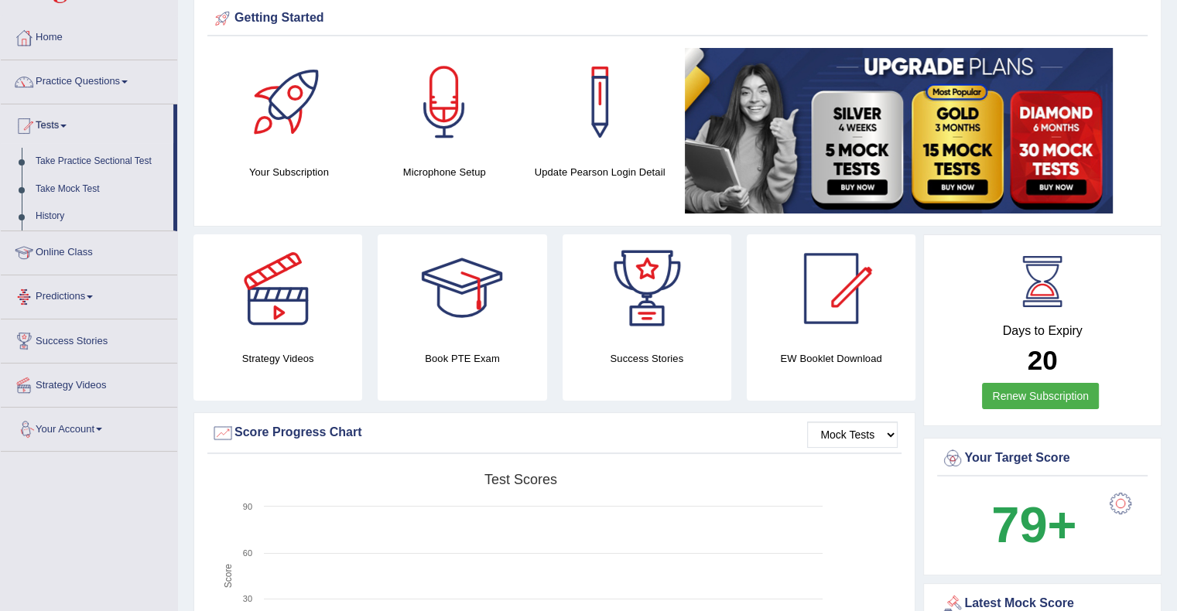
scroll to position [45, 0]
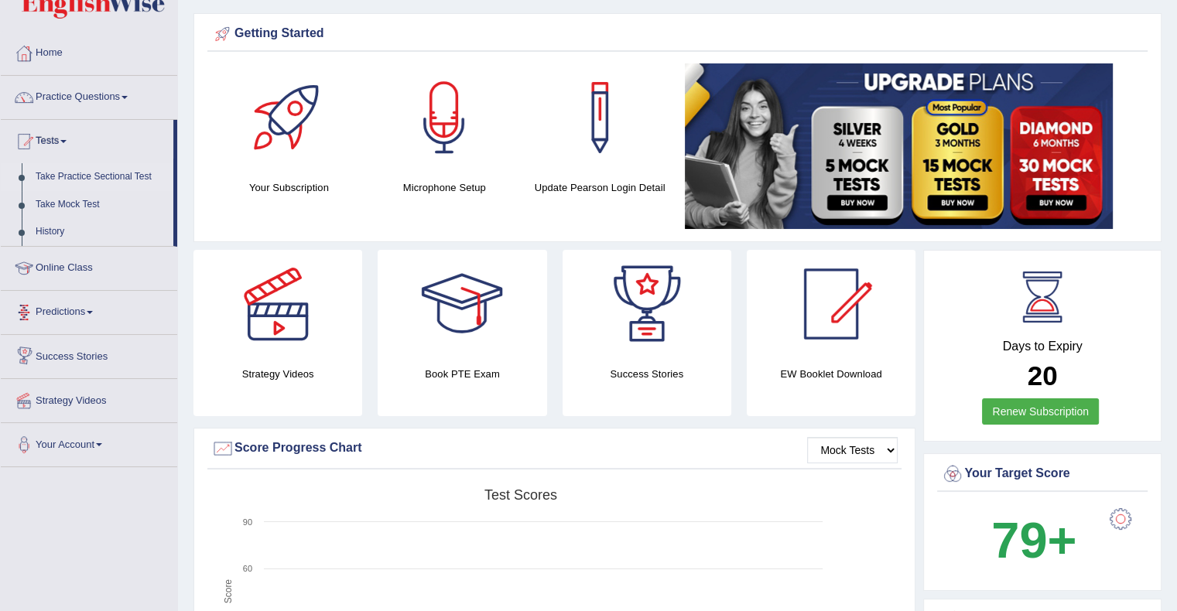
click at [119, 173] on link "Take Practice Sectional Test" at bounding box center [101, 177] width 145 height 28
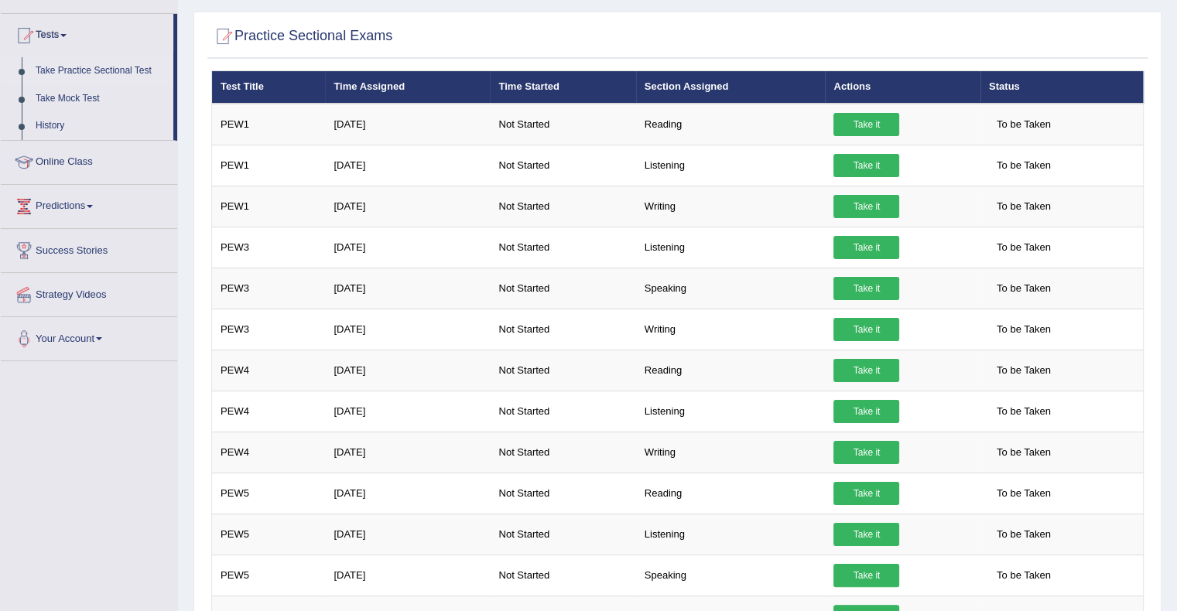
scroll to position [151, 0]
click at [56, 127] on link "History" at bounding box center [101, 126] width 145 height 28
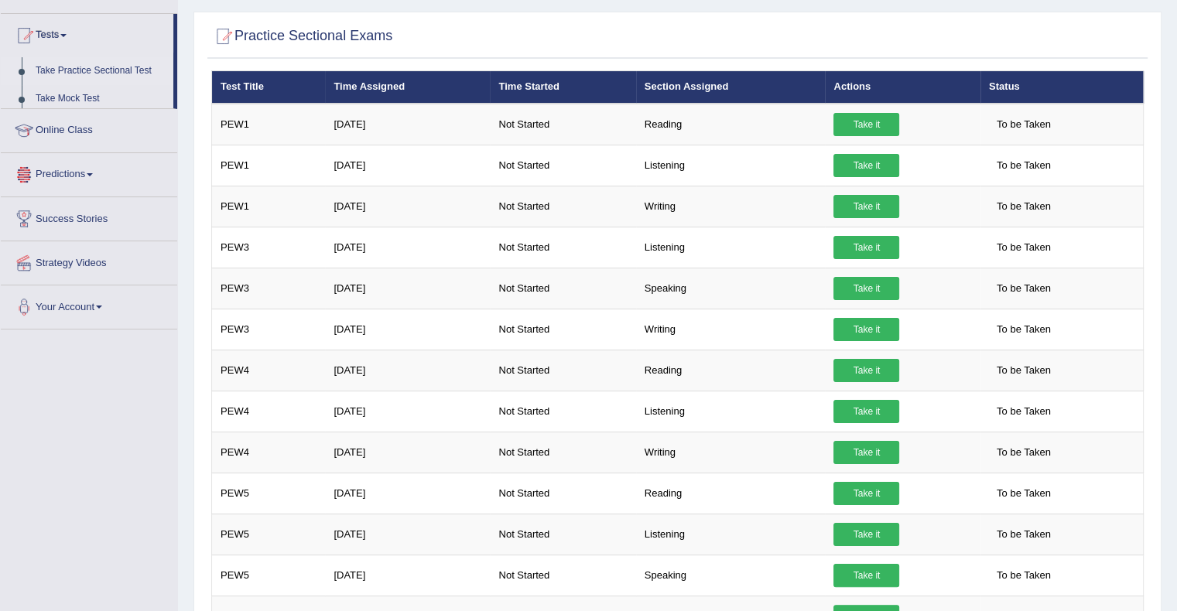
click at [56, 127] on ul "Home Practice Questions Speaking Practice Read Aloud Repeat Sentence Describe I…" at bounding box center [89, 128] width 176 height 404
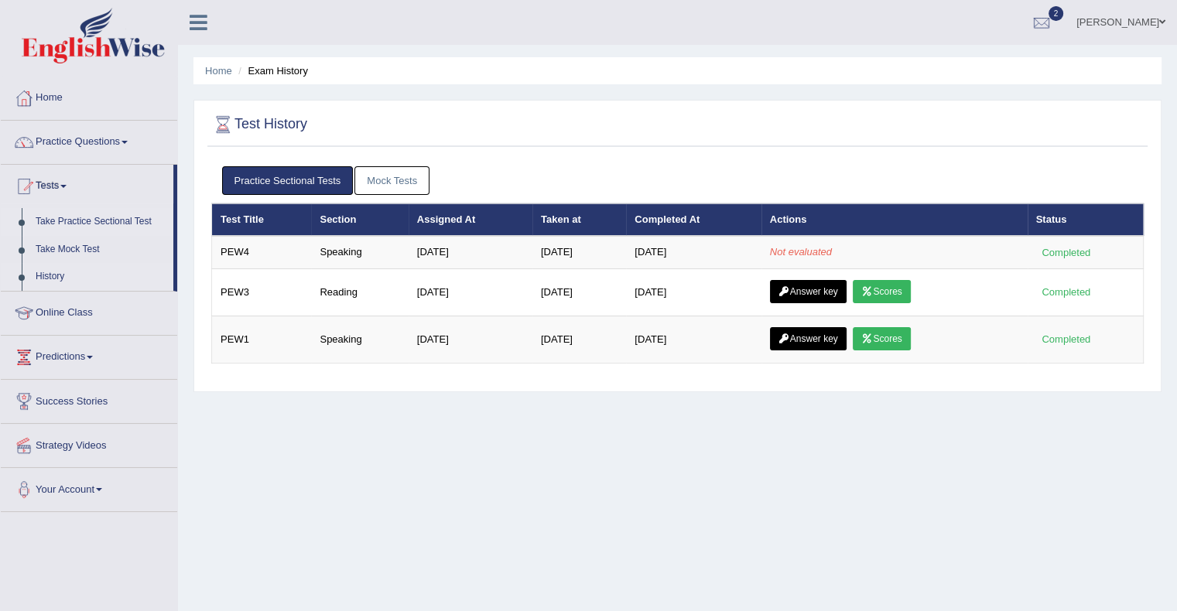
click at [96, 220] on link "Take Practice Sectional Test" at bounding box center [101, 222] width 145 height 28
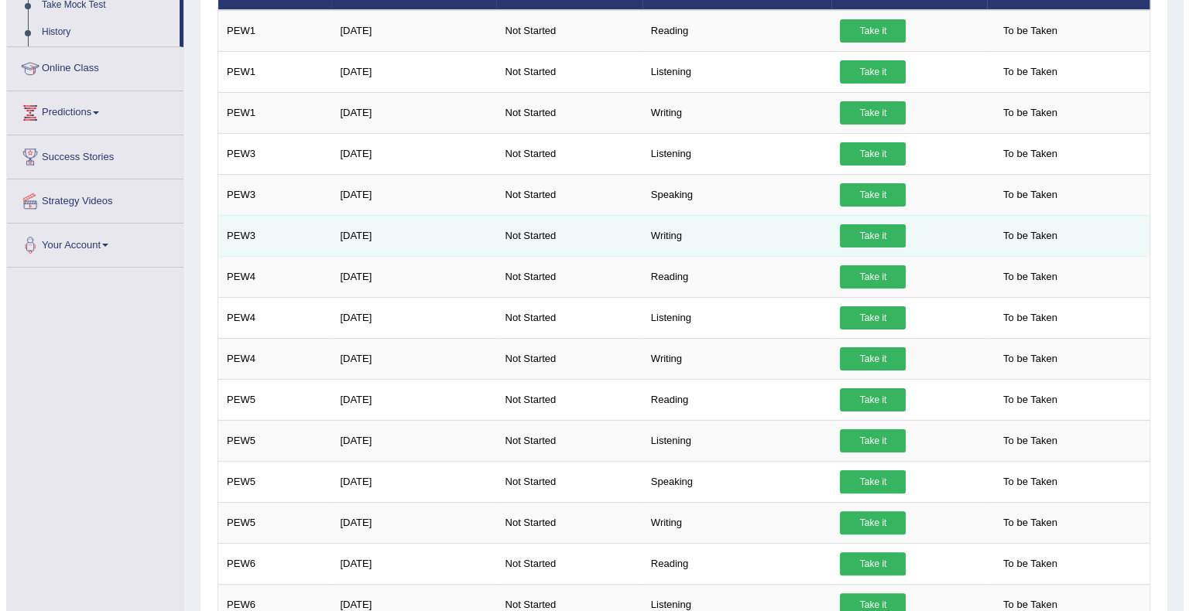
scroll to position [245, 0]
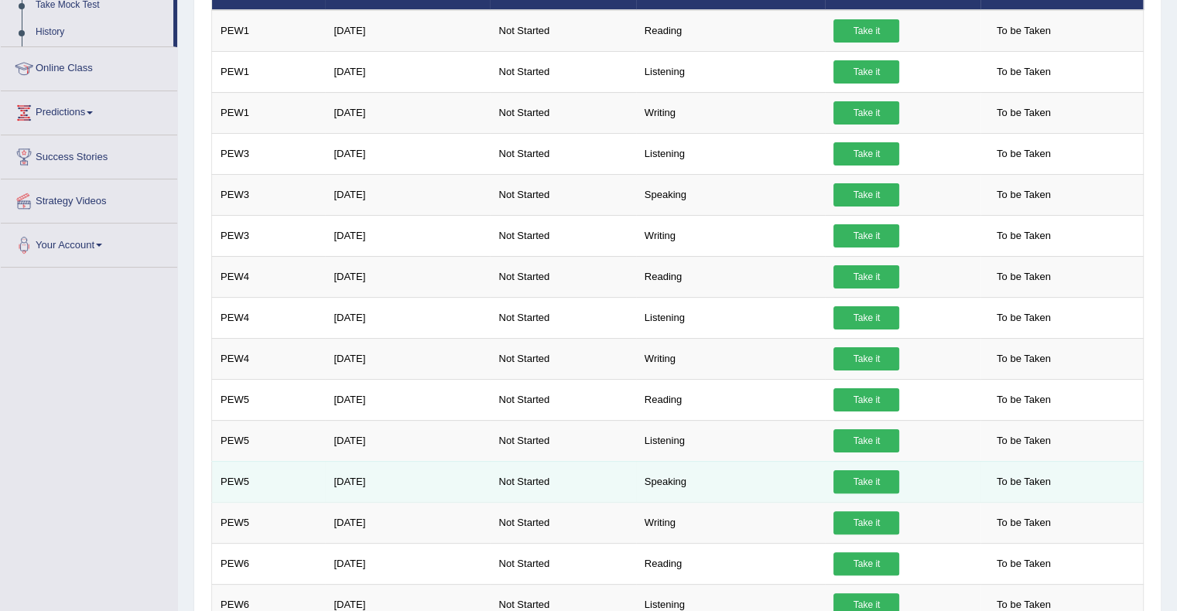
click at [888, 478] on link "Take it" at bounding box center [867, 482] width 66 height 23
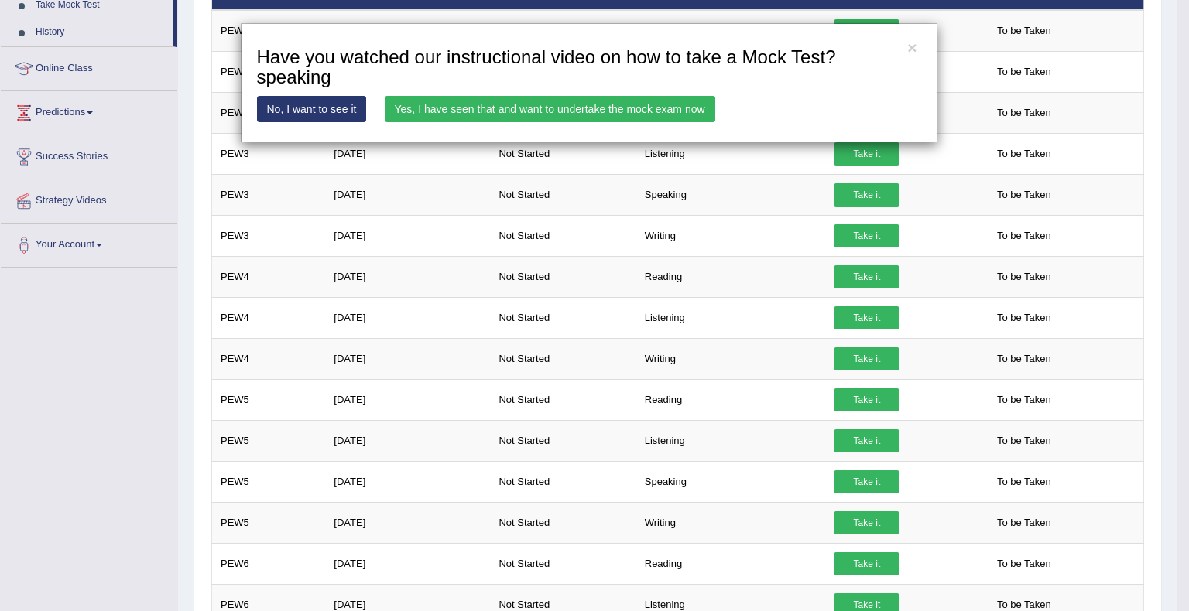
click at [637, 110] on link "Yes, I have seen that and want to undertake the mock exam now" at bounding box center [550, 109] width 331 height 26
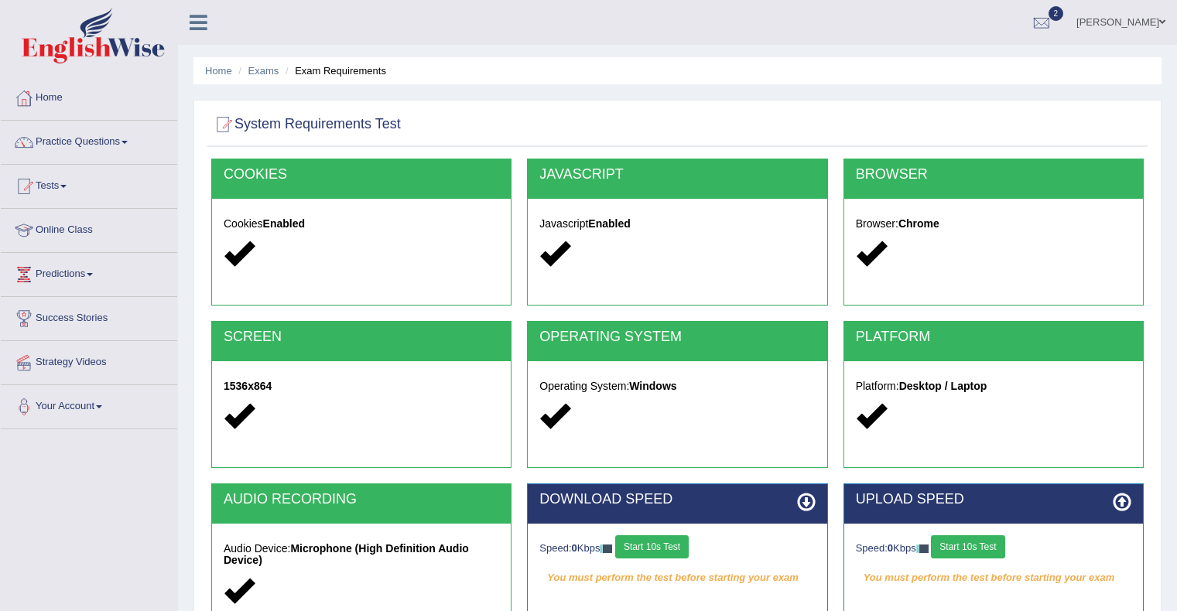
click at [674, 541] on button "Start 10s Test" at bounding box center [652, 547] width 74 height 23
click at [967, 548] on button "Start 10s Test" at bounding box center [968, 547] width 74 height 23
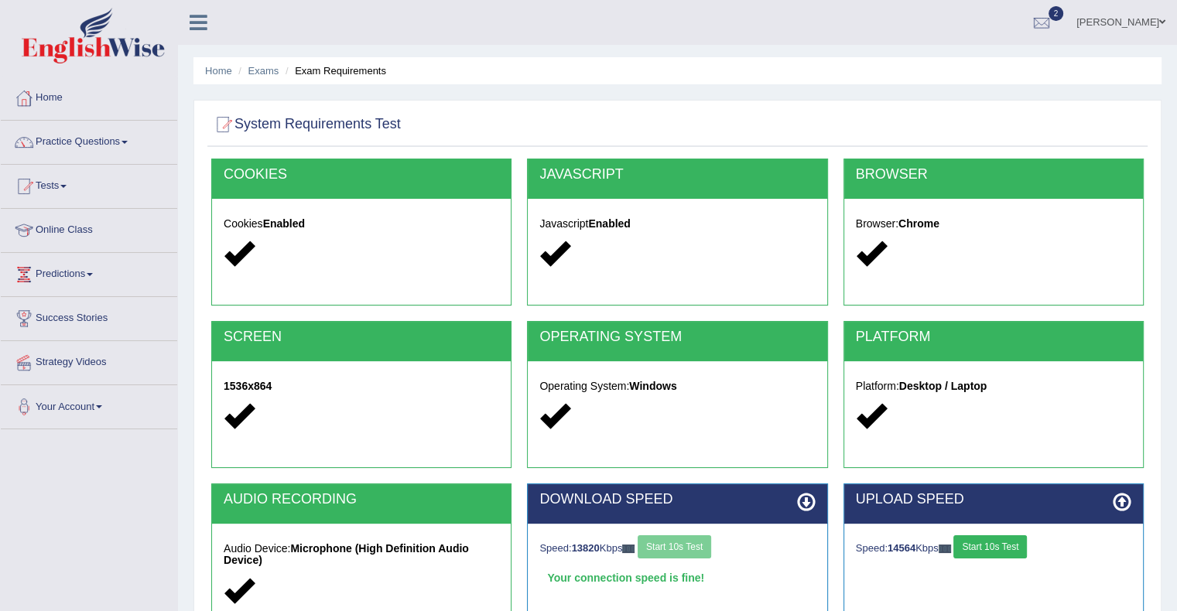
scroll to position [201, 0]
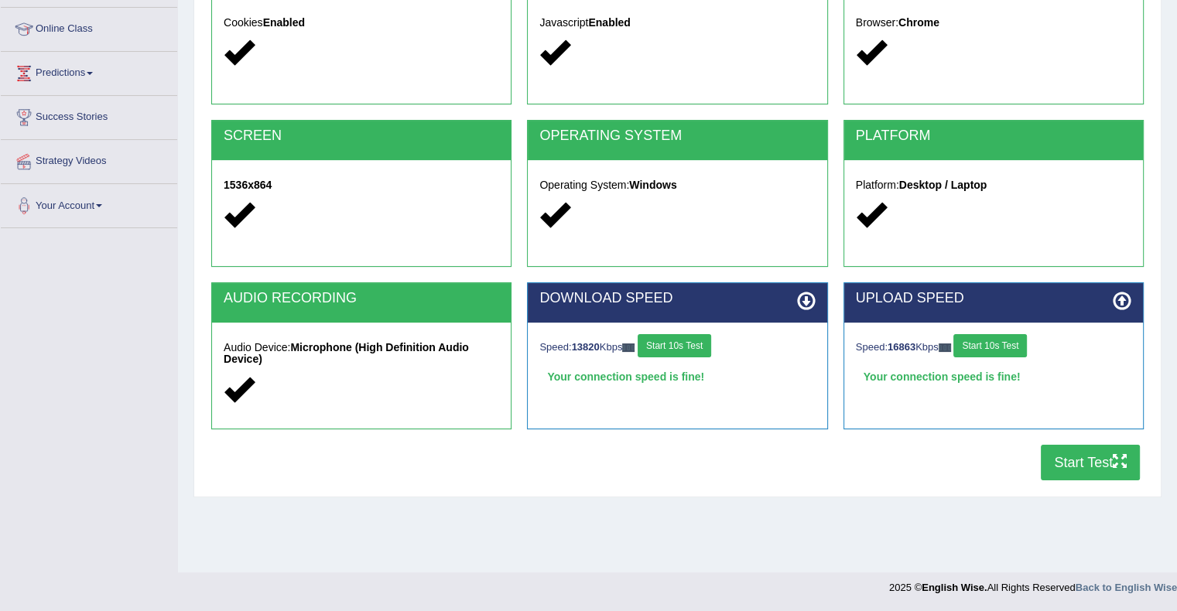
click at [1107, 466] on button "Start Test" at bounding box center [1090, 463] width 99 height 36
